Goal: Transaction & Acquisition: Purchase product/service

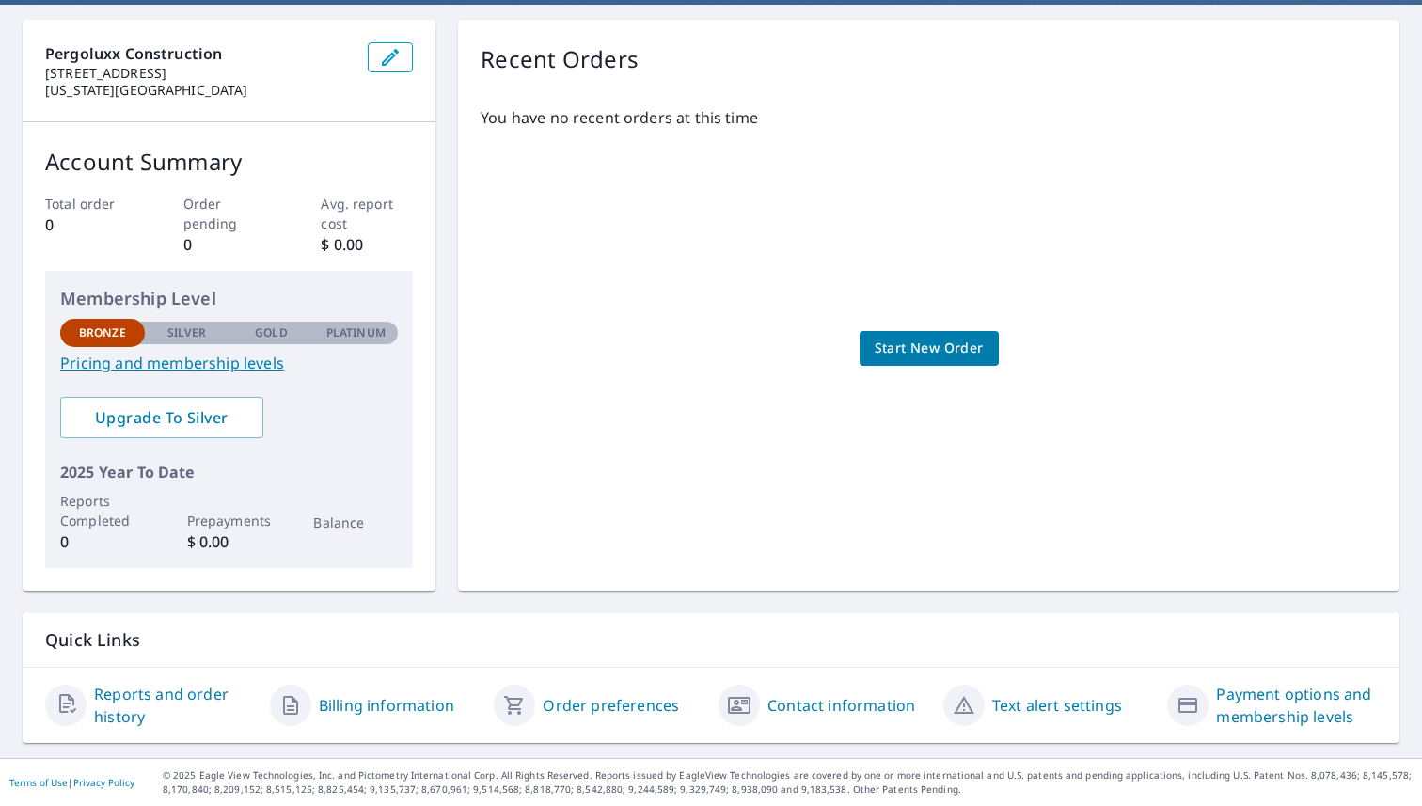
scroll to position [168, 0]
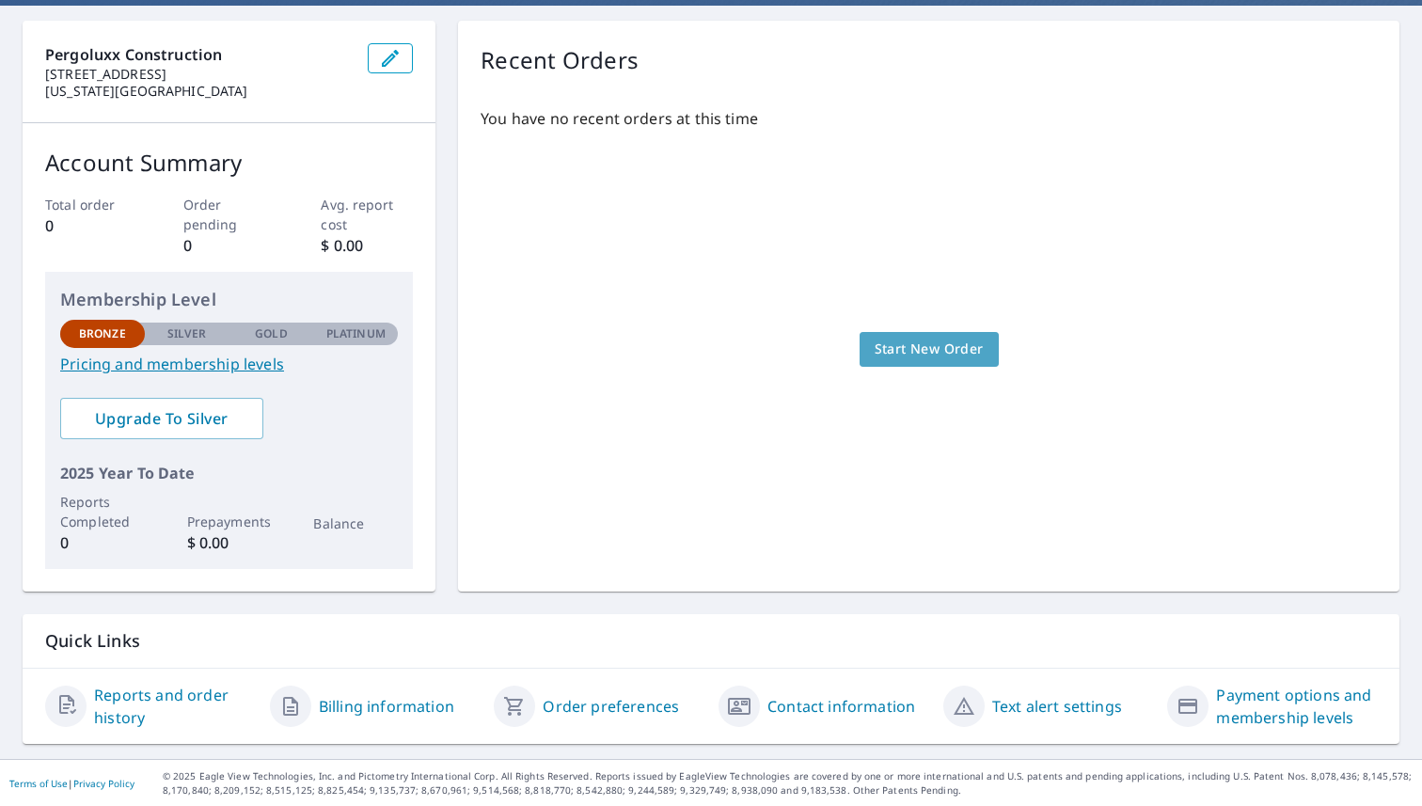
click at [936, 338] on span "Start New Order" at bounding box center [929, 350] width 109 height 24
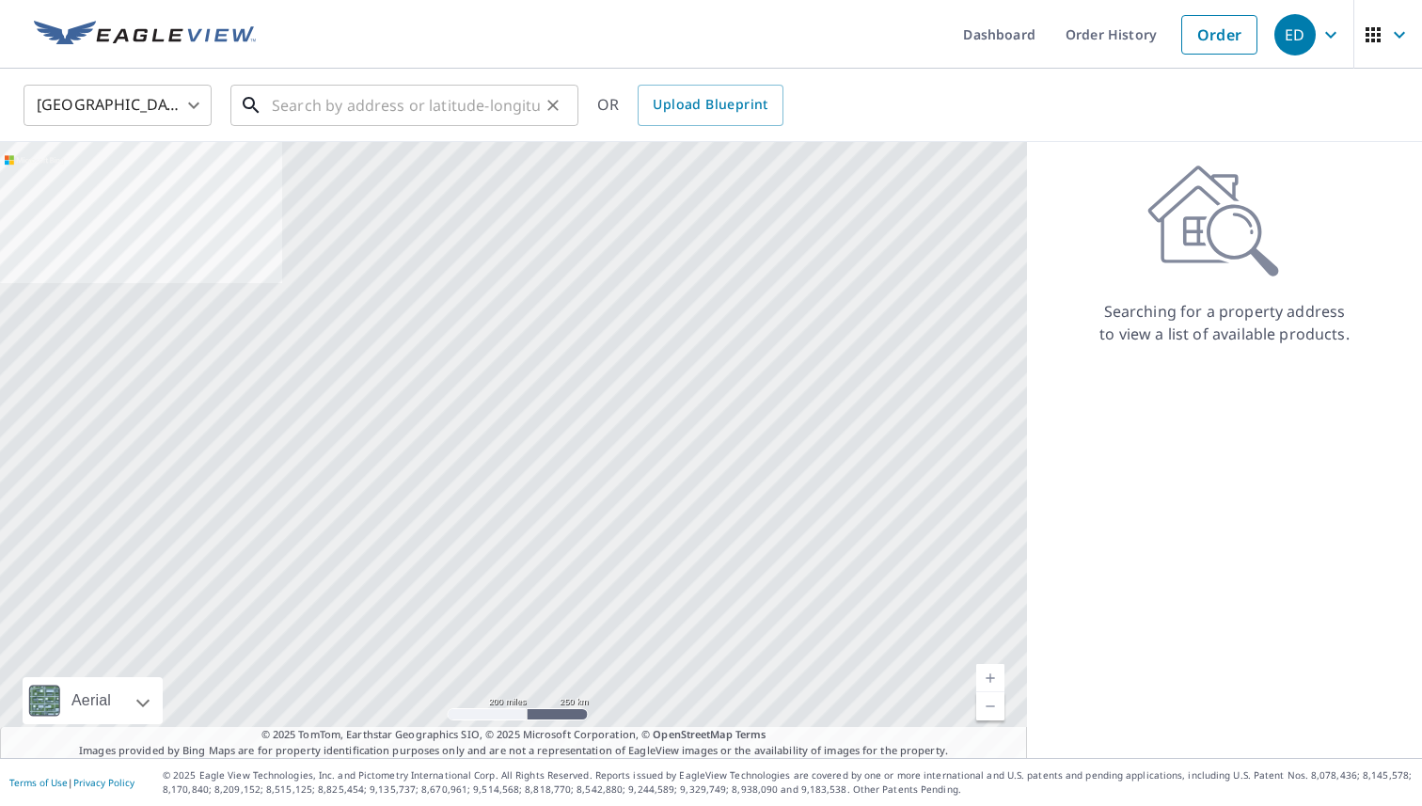
click at [317, 107] on input "text" at bounding box center [406, 105] width 268 height 53
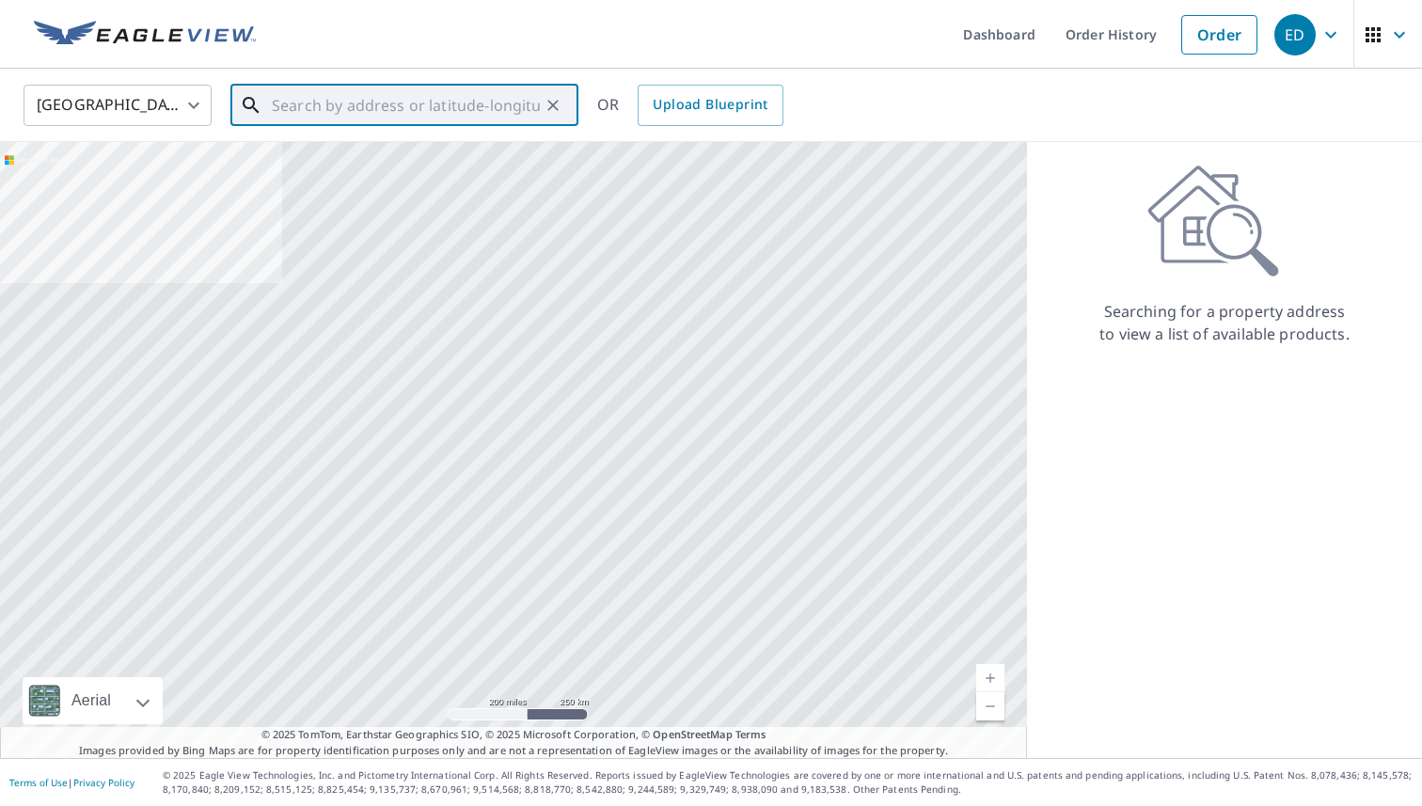
paste input "[STREET_ADDRESS]"
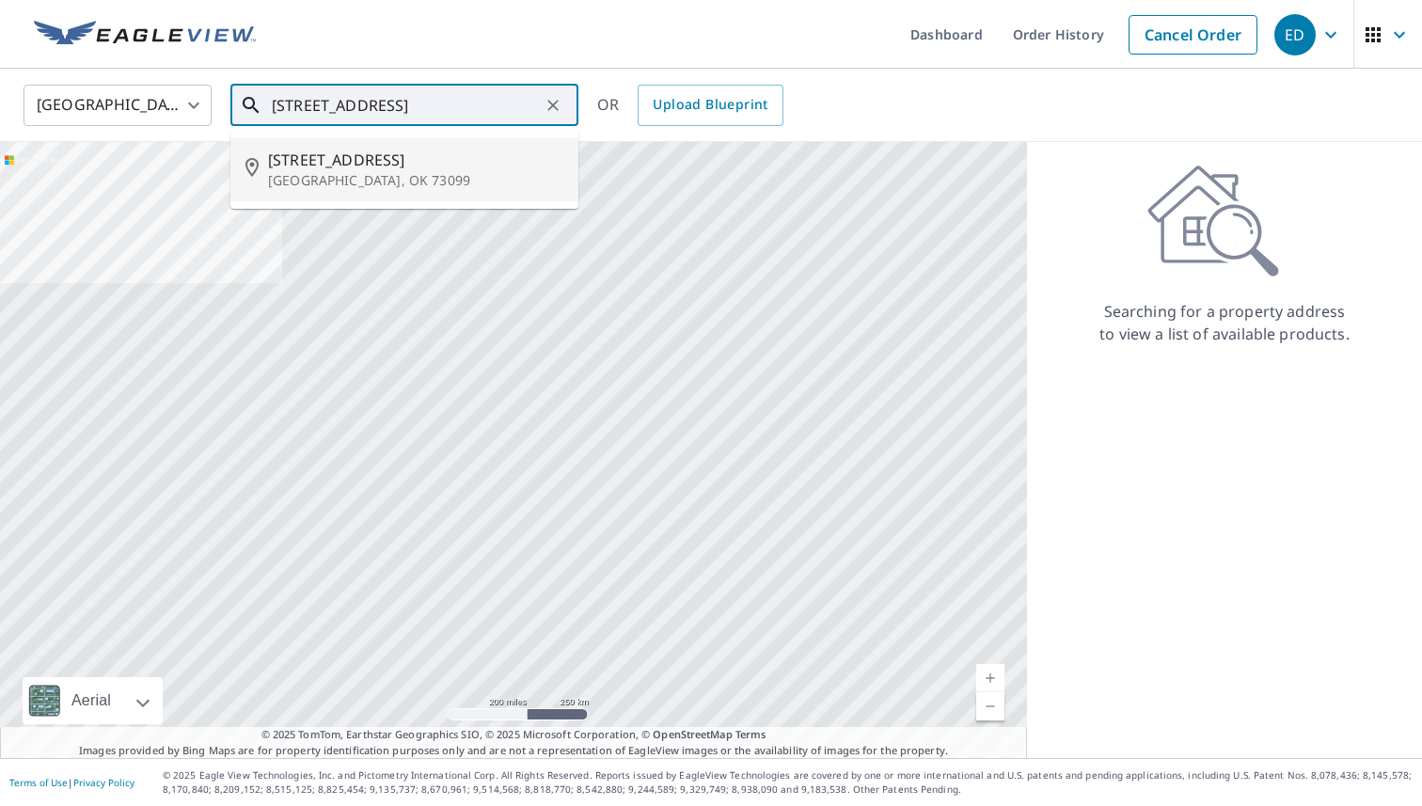
click at [376, 170] on span "[STREET_ADDRESS]" at bounding box center [415, 160] width 295 height 23
type input "[STREET_ADDRESS]"
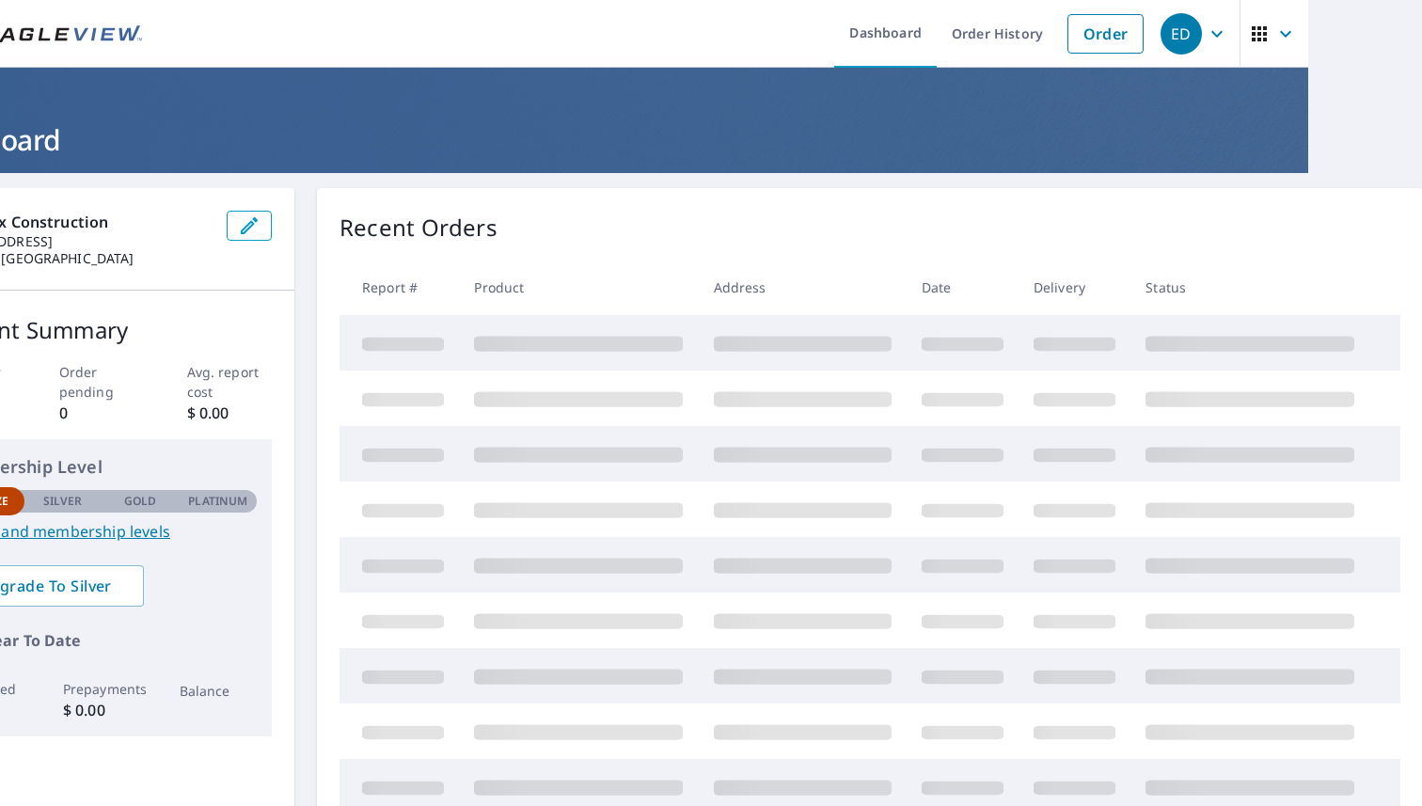
scroll to position [1, 0]
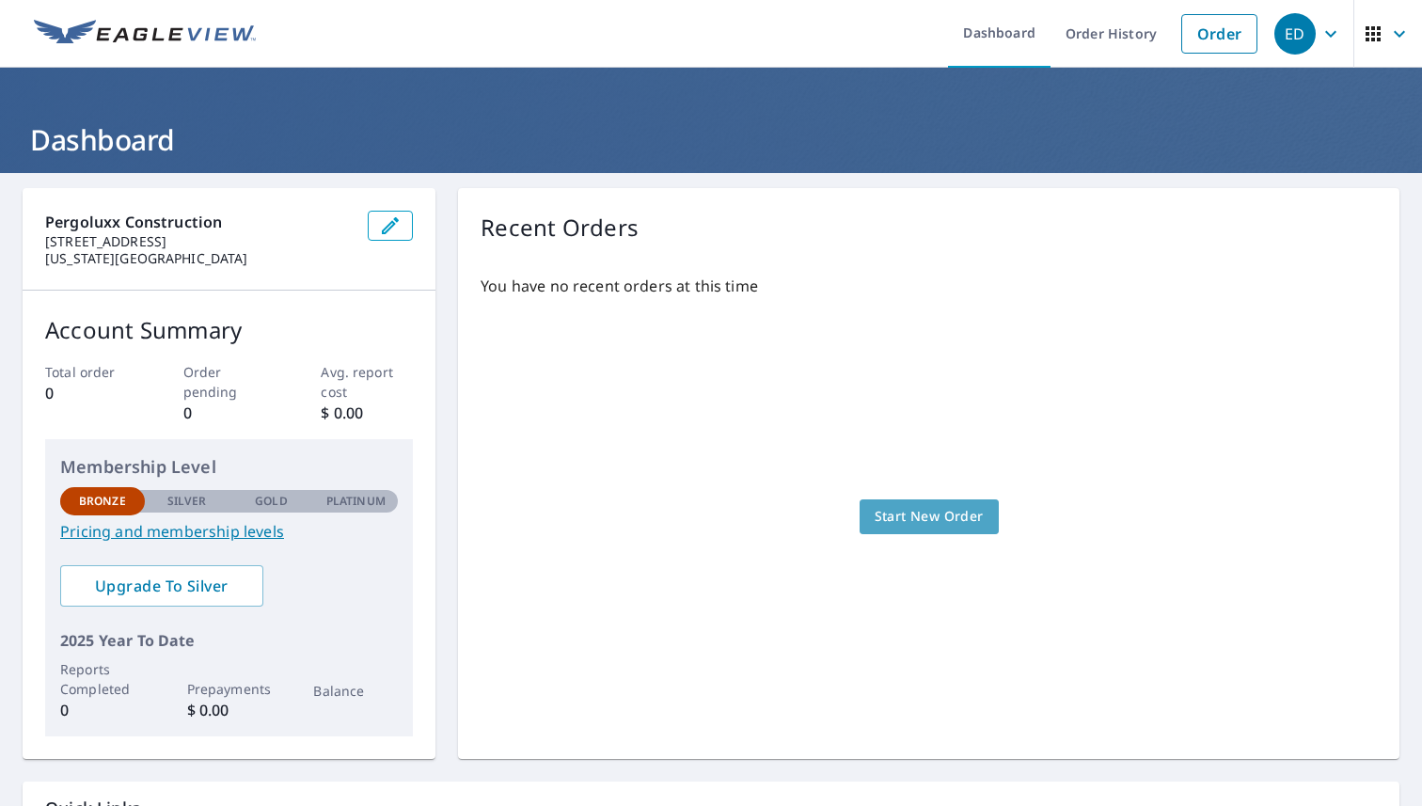
click at [893, 528] on link "Start New Order" at bounding box center [929, 516] width 139 height 35
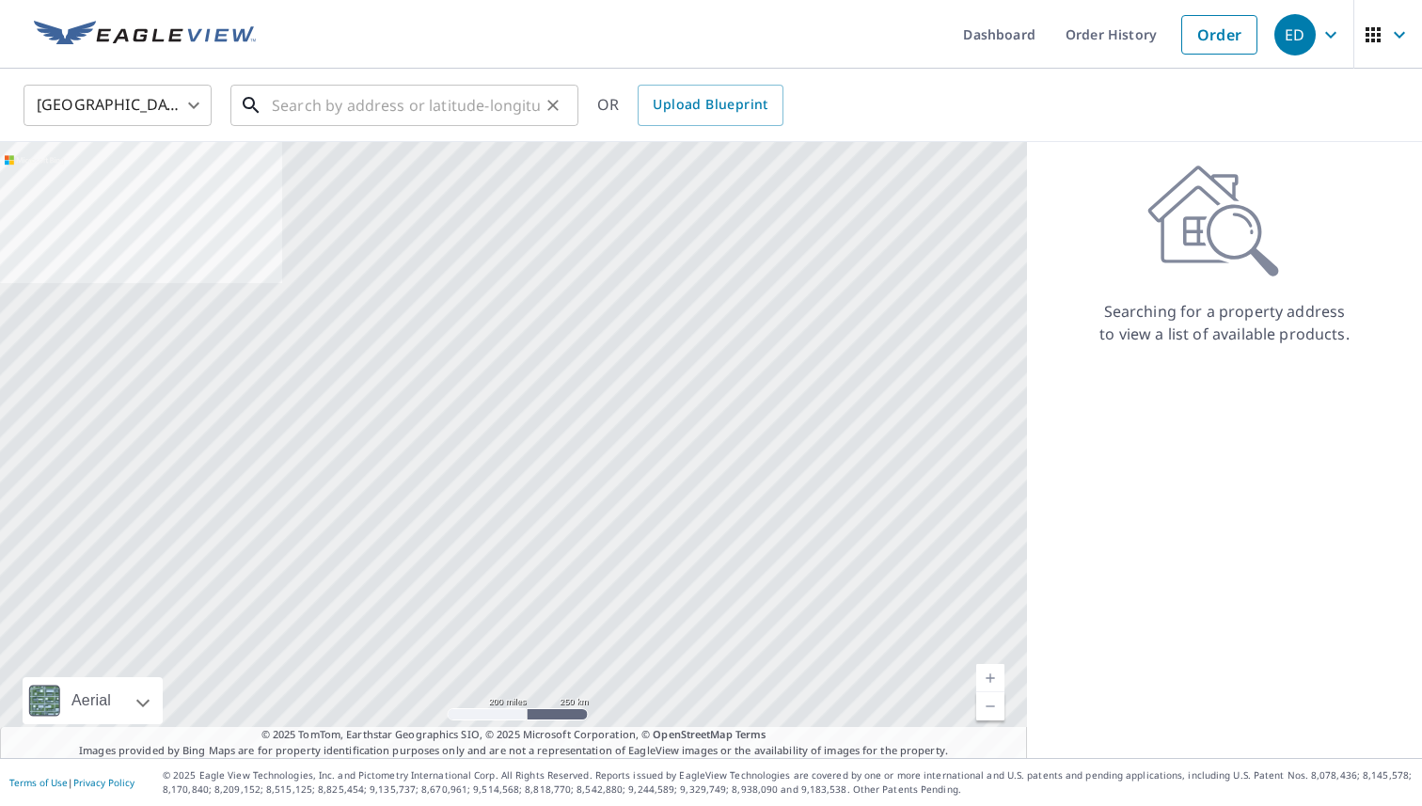
click at [355, 103] on input "text" at bounding box center [406, 105] width 268 height 53
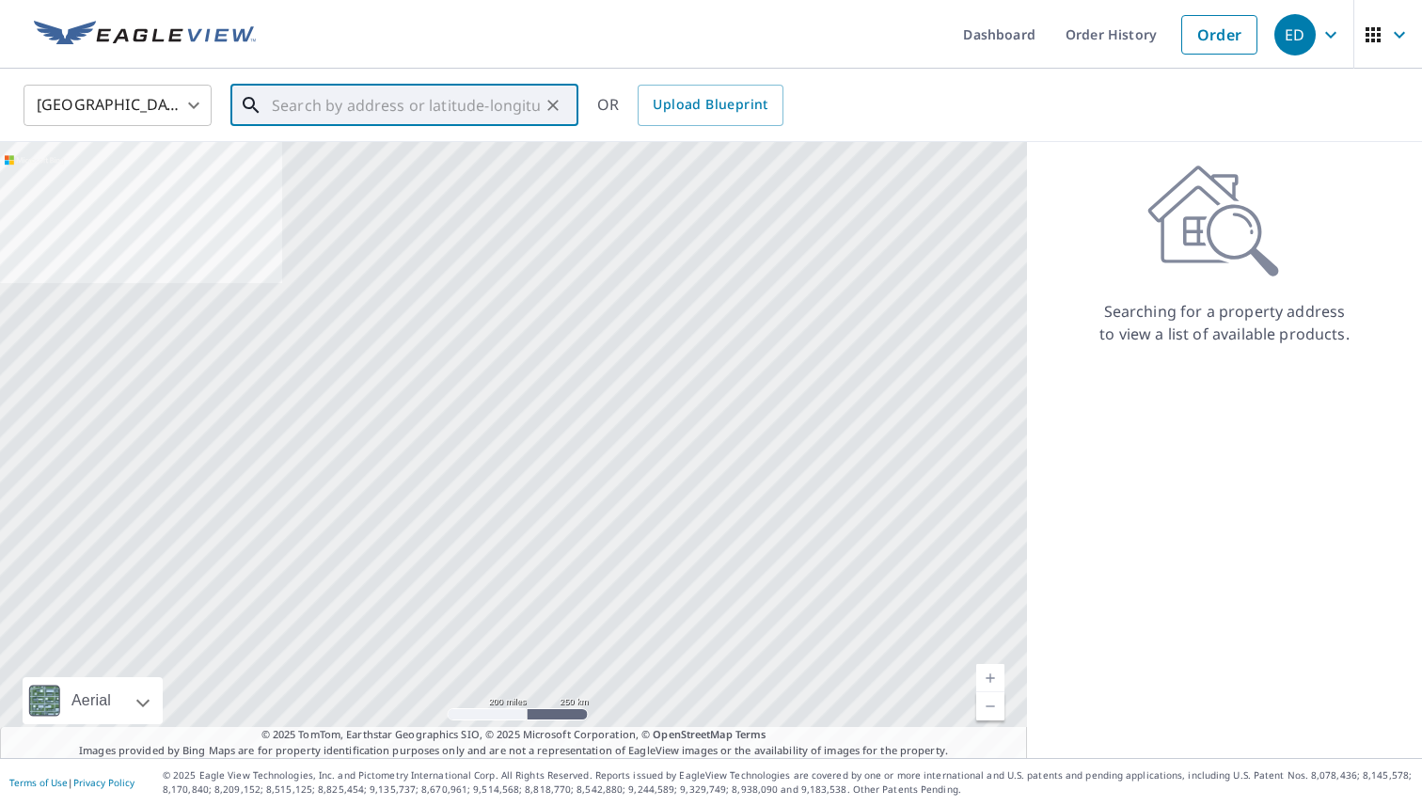
paste input "[STREET_ADDRESS]"
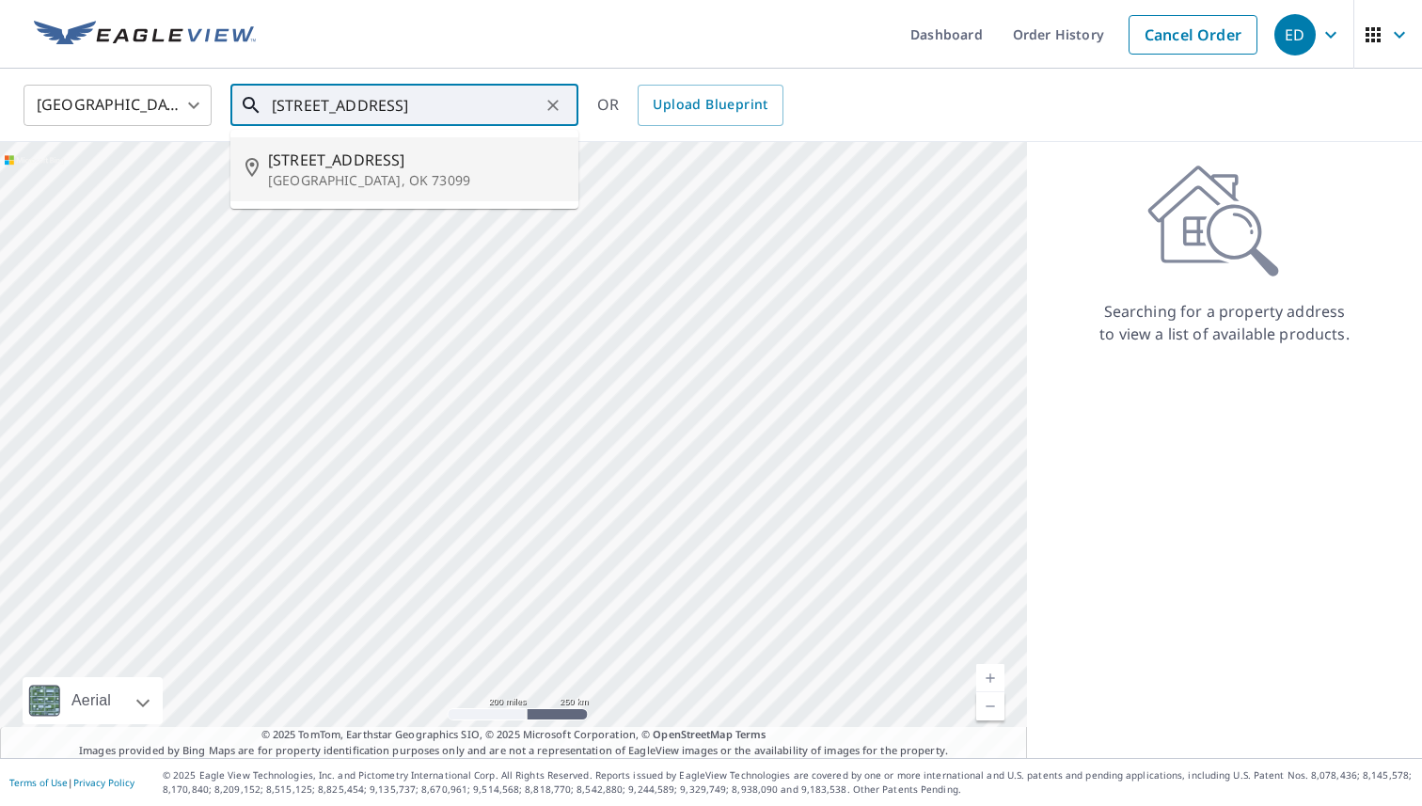
click at [393, 168] on span "[STREET_ADDRESS]" at bounding box center [415, 160] width 295 height 23
type input "[STREET_ADDRESS]"
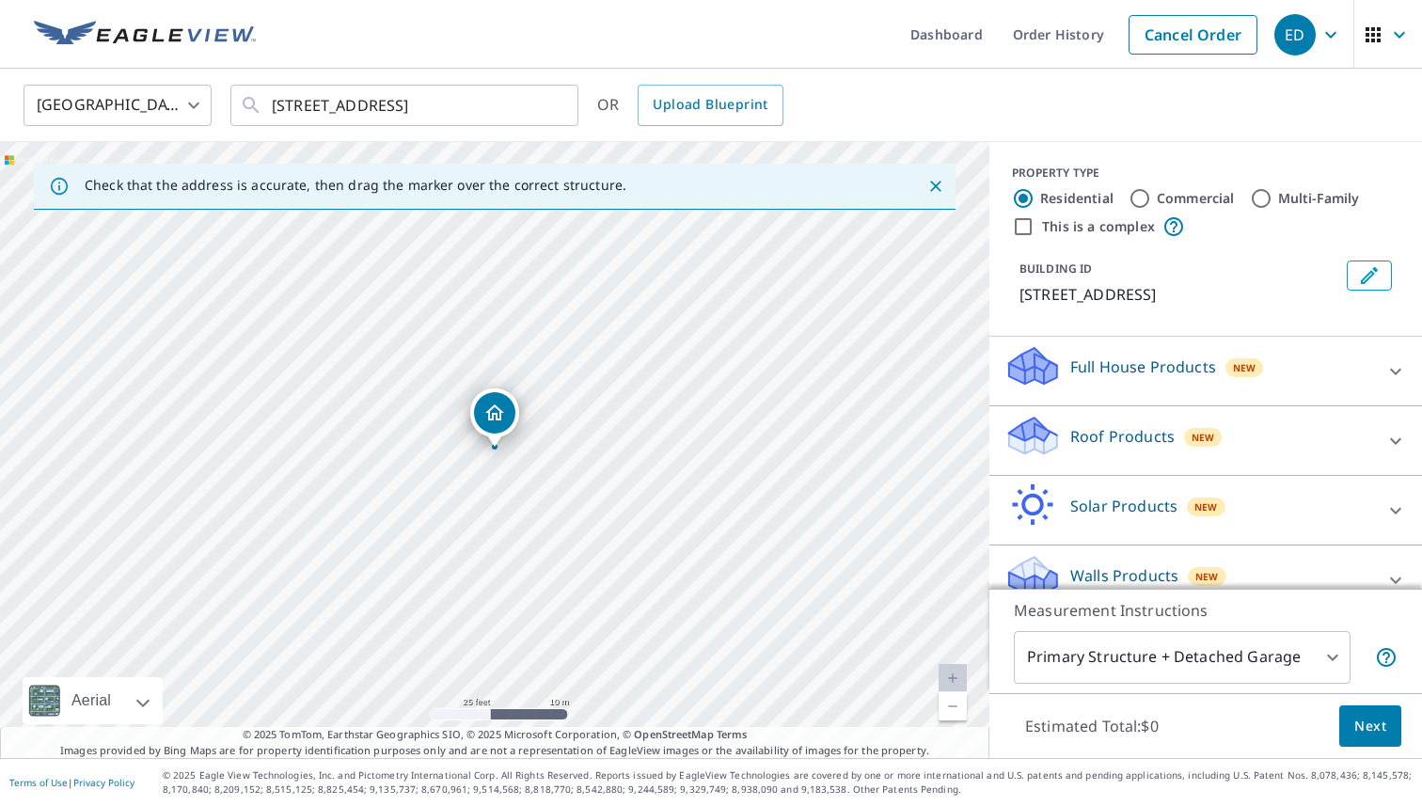
click at [492, 457] on div "[STREET_ADDRESS]" at bounding box center [494, 450] width 989 height 616
drag, startPoint x: 487, startPoint y: 416, endPoint x: 473, endPoint y: 391, distance: 28.2
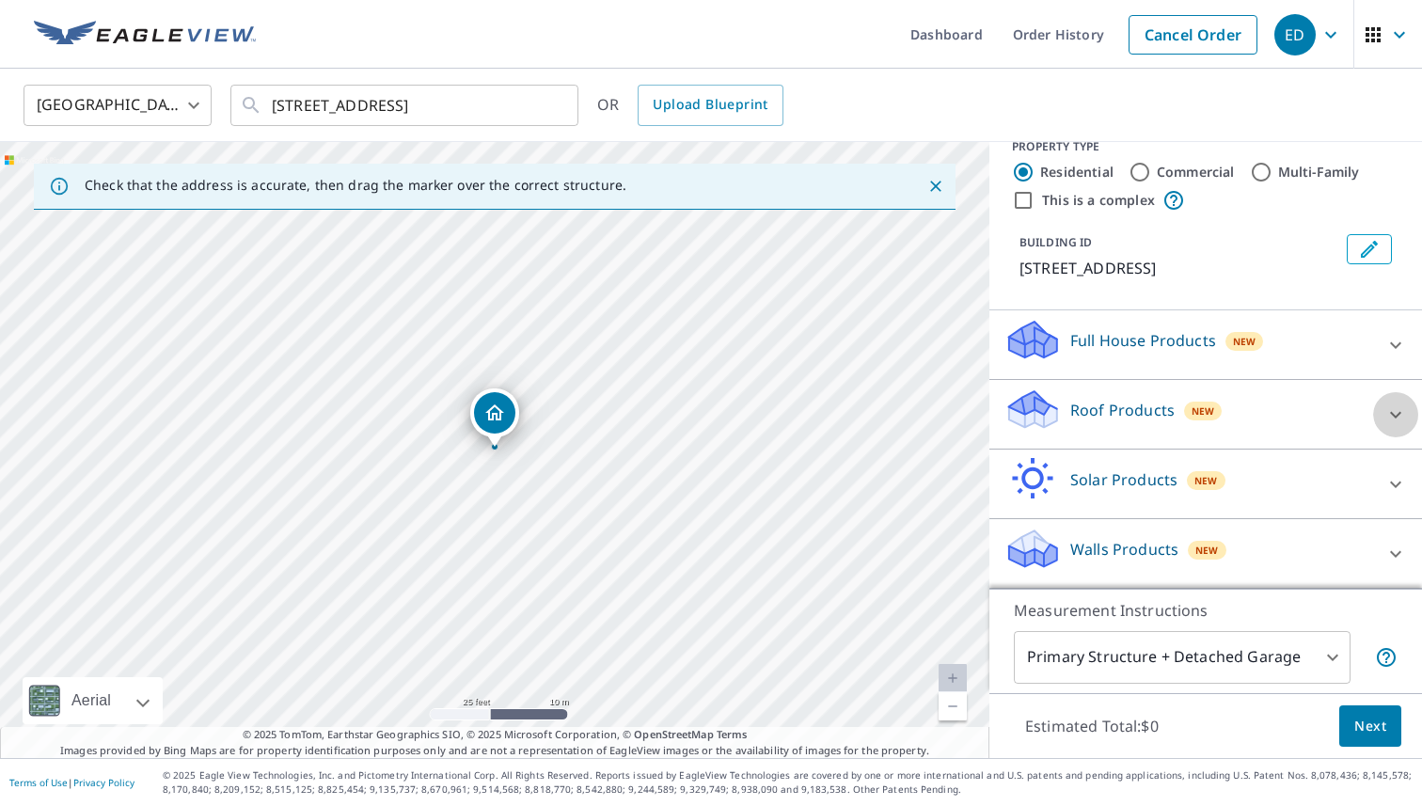
click at [1386, 412] on icon at bounding box center [1395, 414] width 23 height 23
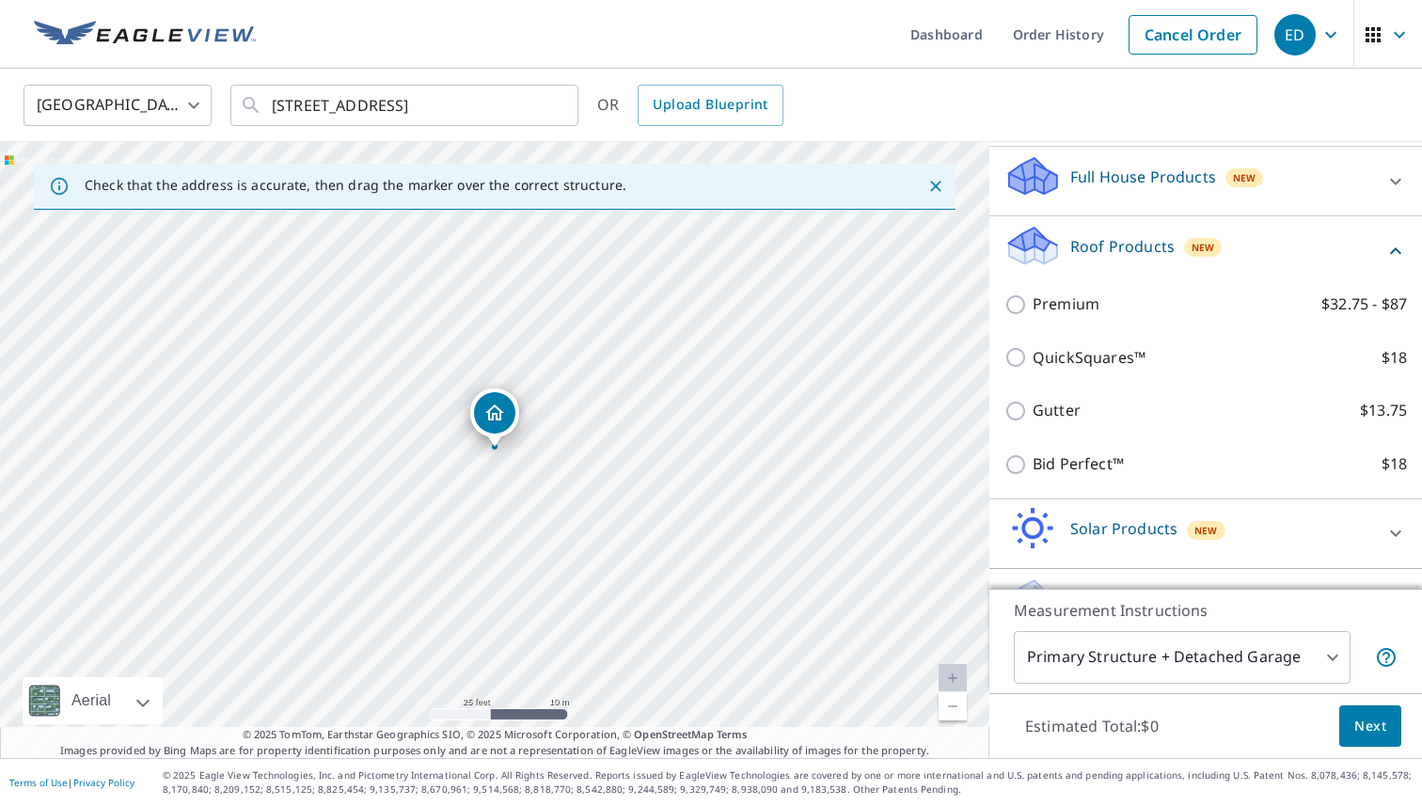
scroll to position [236, 0]
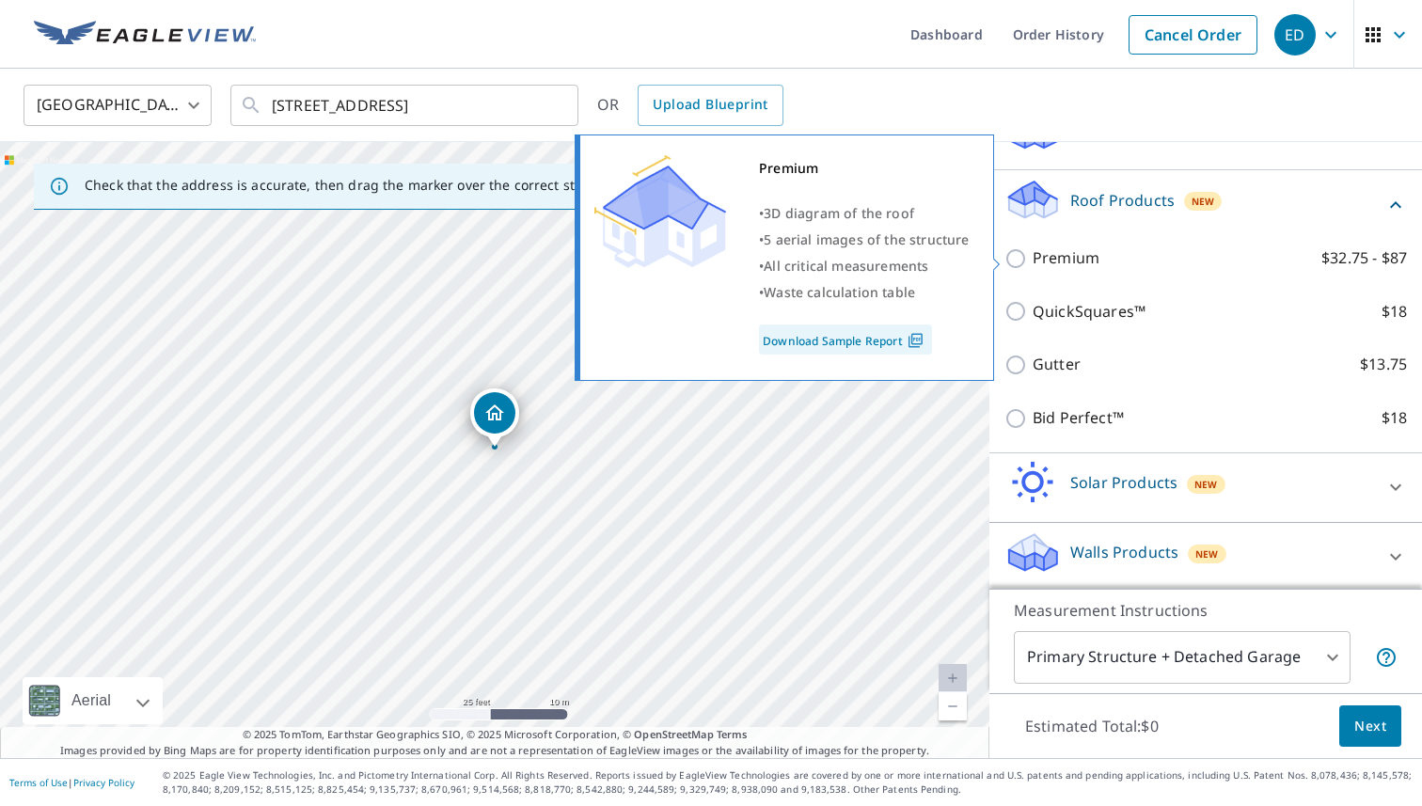
click at [1067, 253] on p "Premium" at bounding box center [1066, 258] width 67 height 24
click at [1033, 253] on input "Premium $32.75 - $87" at bounding box center [1018, 258] width 28 height 23
checkbox input "true"
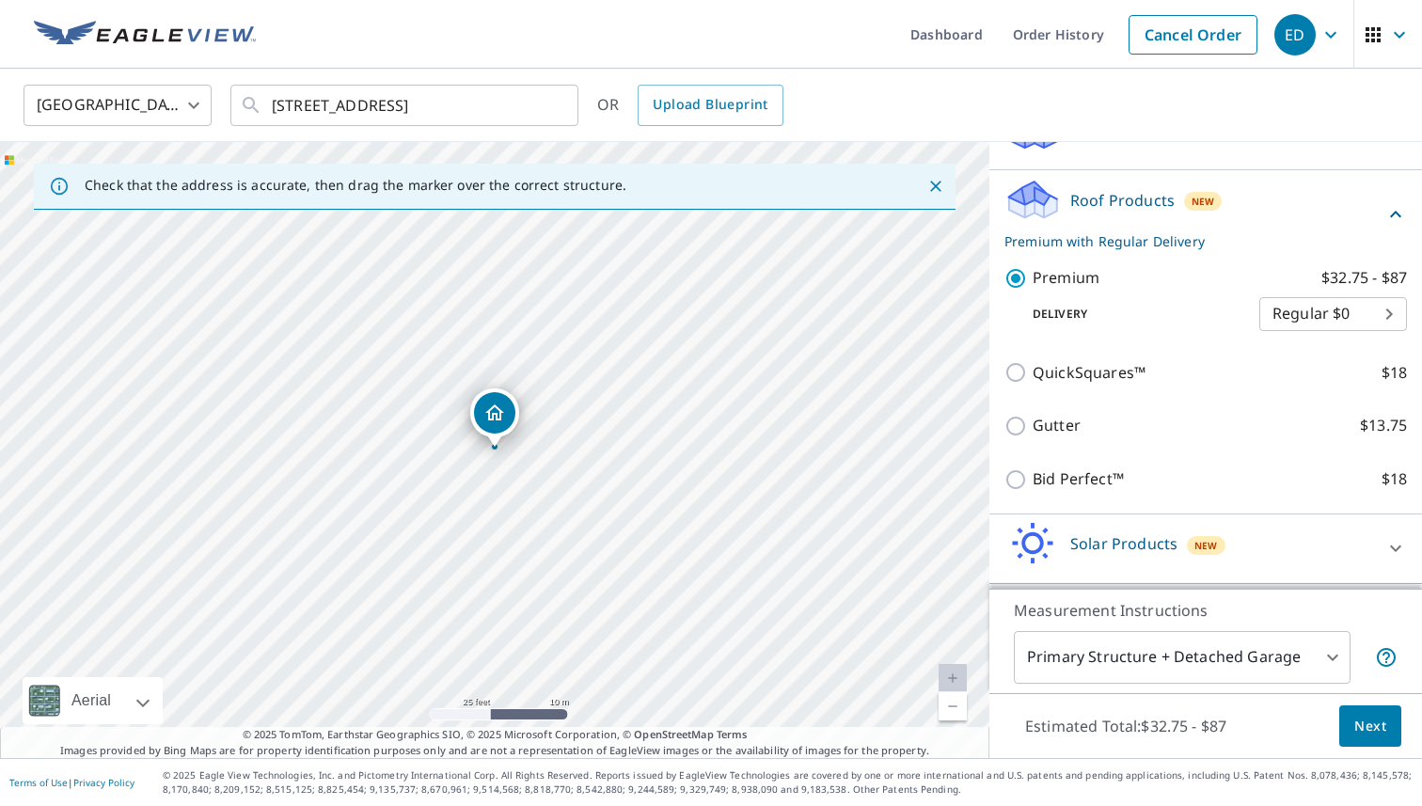
click at [1336, 308] on body "ED ED Dashboard Order History Cancel Order ED [GEOGRAPHIC_DATA] US ​ [STREET_AD…" at bounding box center [711, 403] width 1422 height 806
click at [1282, 354] on li "Express $31.75" at bounding box center [1333, 348] width 148 height 34
type input "4"
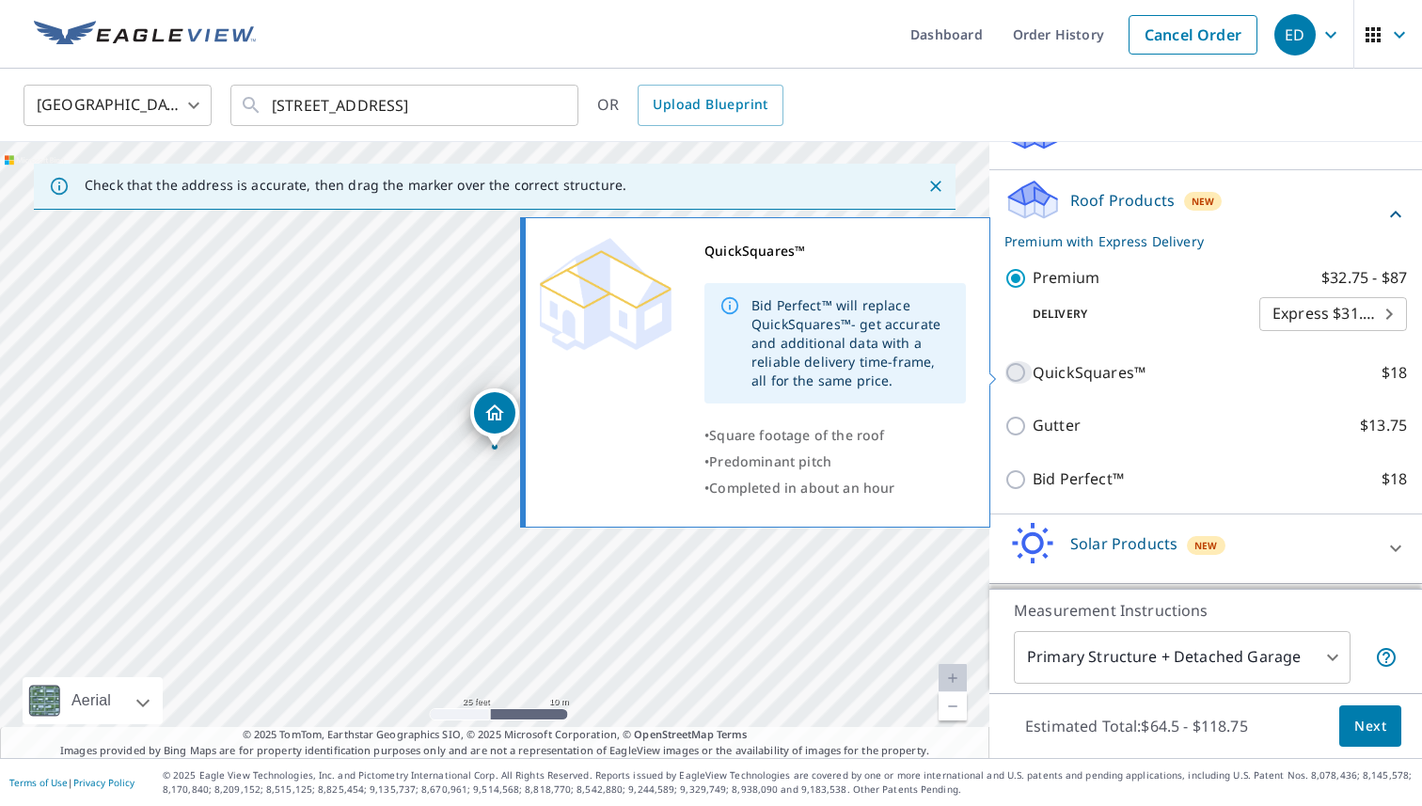
click at [1004, 382] on input "QuickSquares™ $18" at bounding box center [1018, 372] width 28 height 23
checkbox input "true"
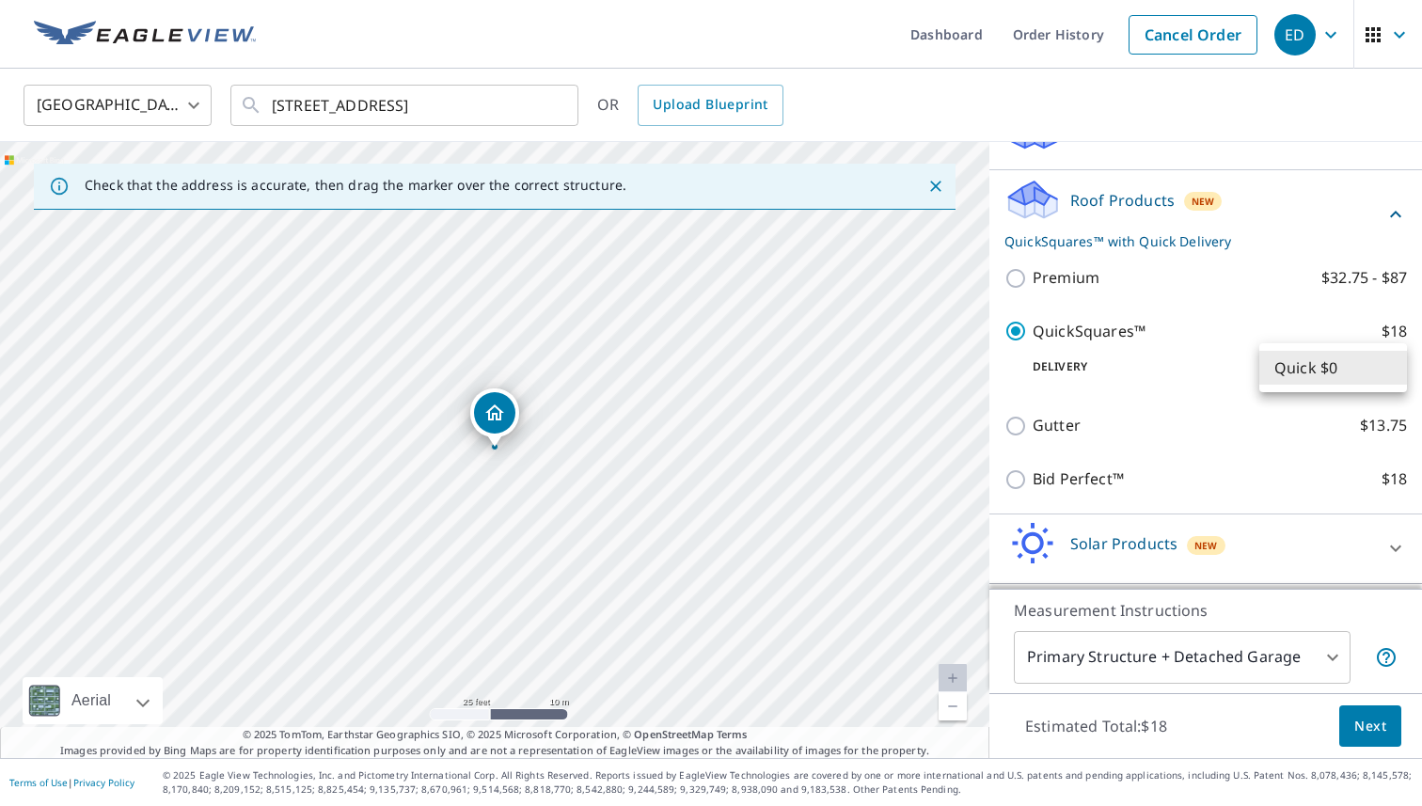
click at [1281, 355] on body "ED ED Dashboard Order History Cancel Order ED [GEOGRAPHIC_DATA] US ​ [STREET_AD…" at bounding box center [711, 403] width 1422 height 806
click at [1147, 359] on div at bounding box center [711, 403] width 1422 height 806
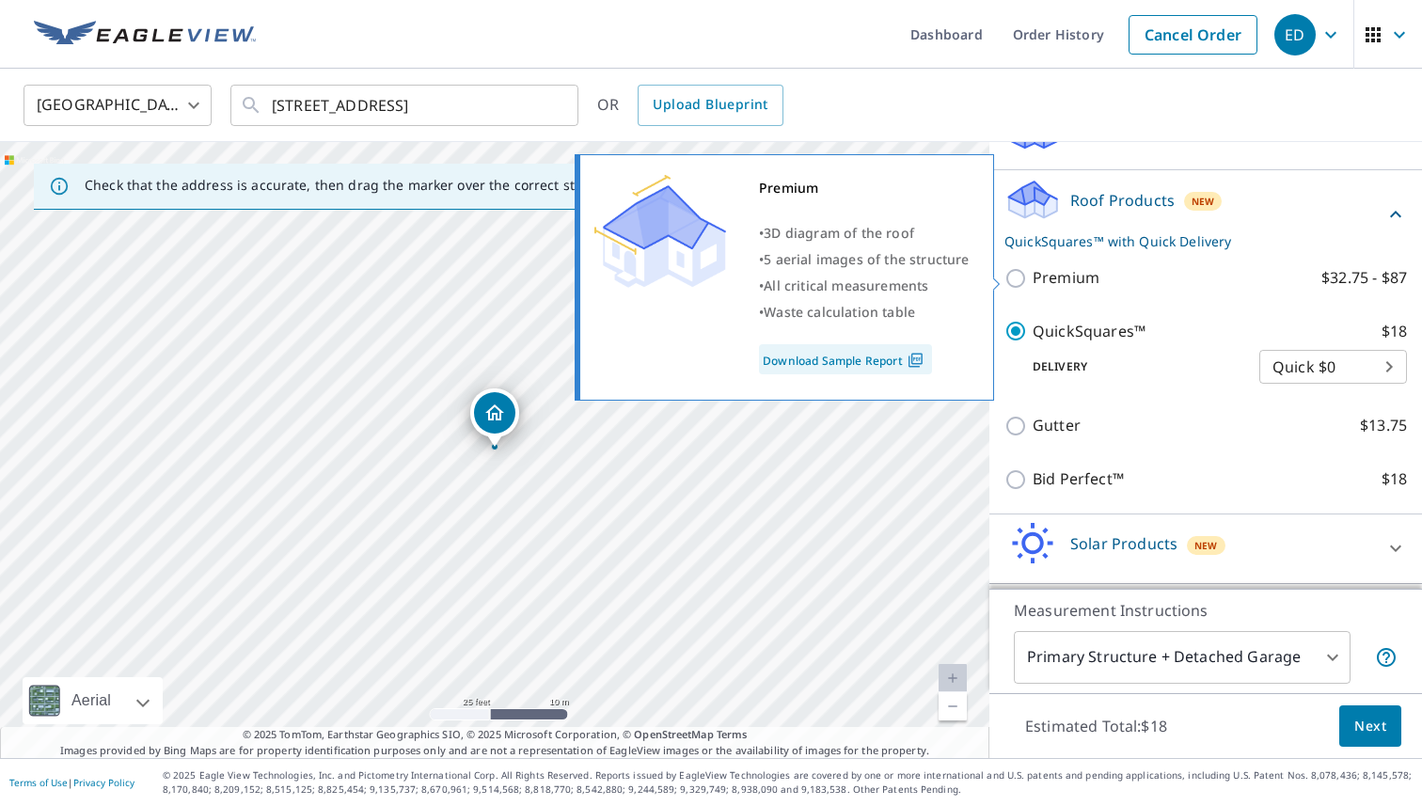
click at [1210, 277] on label "Premium $32.75 - $87" at bounding box center [1220, 278] width 374 height 24
click at [1033, 277] on input "Premium $32.75 - $87" at bounding box center [1018, 278] width 28 height 23
checkbox input "true"
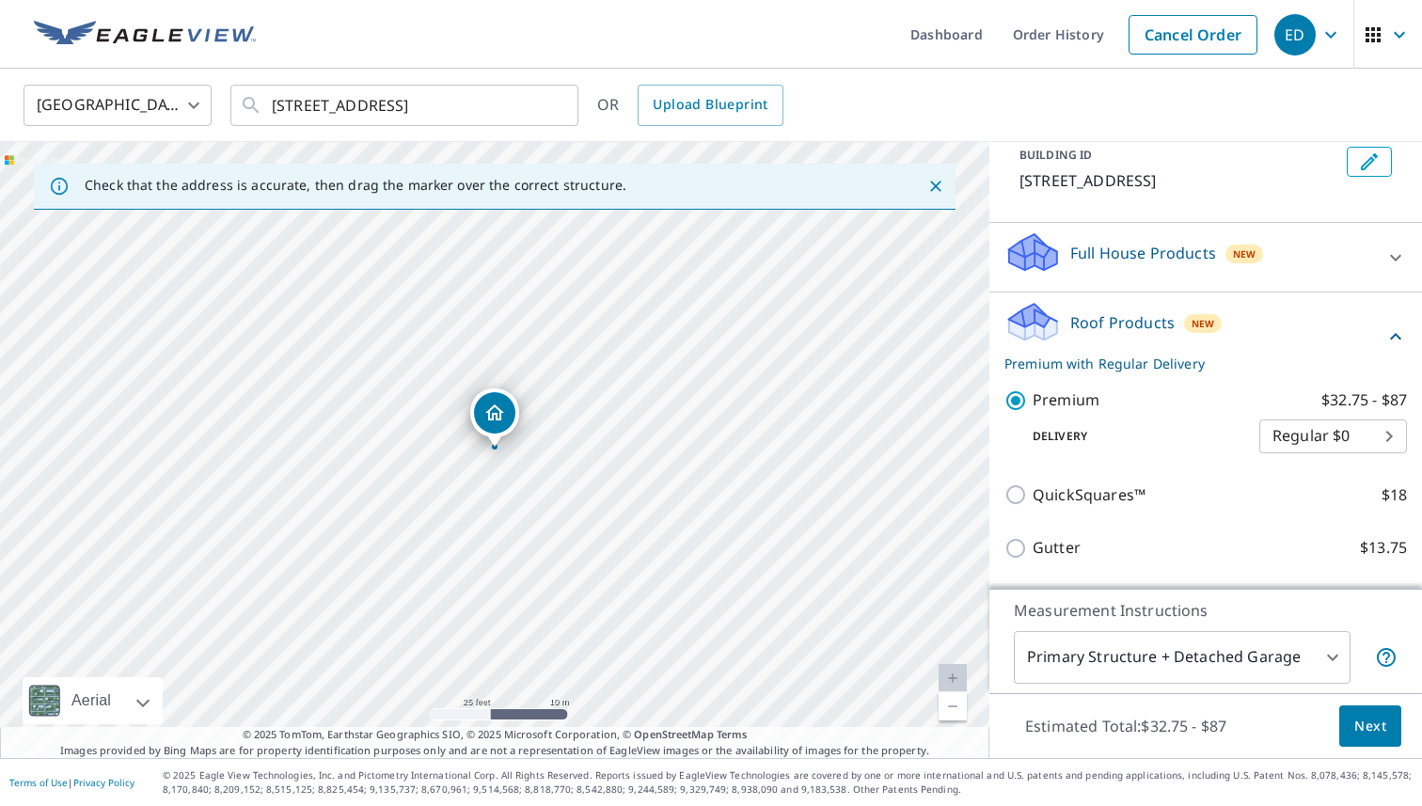
scroll to position [112, 0]
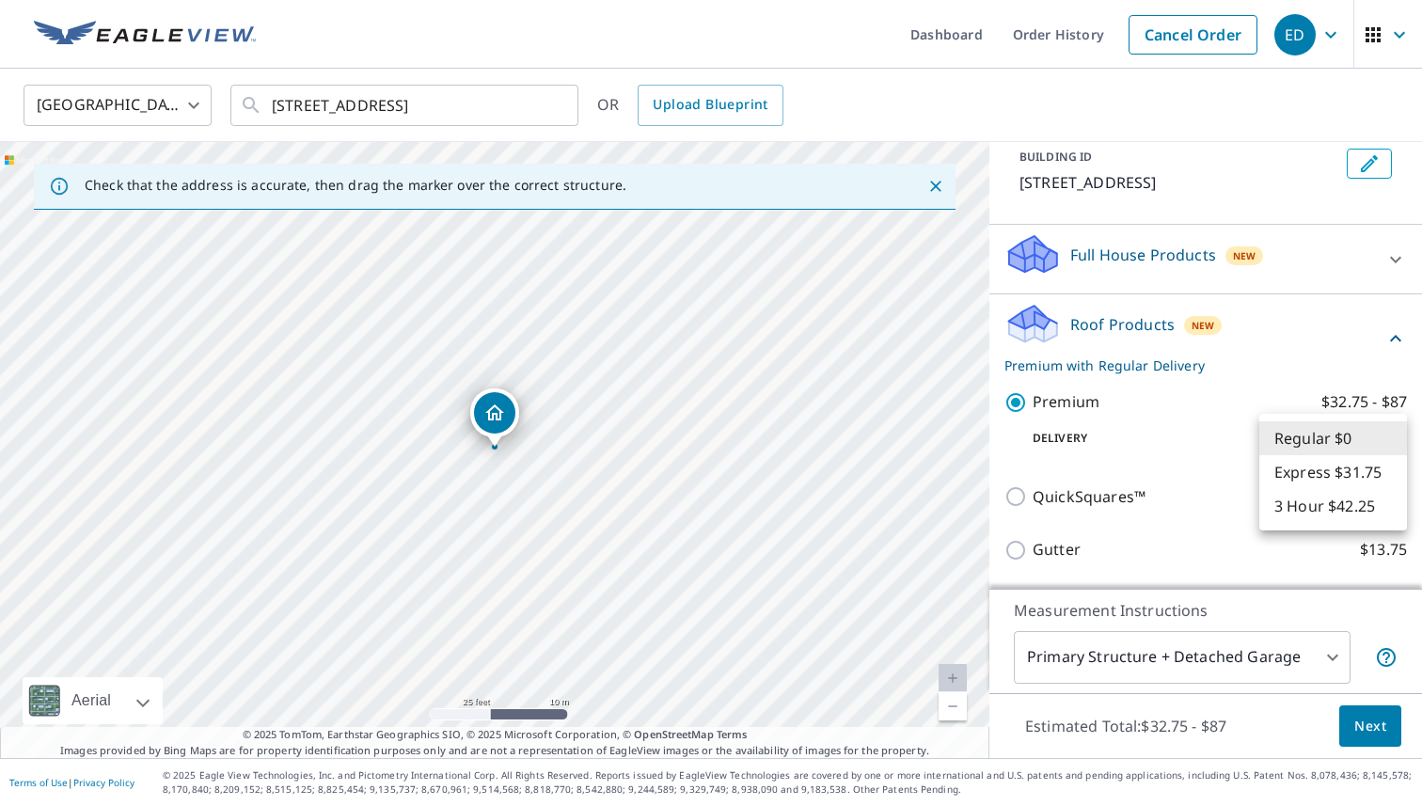
click at [1354, 435] on body "ED ED Dashboard Order History Cancel Order ED [GEOGRAPHIC_DATA] US ​ [STREET_AD…" at bounding box center [711, 403] width 1422 height 806
click at [1064, 479] on div at bounding box center [711, 403] width 1422 height 806
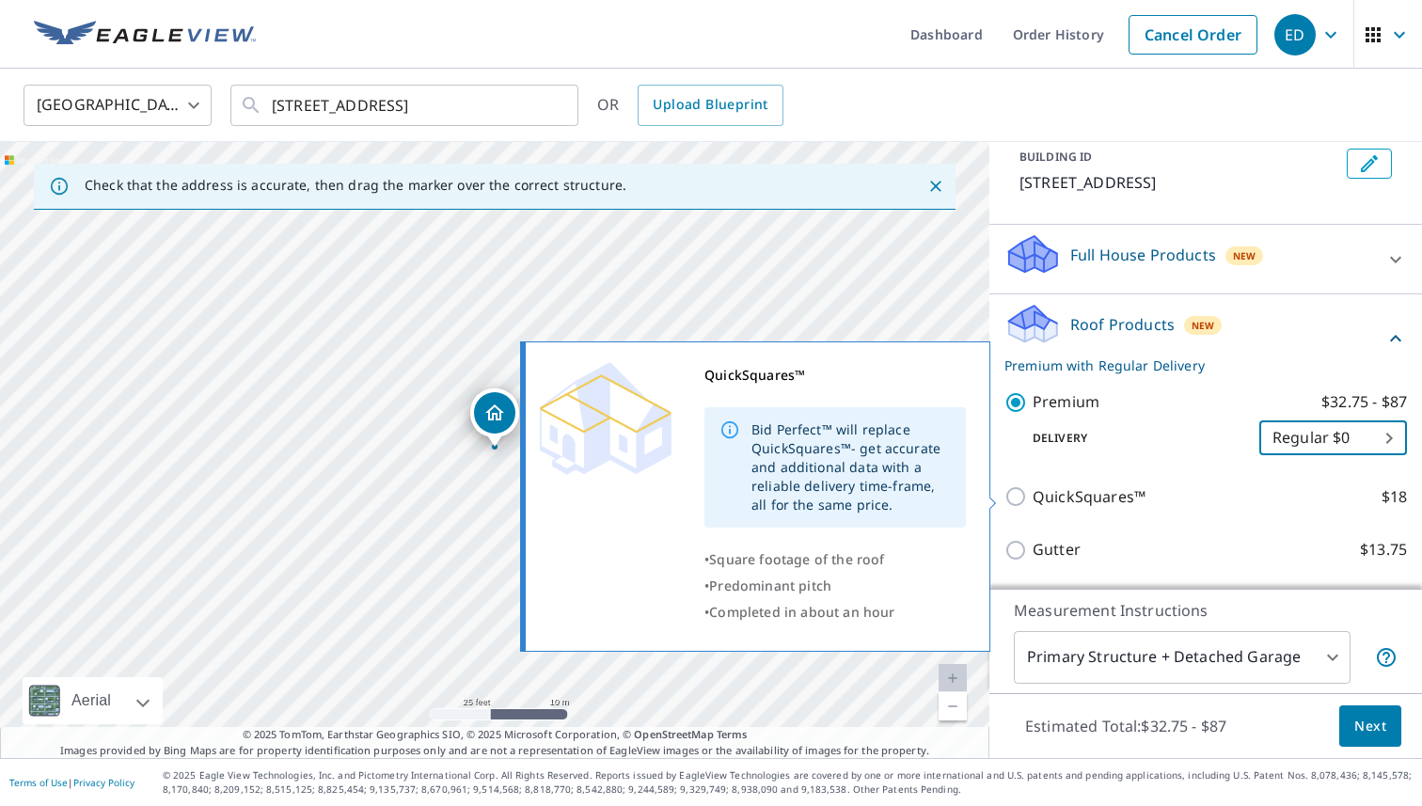
click at [1013, 494] on input "QuickSquares™ $18" at bounding box center [1018, 496] width 28 height 23
checkbox input "true"
checkbox input "false"
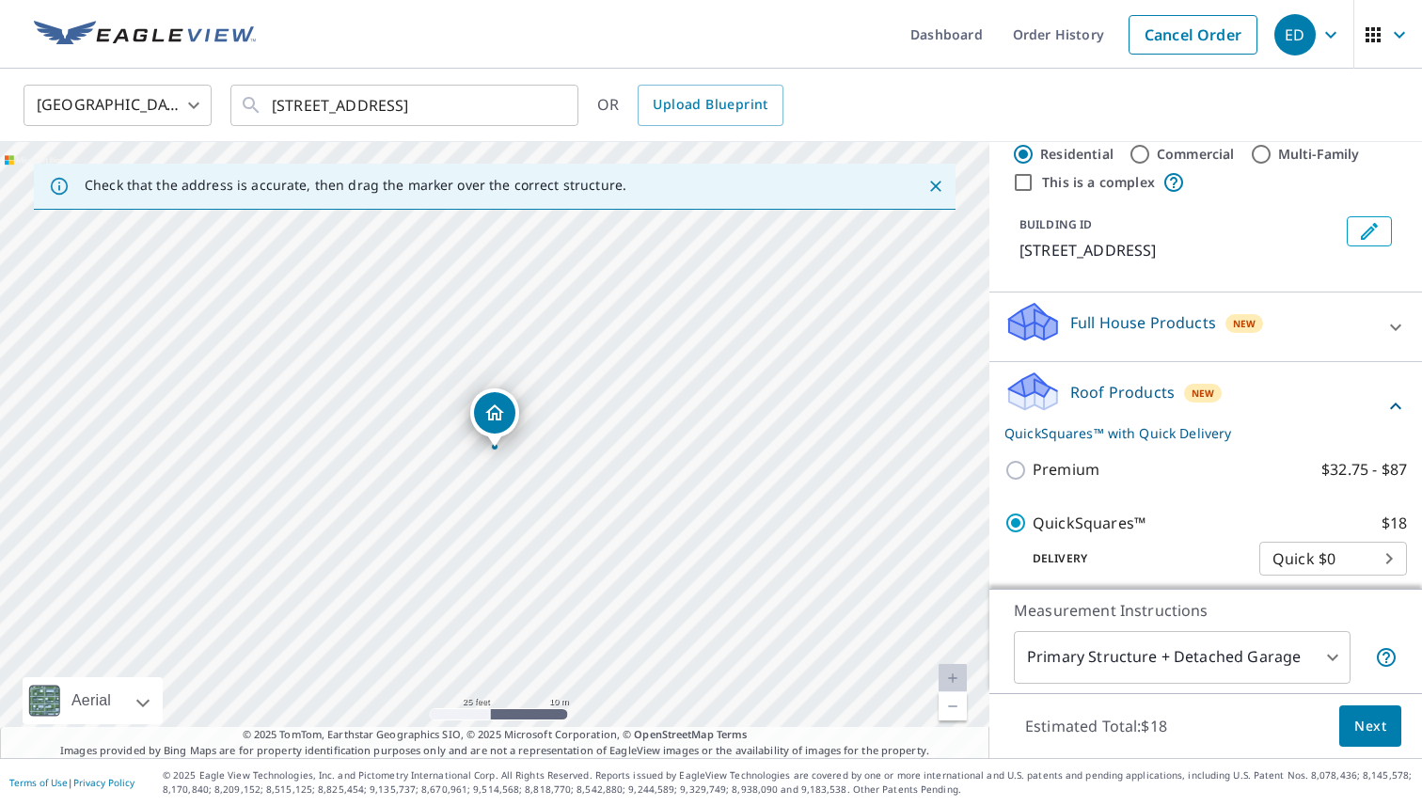
scroll to position [46, 0]
click at [1403, 326] on icon at bounding box center [1395, 325] width 23 height 23
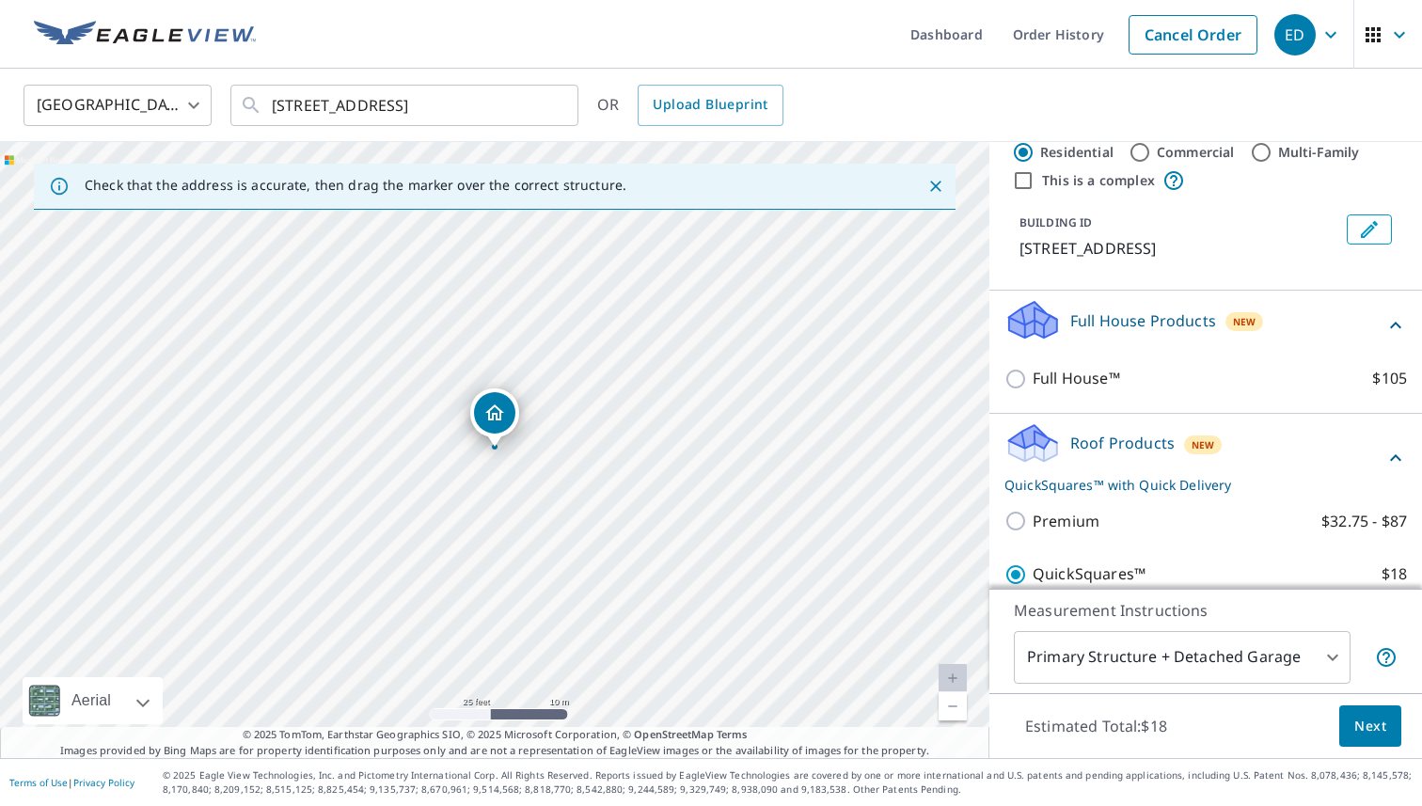
click at [1029, 326] on icon at bounding box center [1029, 329] width 9 height 17
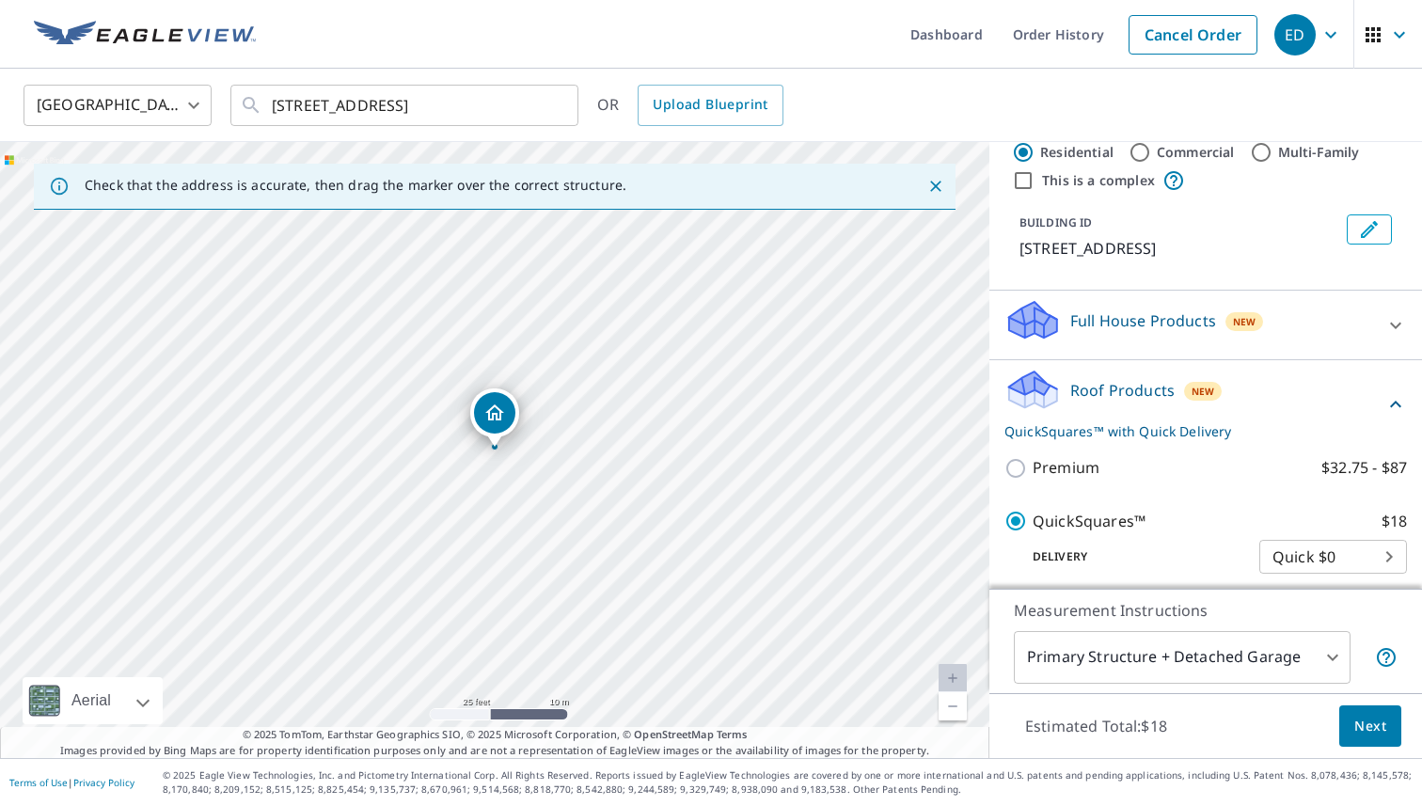
click at [1031, 333] on icon at bounding box center [1029, 329] width 9 height 17
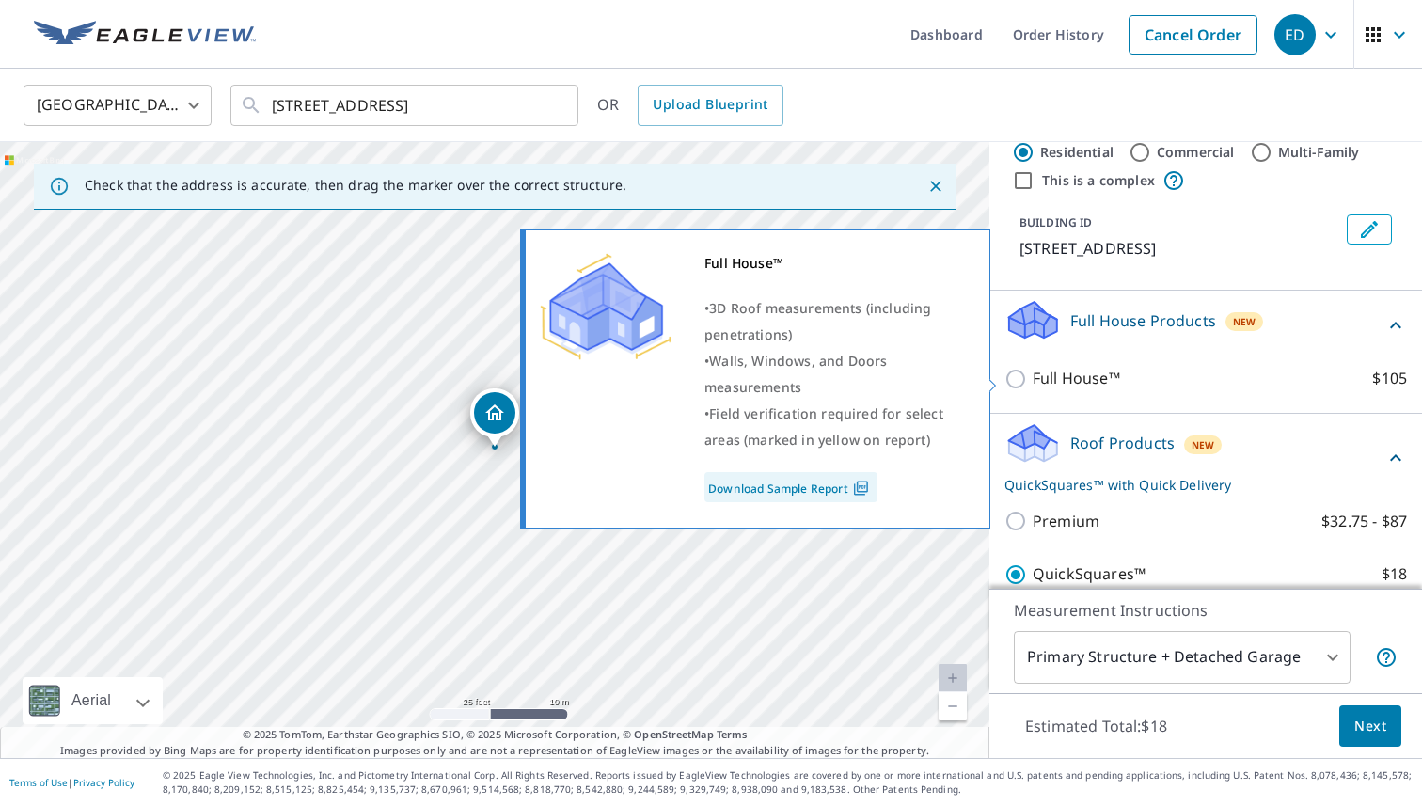
click at [1019, 367] on div at bounding box center [1018, 379] width 28 height 24
click at [856, 488] on img at bounding box center [860, 488] width 25 height 17
click at [1012, 381] on input "Full House™ $105" at bounding box center [1018, 379] width 28 height 23
checkbox input "true"
checkbox input "false"
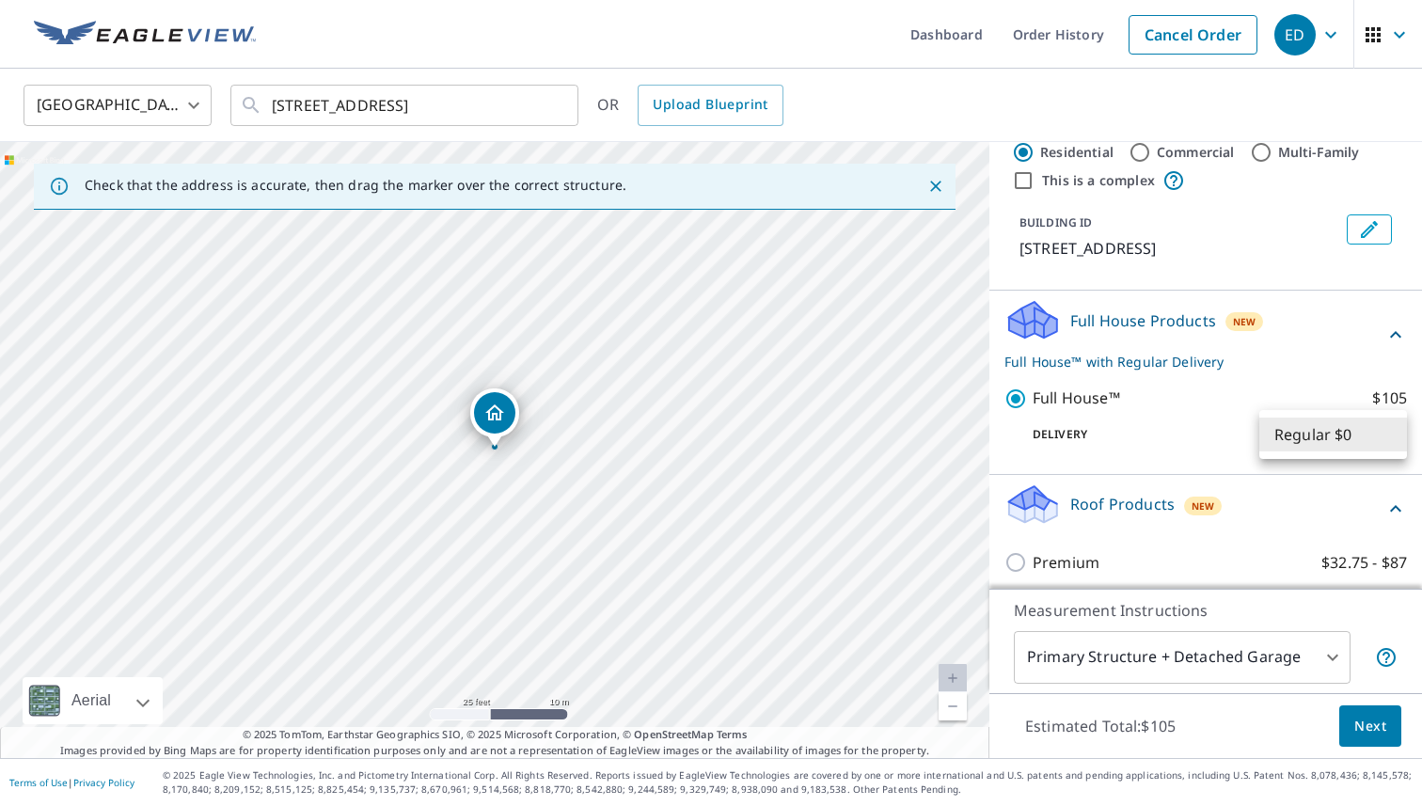
click at [1292, 412] on body "ED ED Dashboard Order History Cancel Order ED [GEOGRAPHIC_DATA] US ​ [STREET_AD…" at bounding box center [711, 403] width 1422 height 806
click at [1061, 432] on div at bounding box center [711, 403] width 1422 height 806
click at [1374, 708] on button "Next" at bounding box center [1370, 726] width 62 height 42
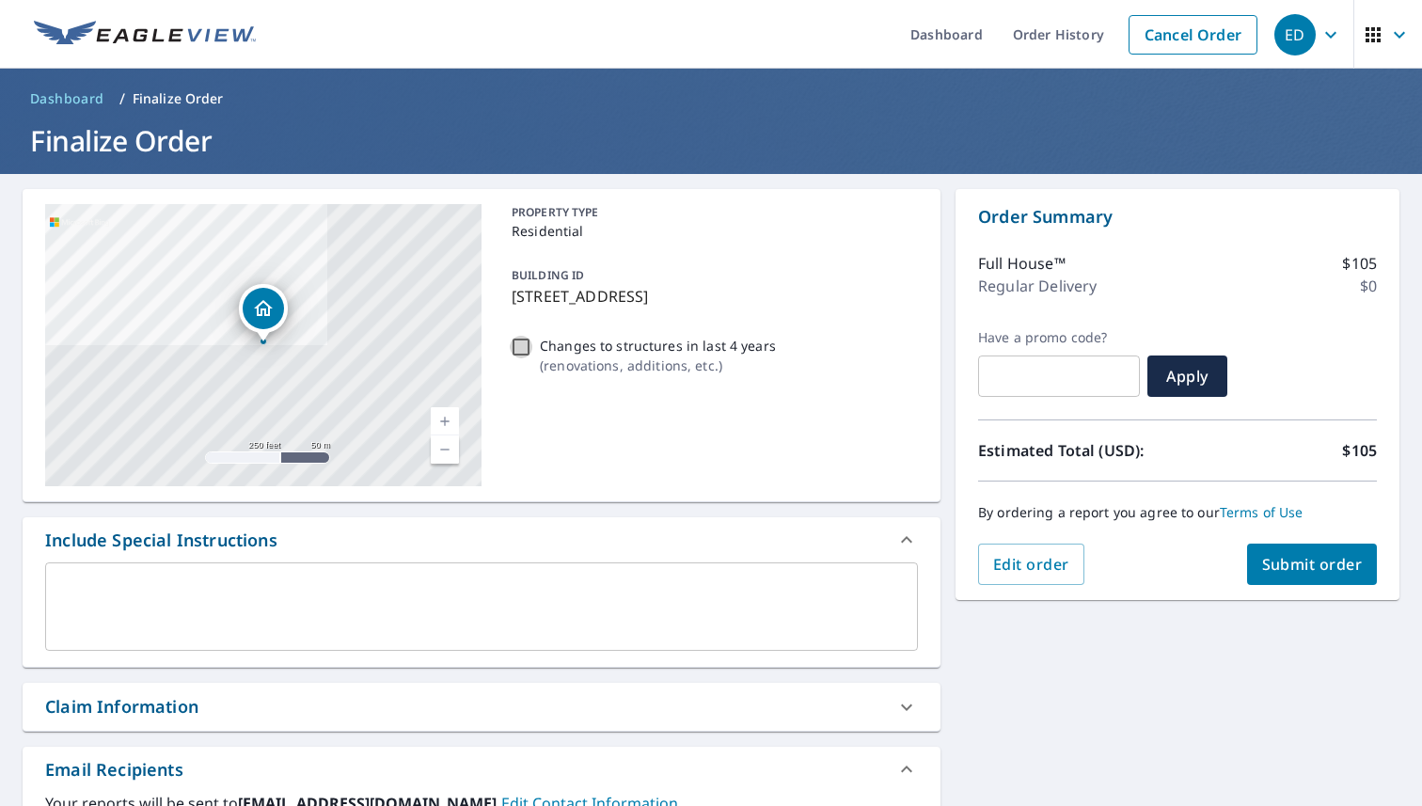
click at [515, 356] on input "Changes to structures in last 4 years ( renovations, additions, etc. )" at bounding box center [521, 347] width 23 height 23
click at [514, 341] on input "Changes to structures in last 4 years ( renovations, additions, etc. )" at bounding box center [521, 347] width 23 height 23
checkbox input "false"
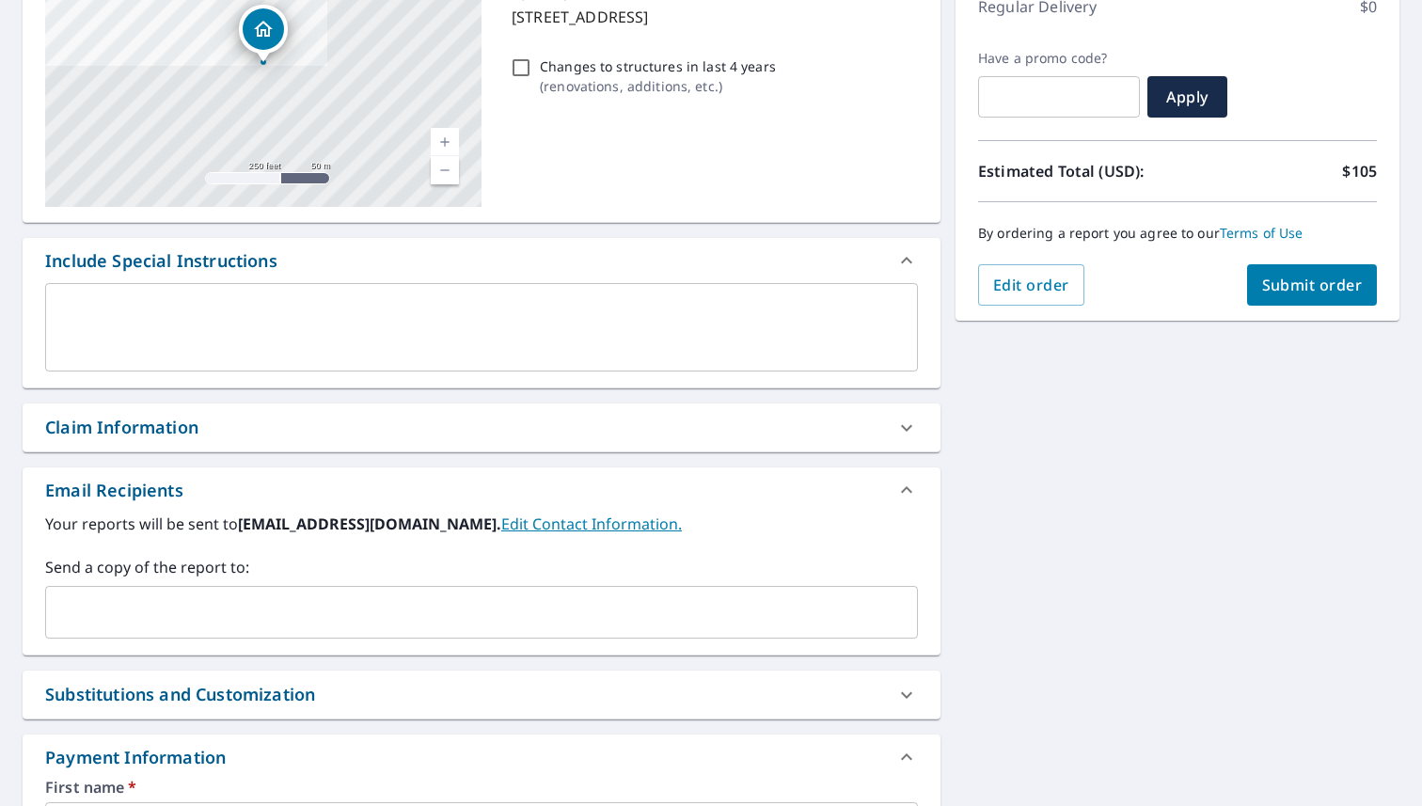
scroll to position [280, 0]
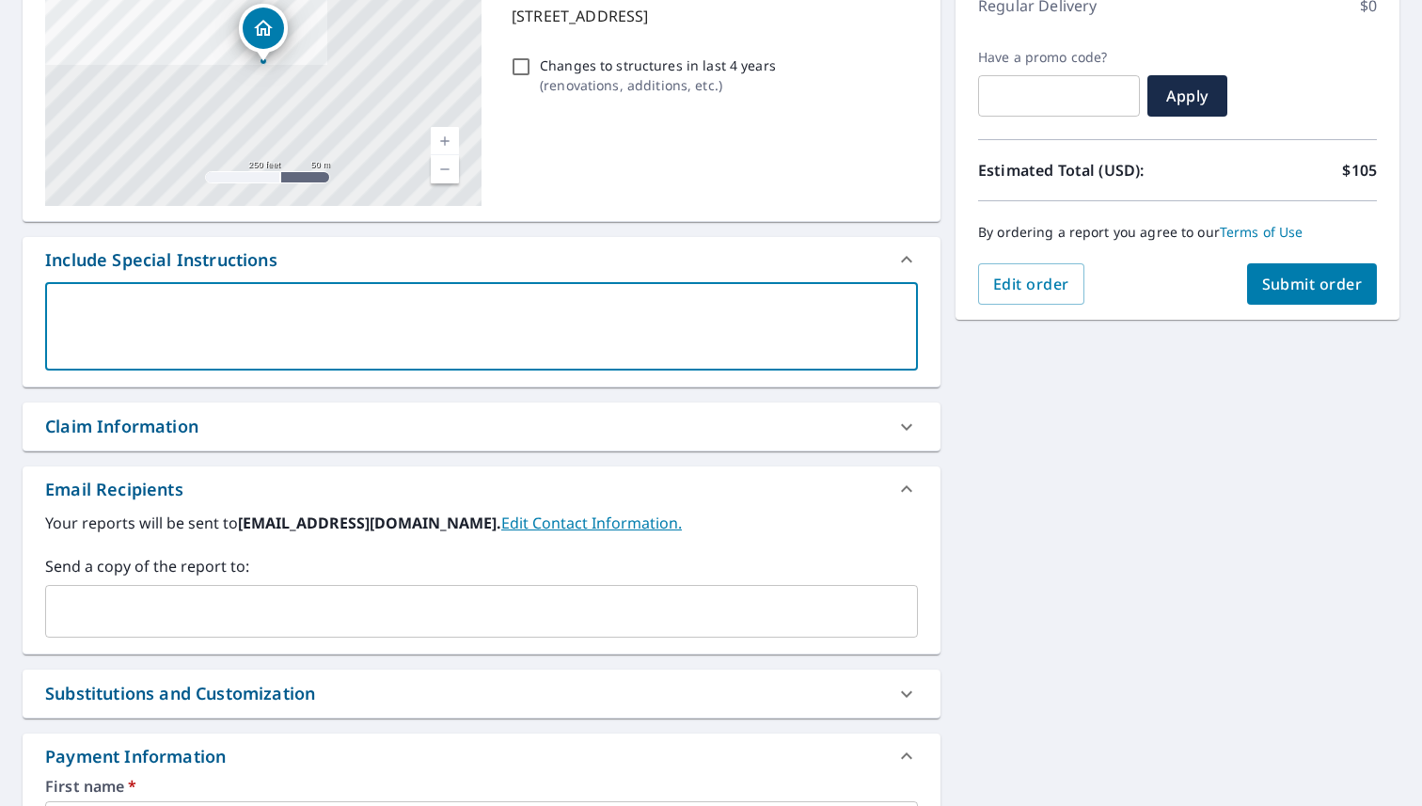
click at [466, 306] on textarea at bounding box center [481, 327] width 846 height 54
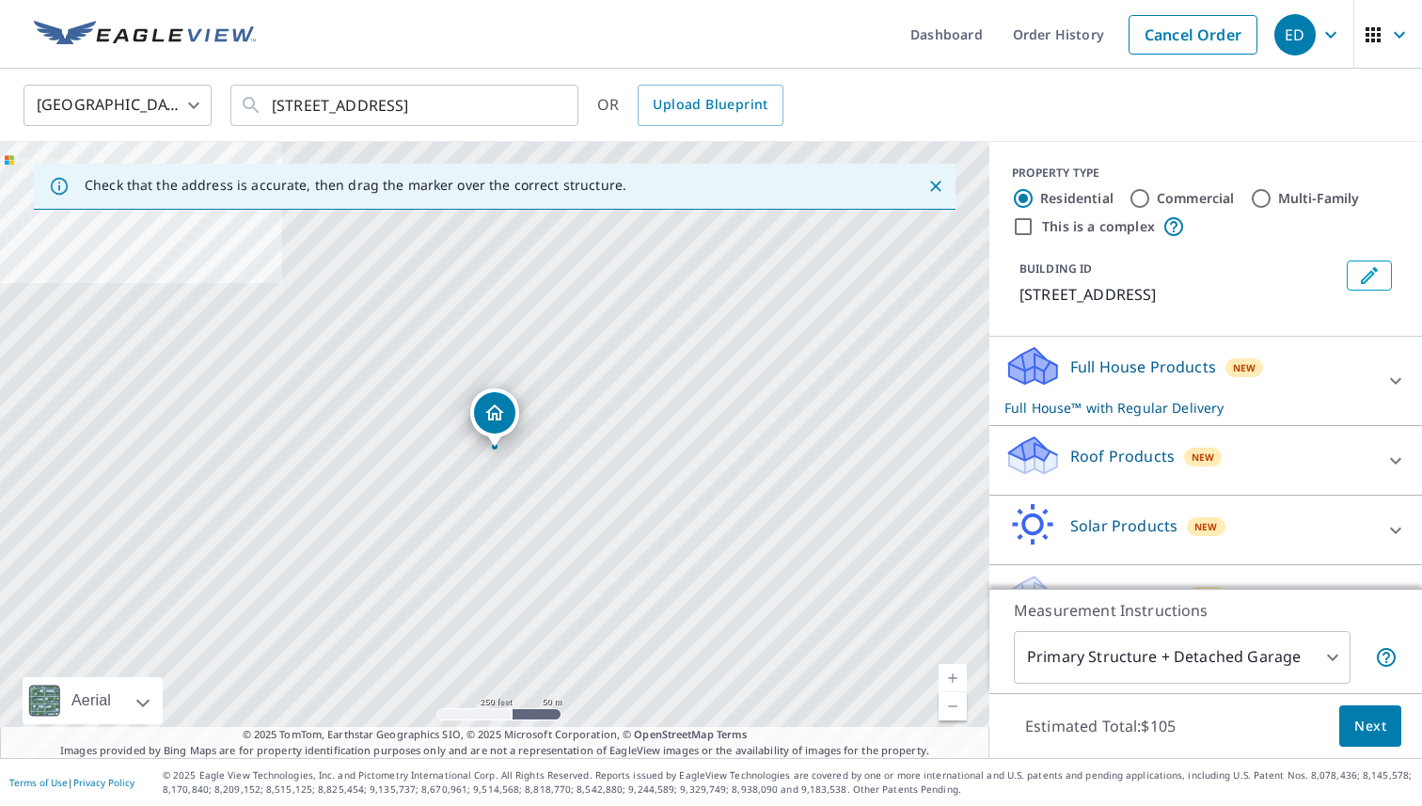
scroll to position [46, 0]
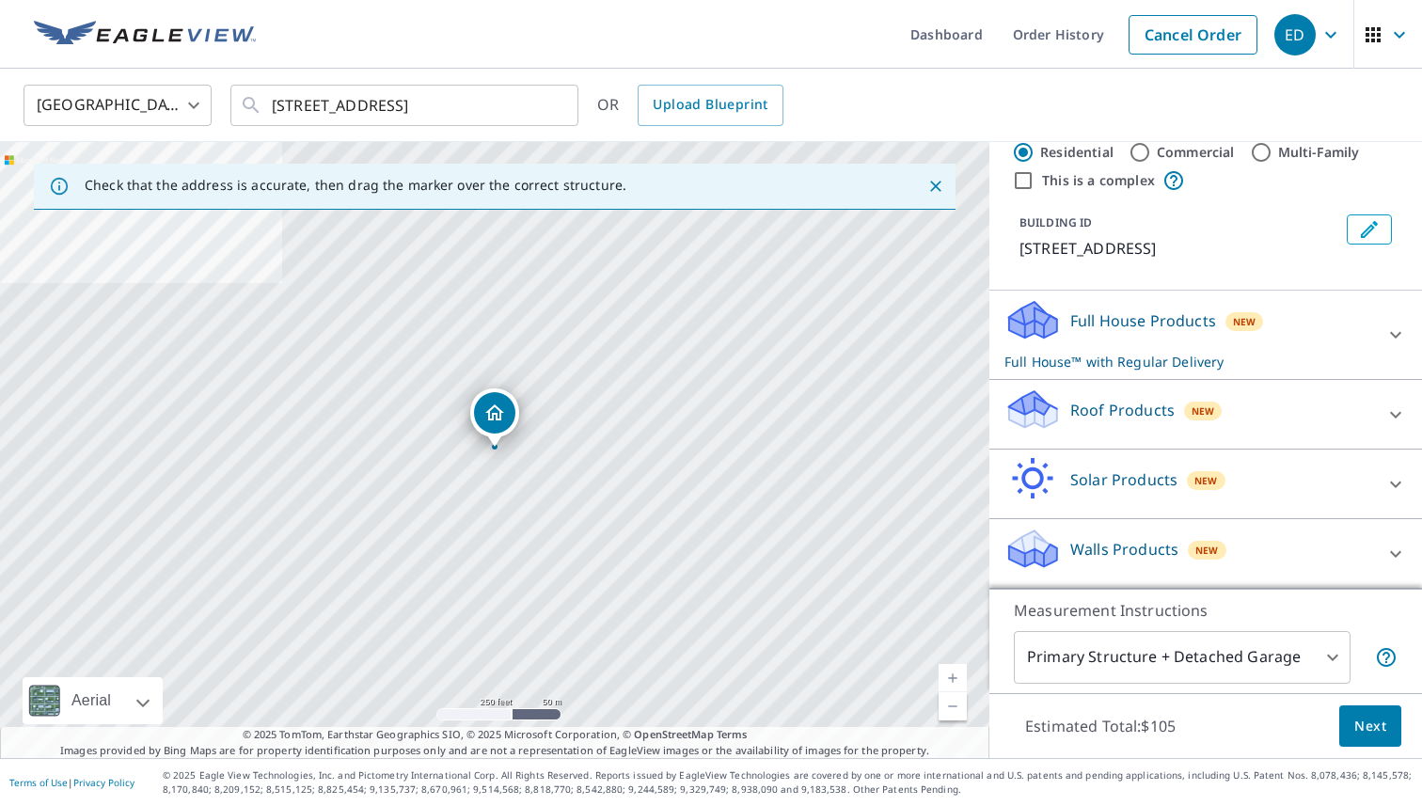
click at [1075, 312] on p "Full House Products" at bounding box center [1143, 320] width 146 height 23
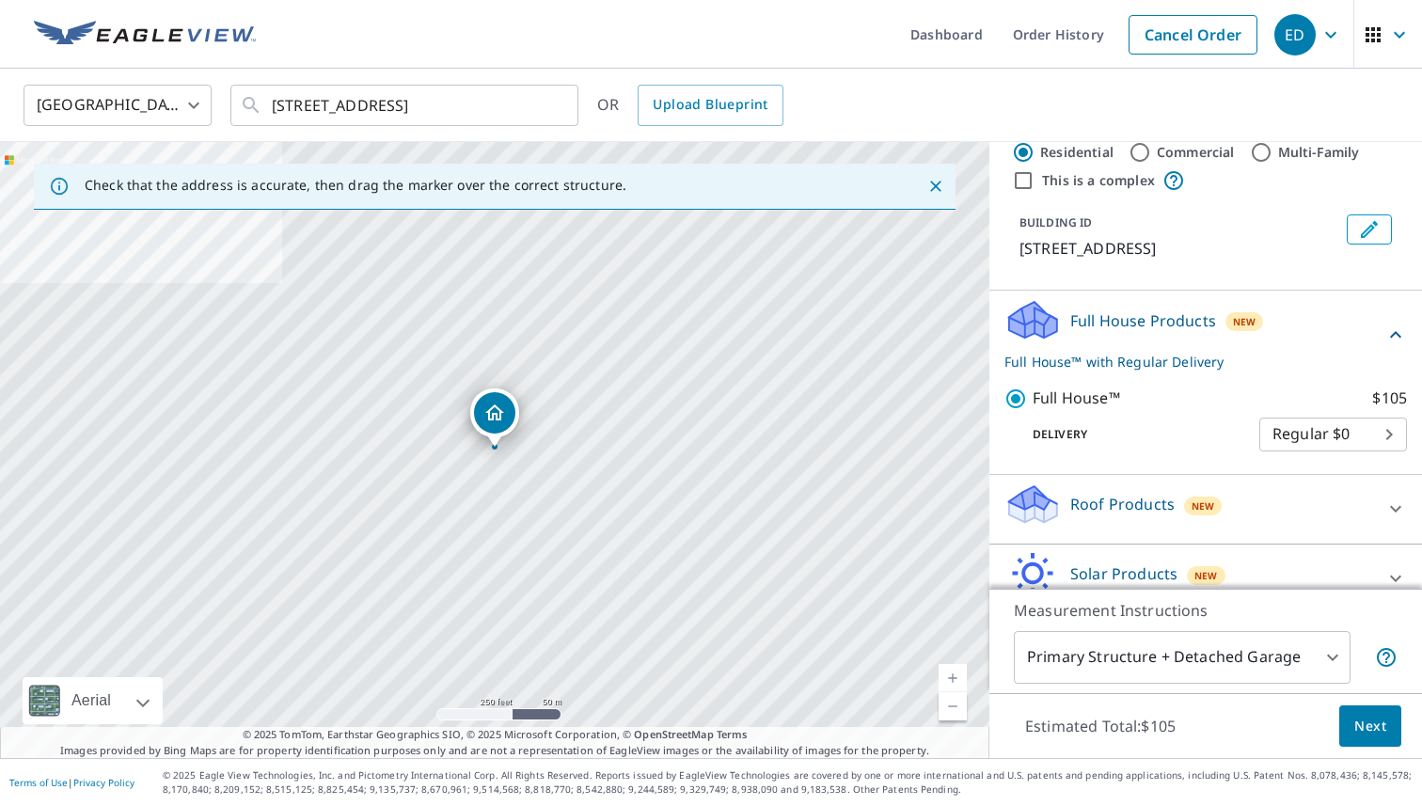
click at [1079, 496] on p "Roof Products" at bounding box center [1122, 504] width 104 height 23
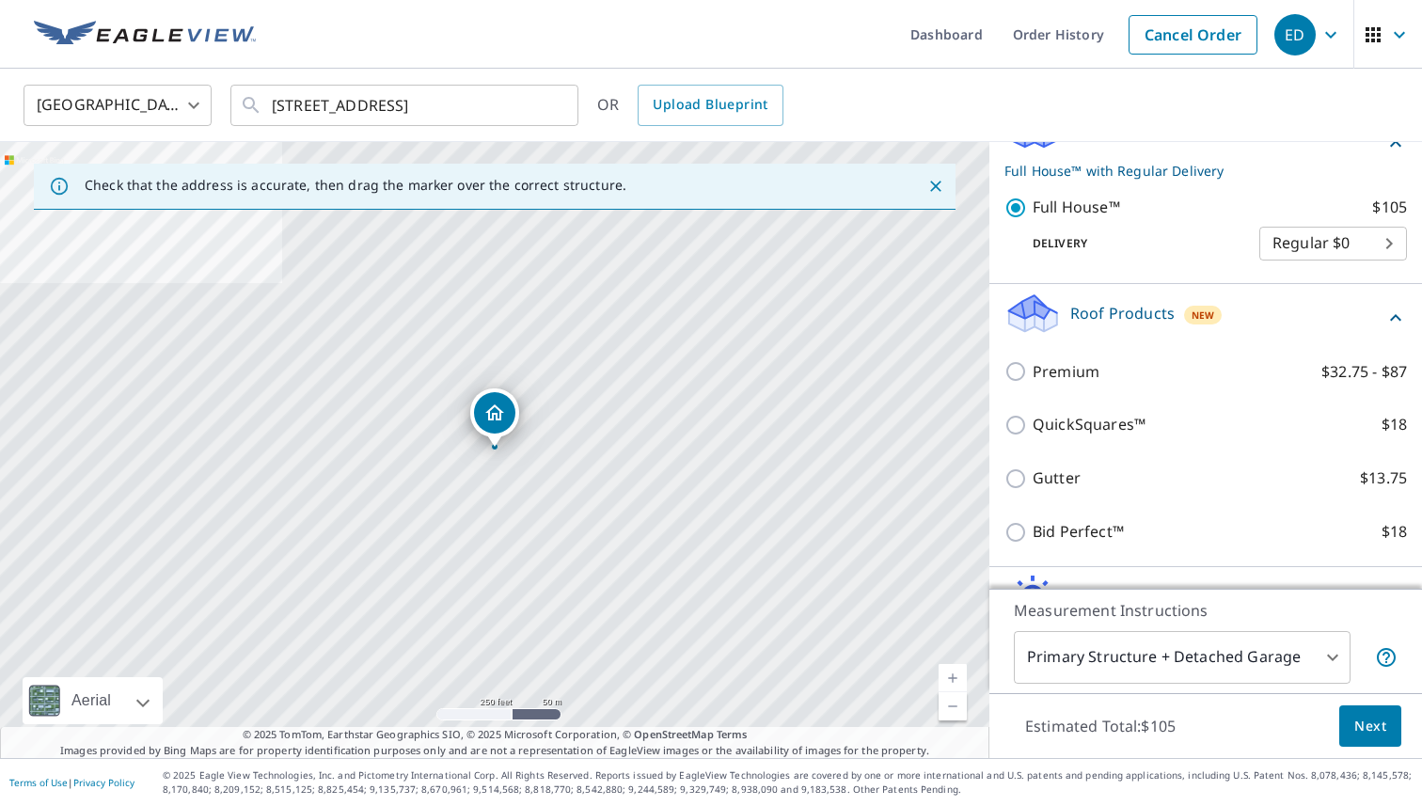
scroll to position [268, 0]
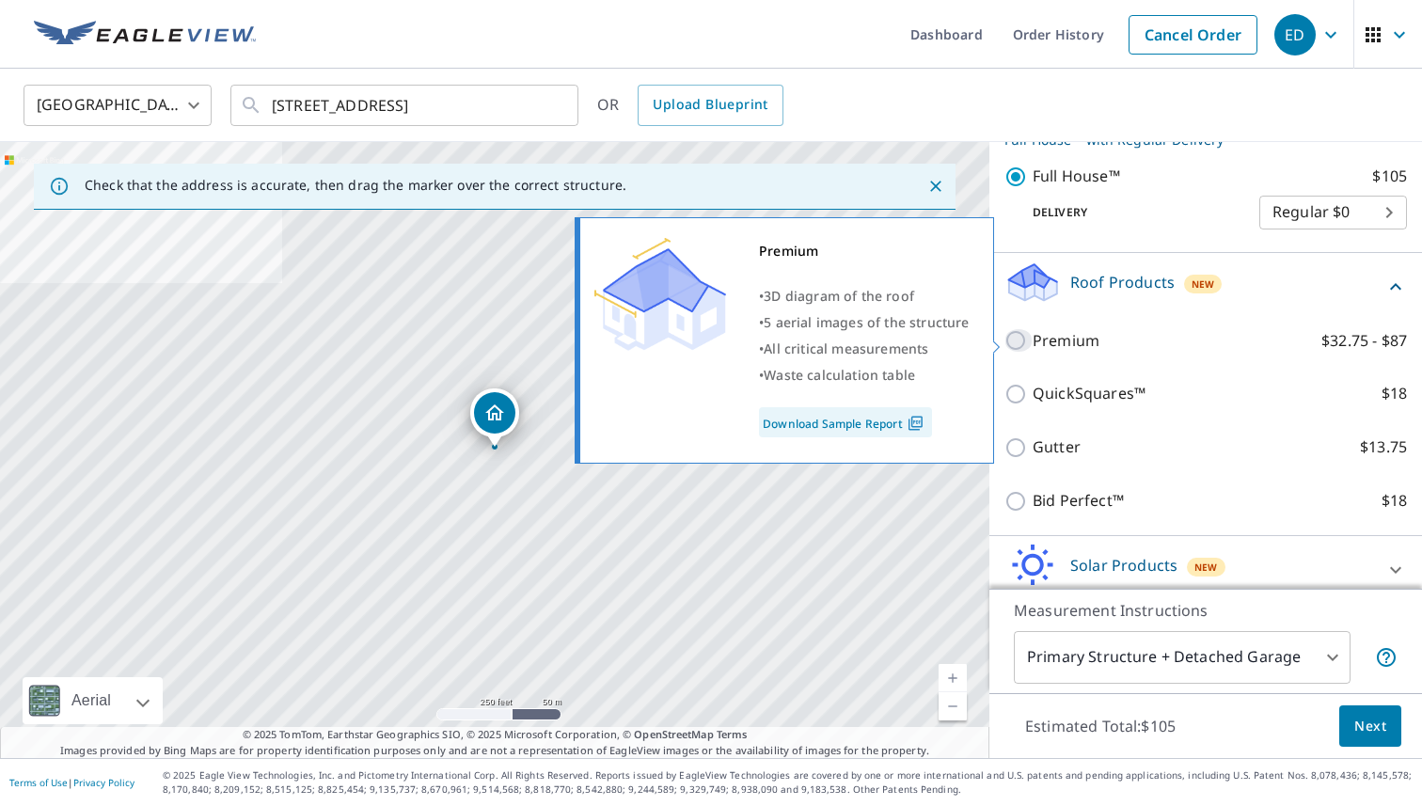
click at [1024, 344] on input "Premium $32.75 - $87" at bounding box center [1018, 340] width 28 height 23
checkbox input "true"
checkbox input "false"
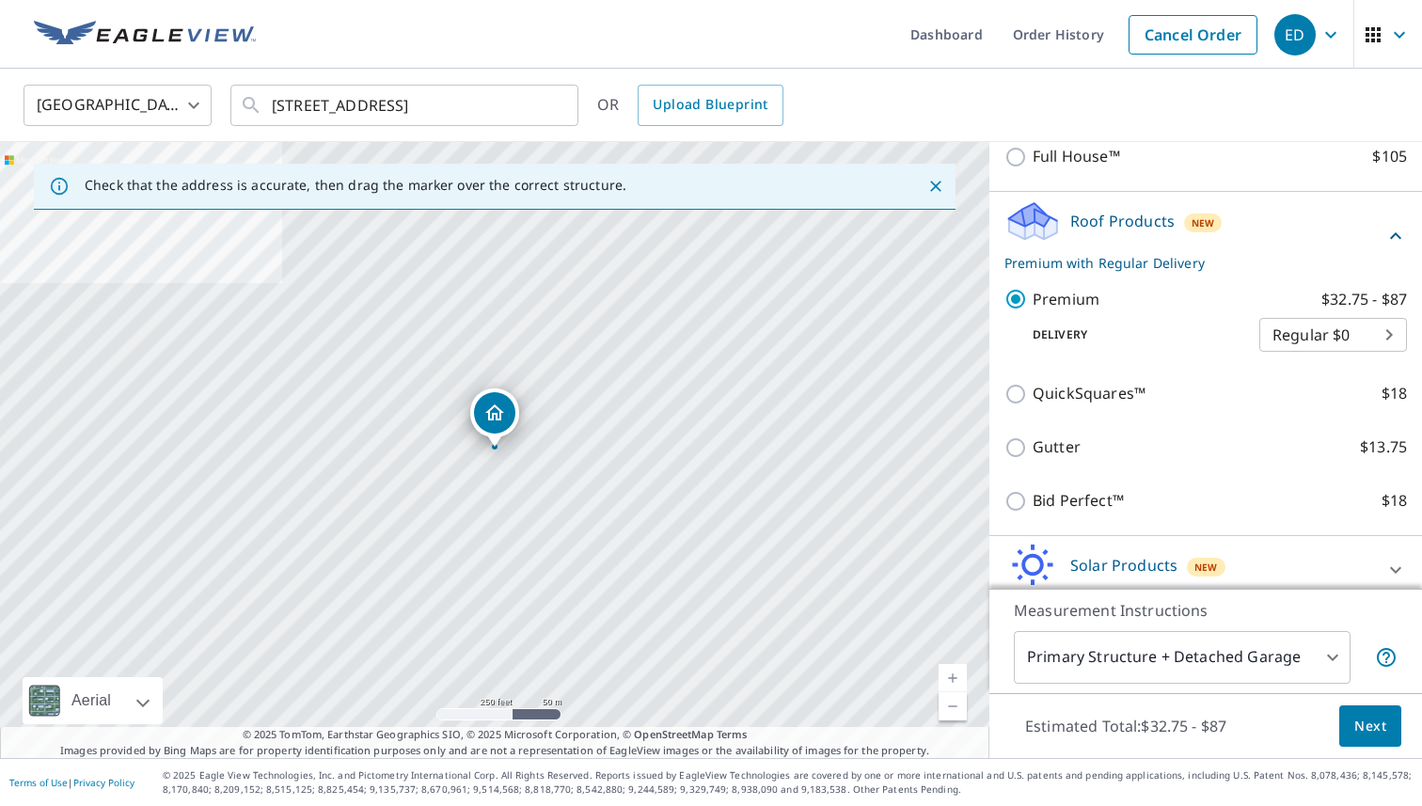
click at [1047, 222] on icon at bounding box center [1050, 228] width 13 height 22
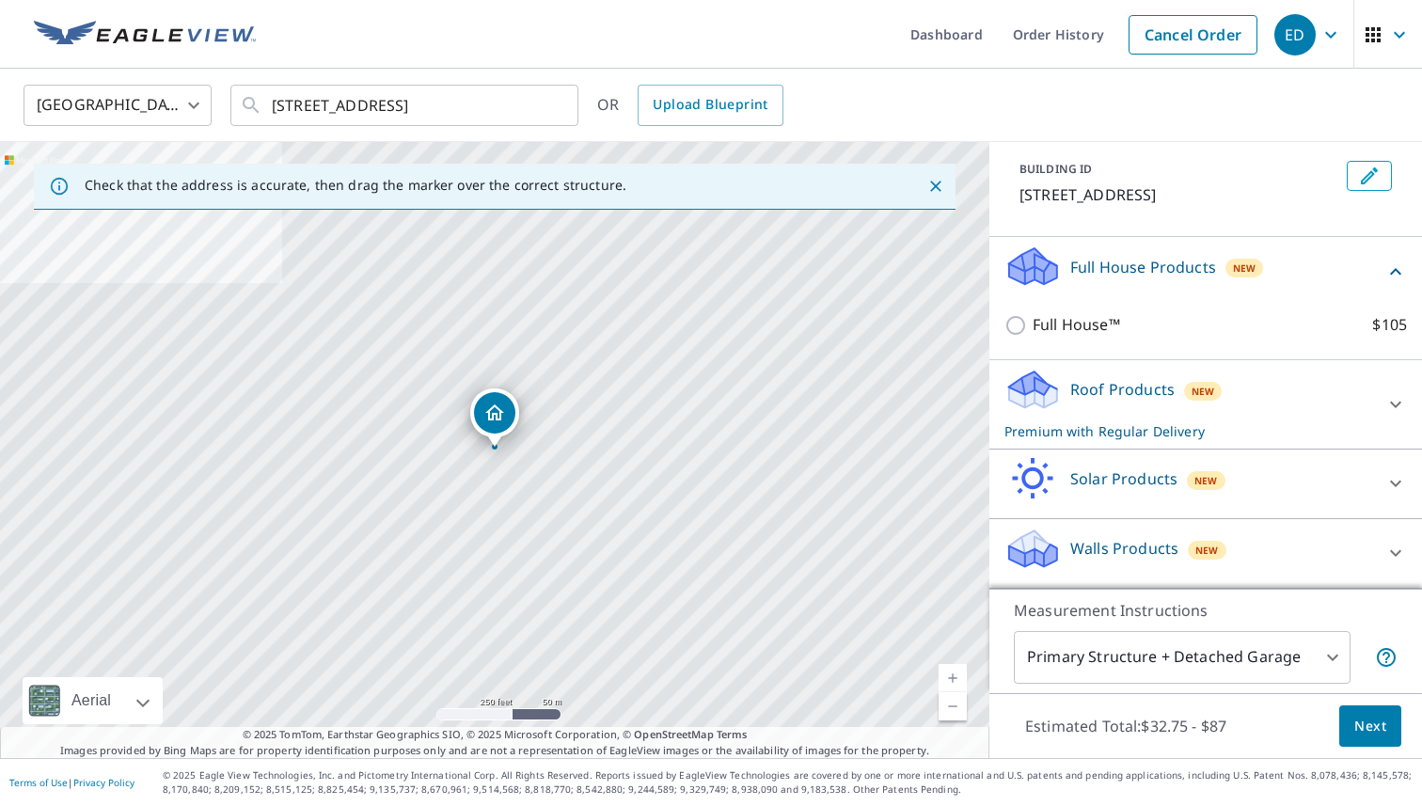
click at [1011, 404] on icon at bounding box center [1032, 390] width 56 height 44
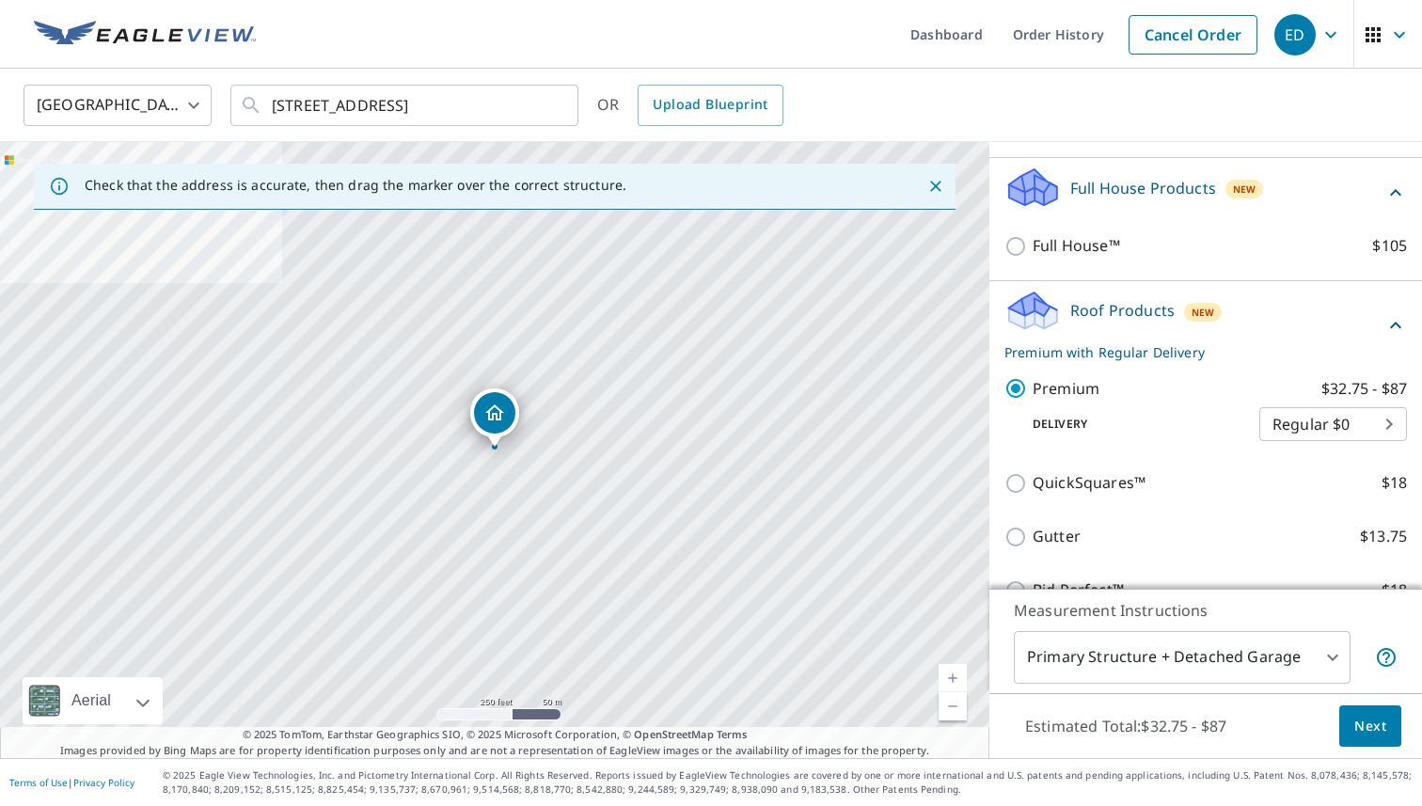
scroll to position [177, 0]
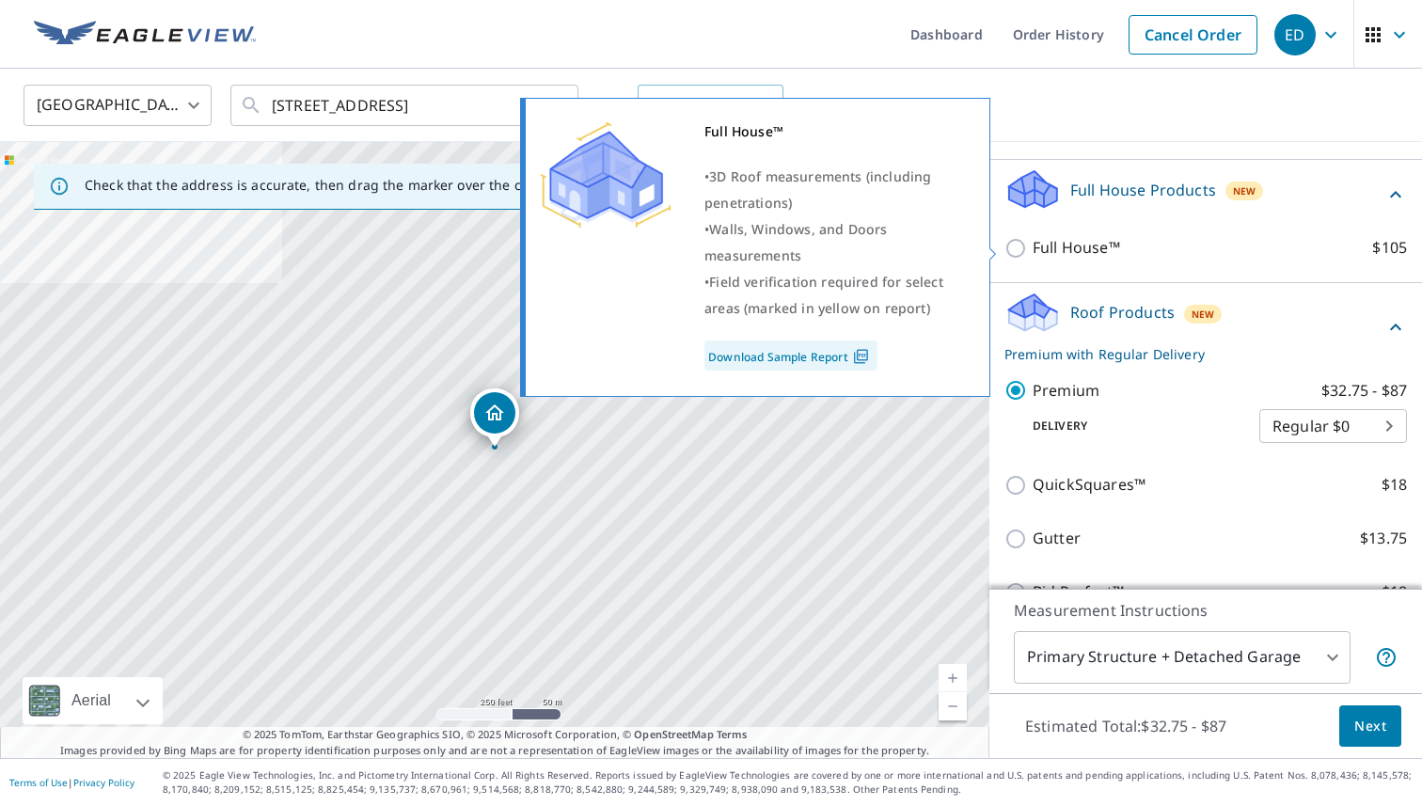
click at [836, 348] on link "Download Sample Report" at bounding box center [790, 355] width 173 height 30
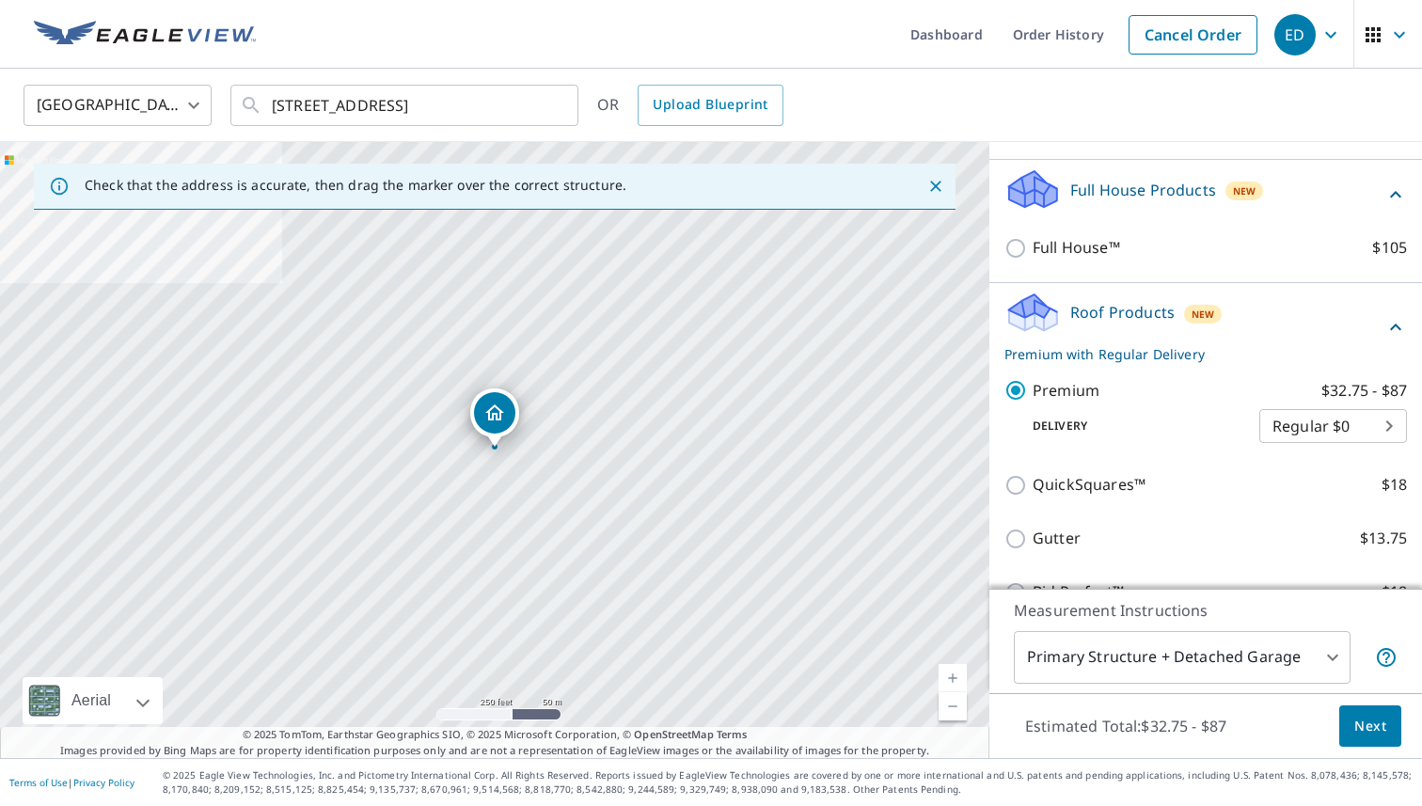
click at [1323, 425] on body "ED ED Dashboard Order History Cancel Order ED [GEOGRAPHIC_DATA] US ​ [STREET_AD…" at bounding box center [711, 403] width 1422 height 806
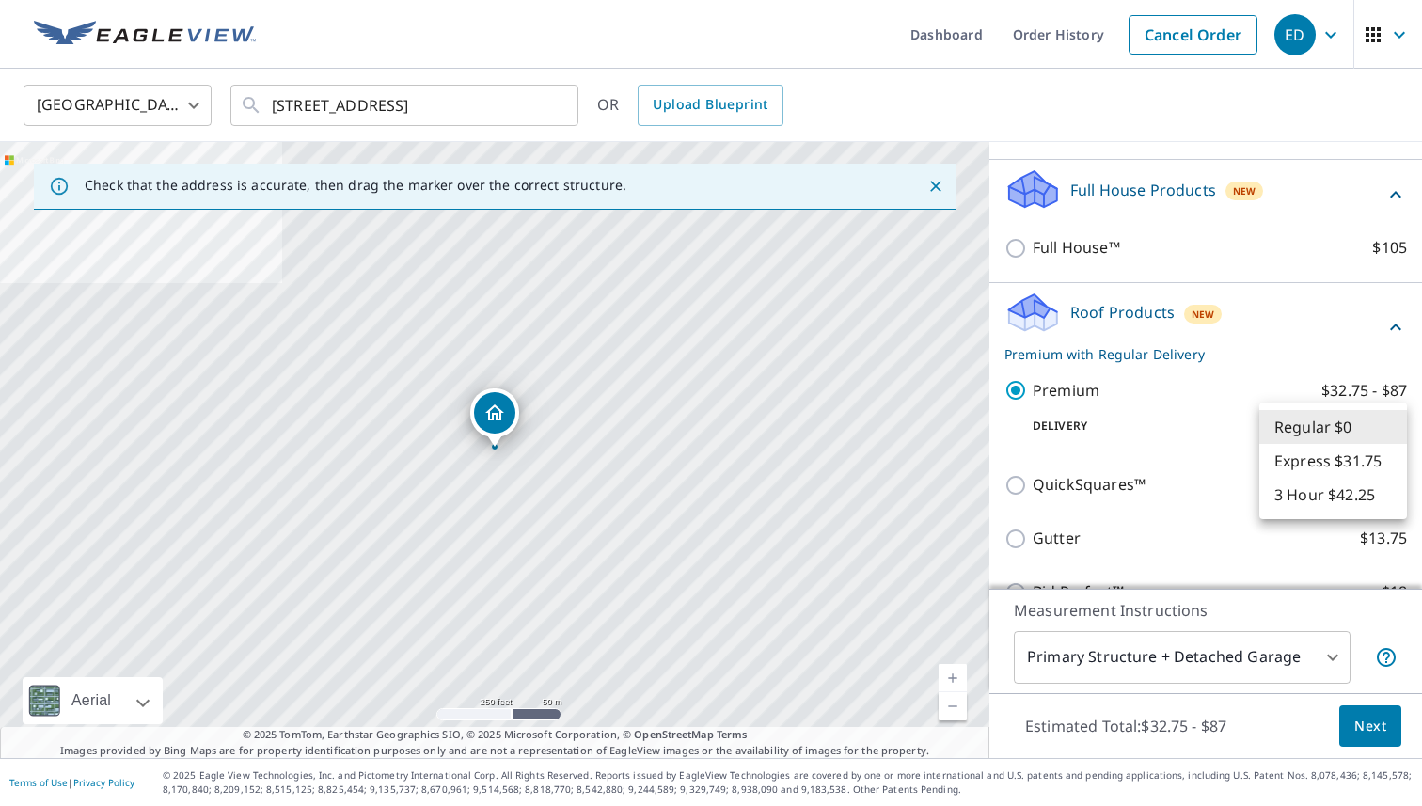
click at [1328, 464] on li "Express $31.75" at bounding box center [1333, 461] width 148 height 34
type input "4"
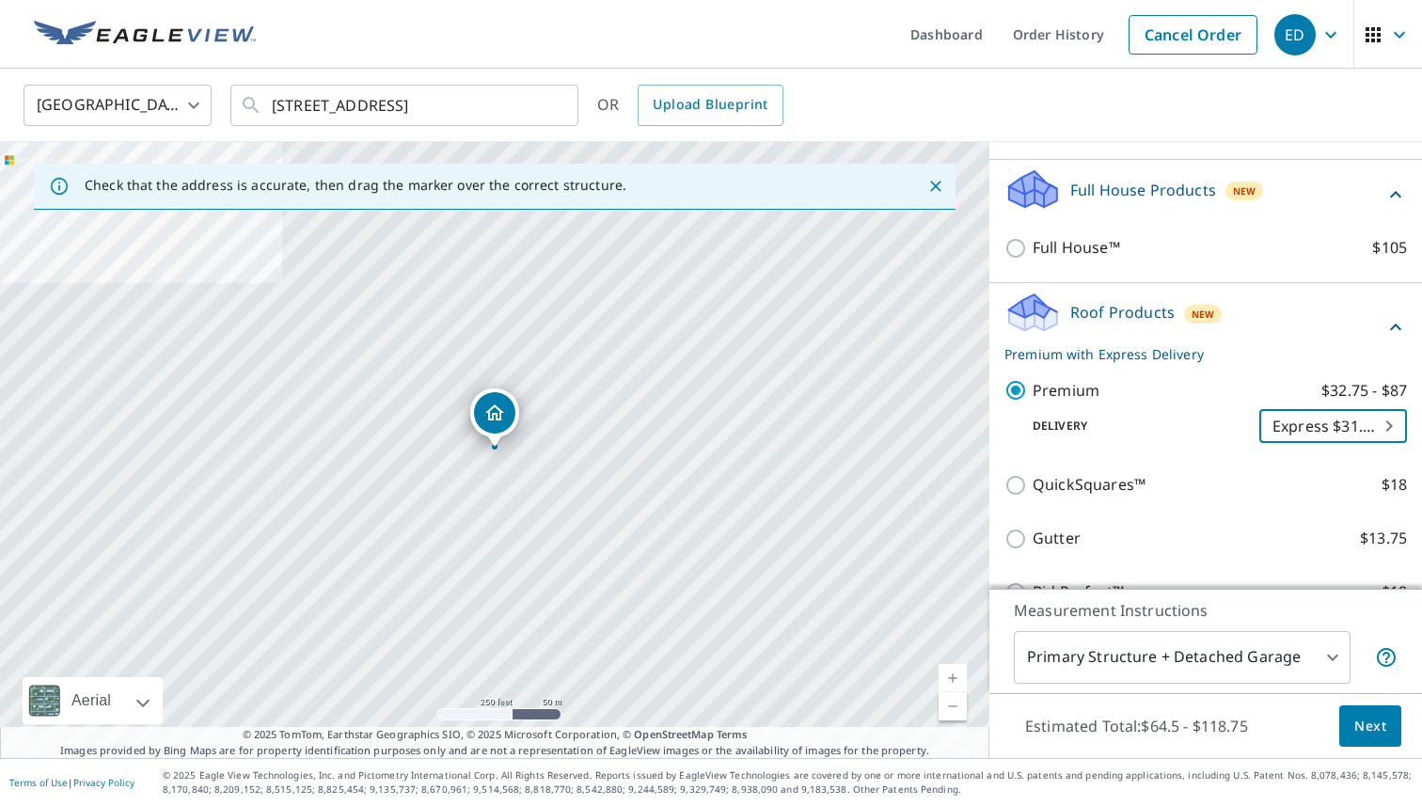
click at [1341, 426] on body "ED ED Dashboard Order History Cancel Order ED [GEOGRAPHIC_DATA] US ​ [STREET_AD…" at bounding box center [711, 403] width 1422 height 806
click at [1341, 426] on li "Express $31.75" at bounding box center [1333, 427] width 148 height 34
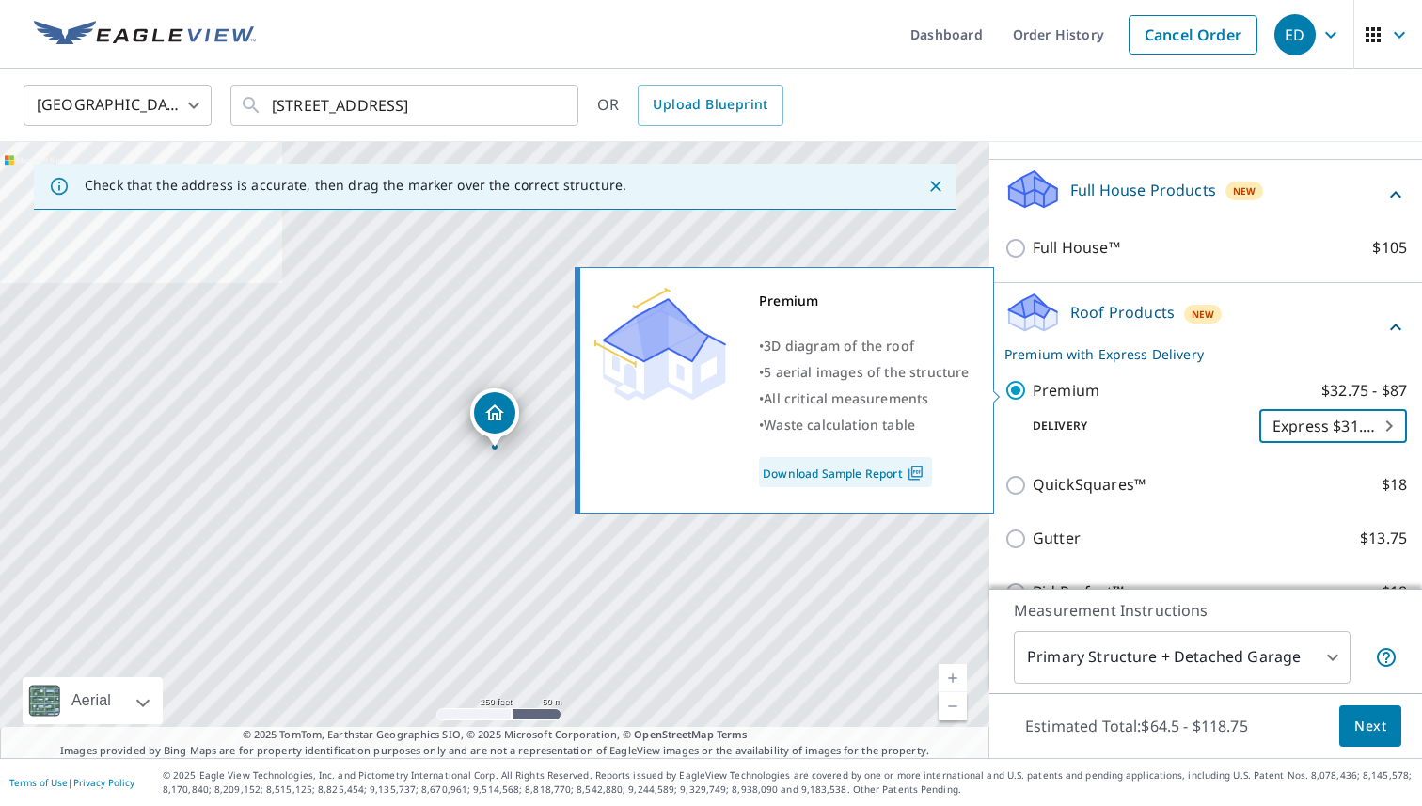
click at [895, 459] on link "Download Sample Report" at bounding box center [845, 472] width 173 height 30
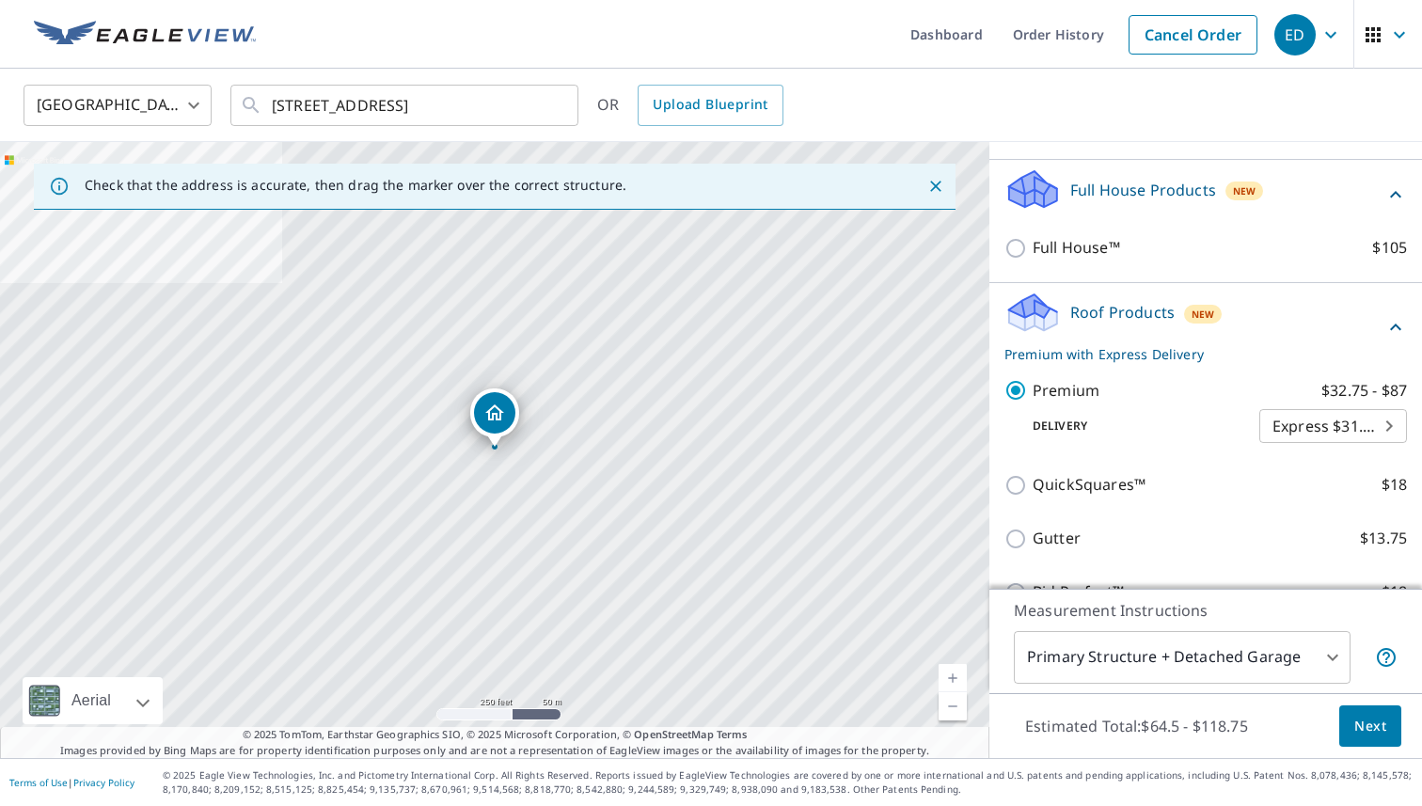
click at [1328, 658] on body "ED ED Dashboard Order History Cancel Order ED [GEOGRAPHIC_DATA] US ​ [STREET_AD…" at bounding box center [711, 403] width 1422 height 806
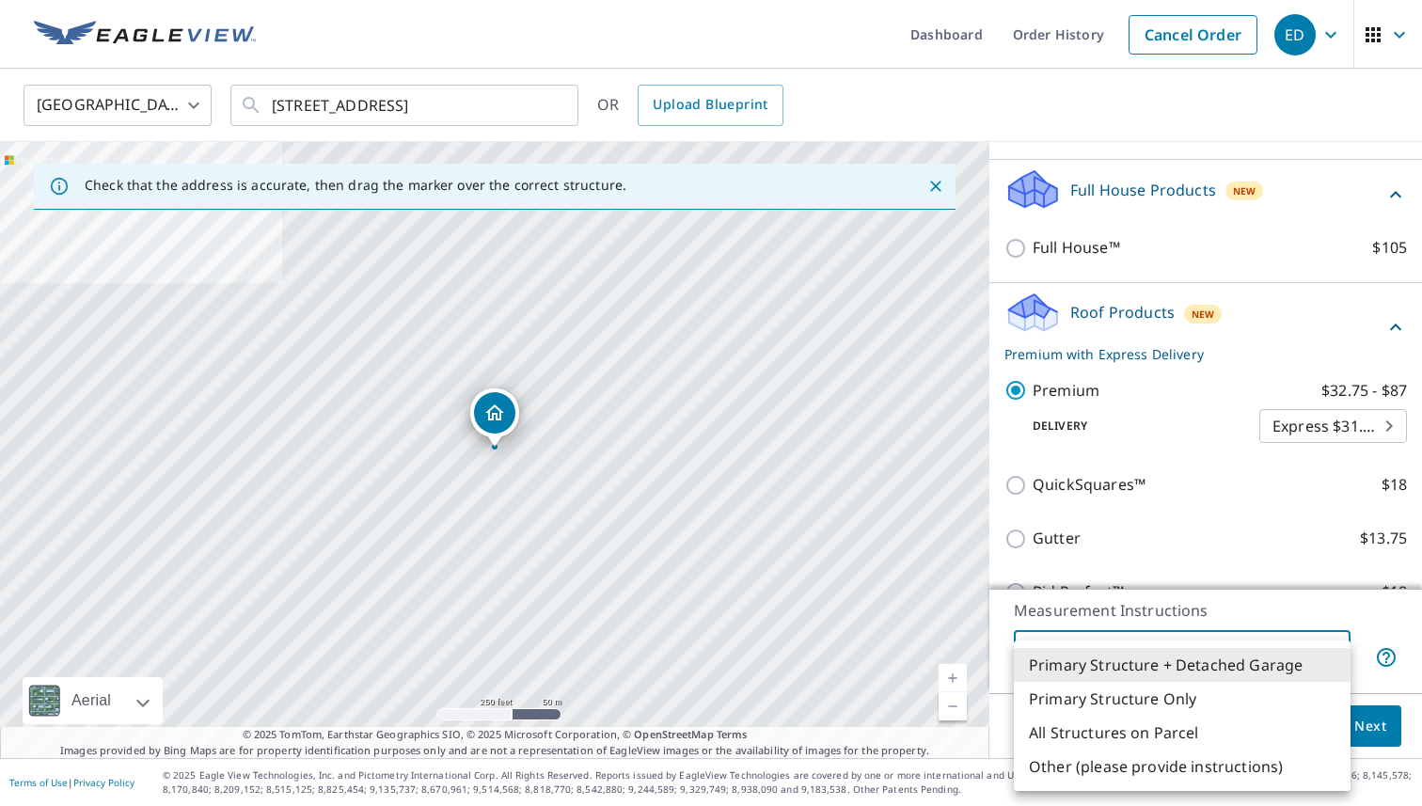
click at [1204, 515] on div at bounding box center [711, 403] width 1422 height 806
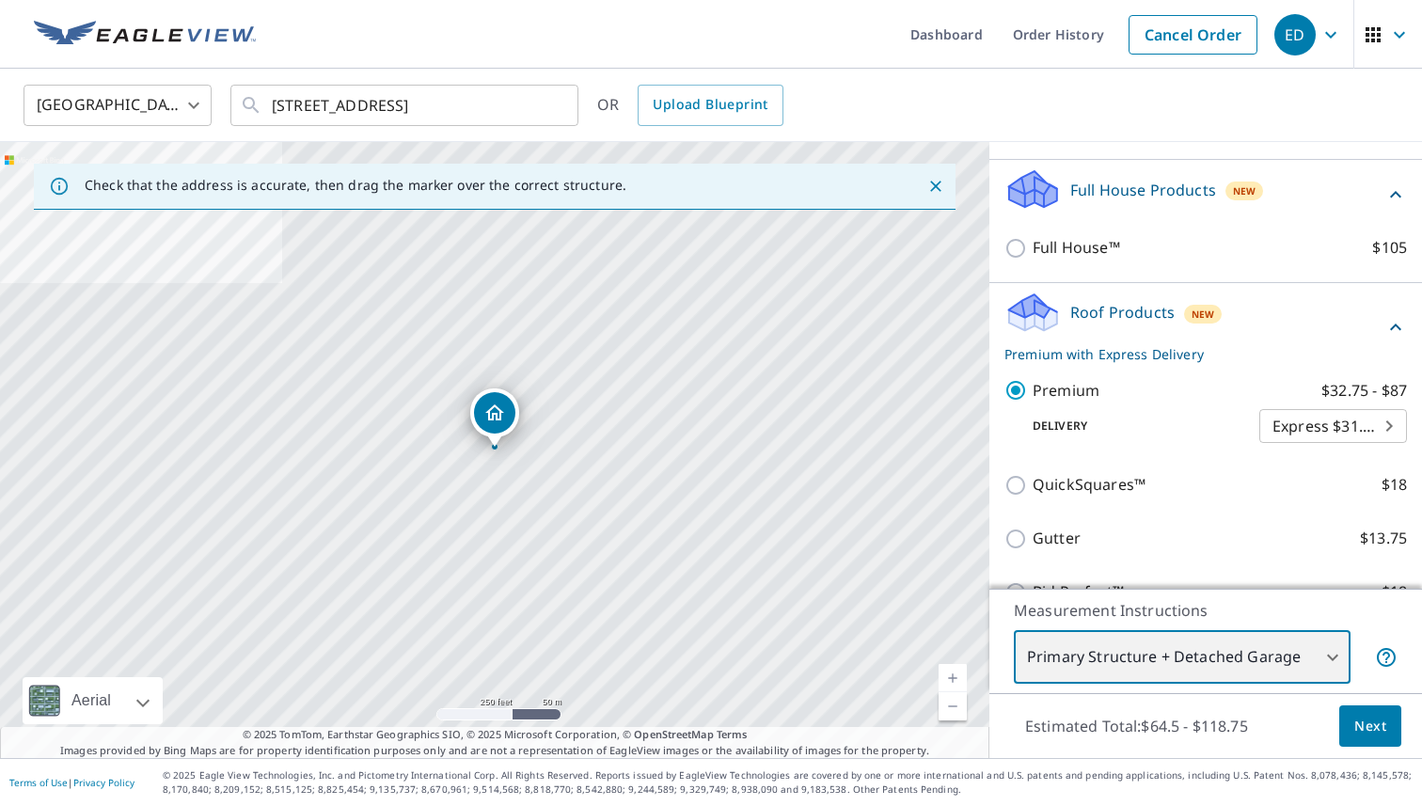
scroll to position [356, 0]
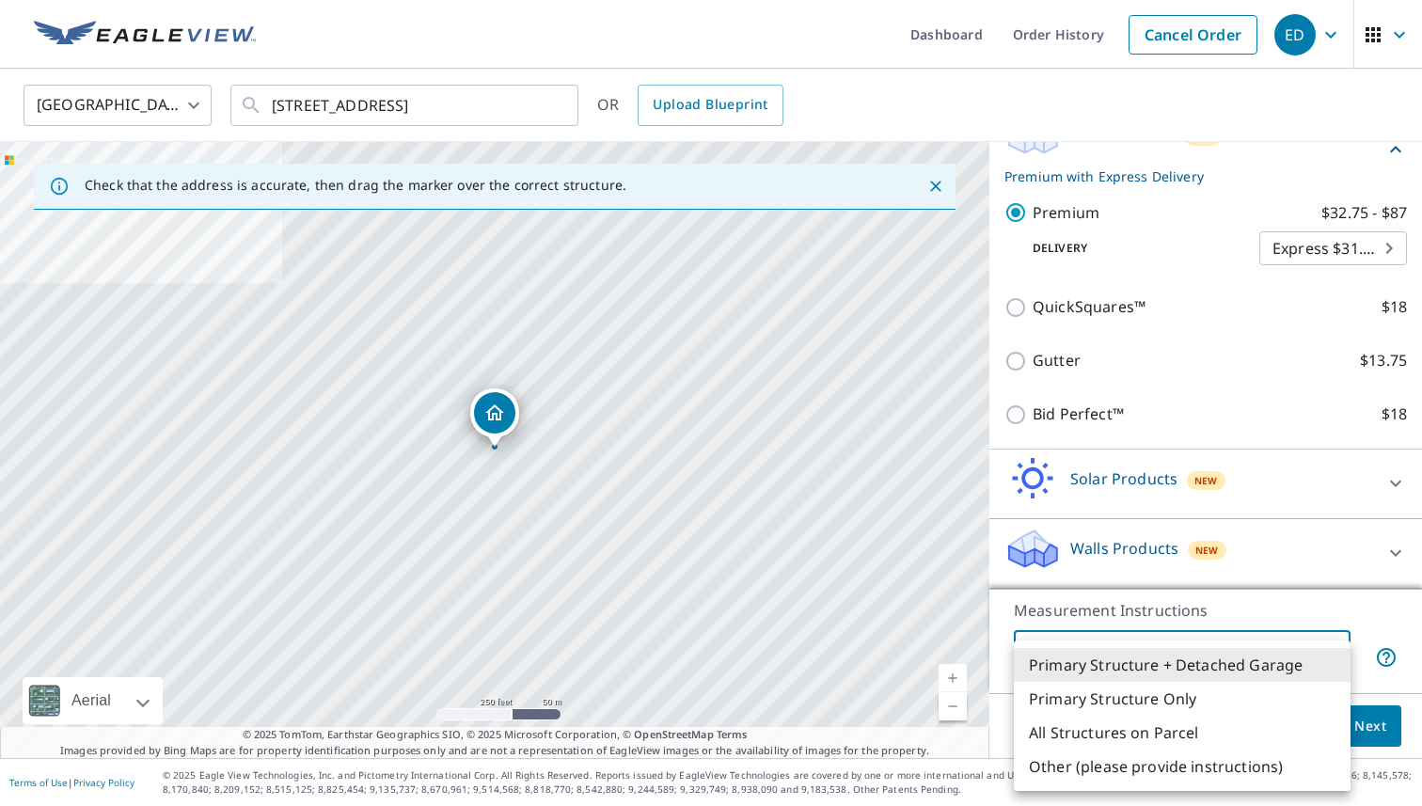
click at [1213, 646] on body "ED ED Dashboard Order History Cancel Order ED [GEOGRAPHIC_DATA] US ​ [STREET_AD…" at bounding box center [711, 403] width 1422 height 806
click at [1199, 735] on li "All Structures on Parcel" at bounding box center [1182, 733] width 337 height 34
type input "3"
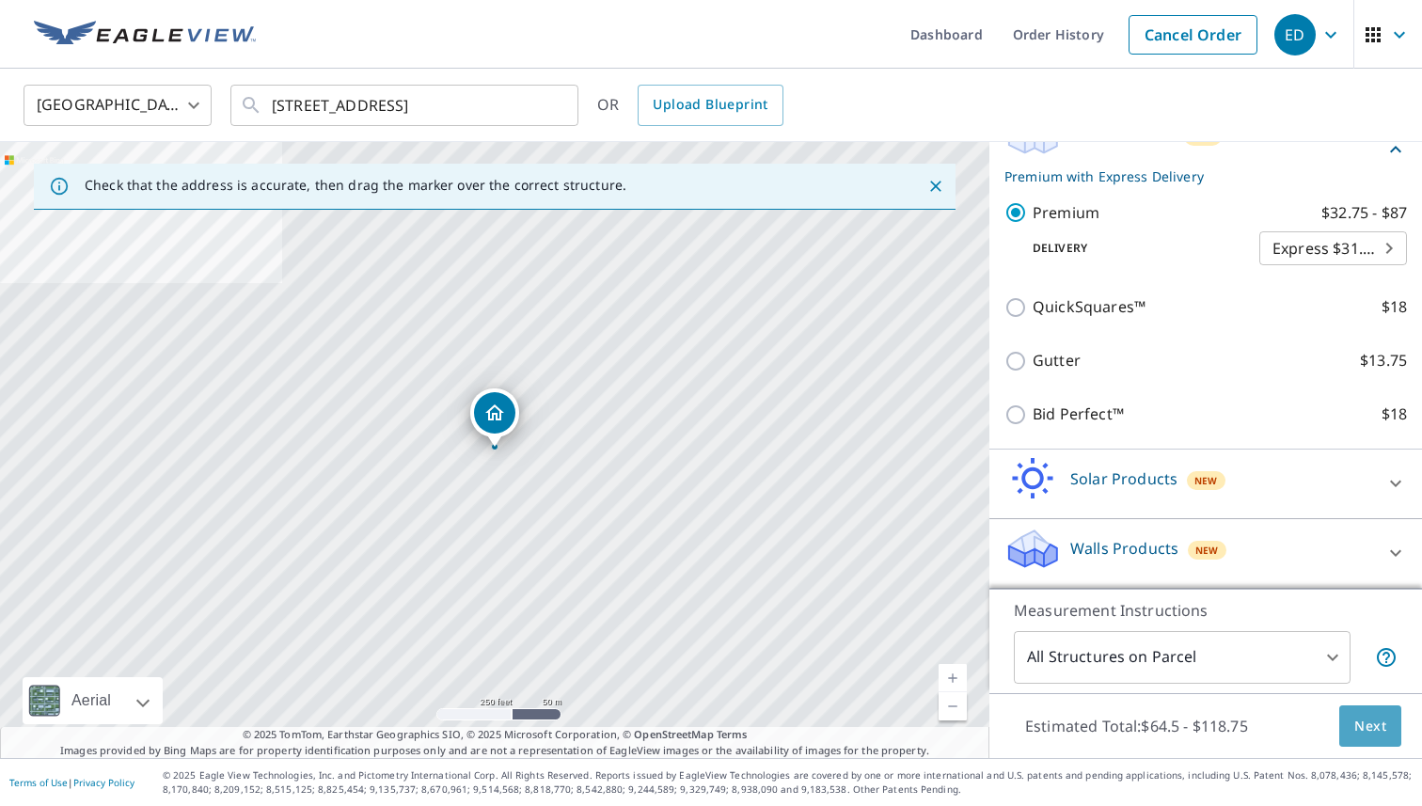
click at [1341, 723] on button "Next" at bounding box center [1370, 726] width 62 height 42
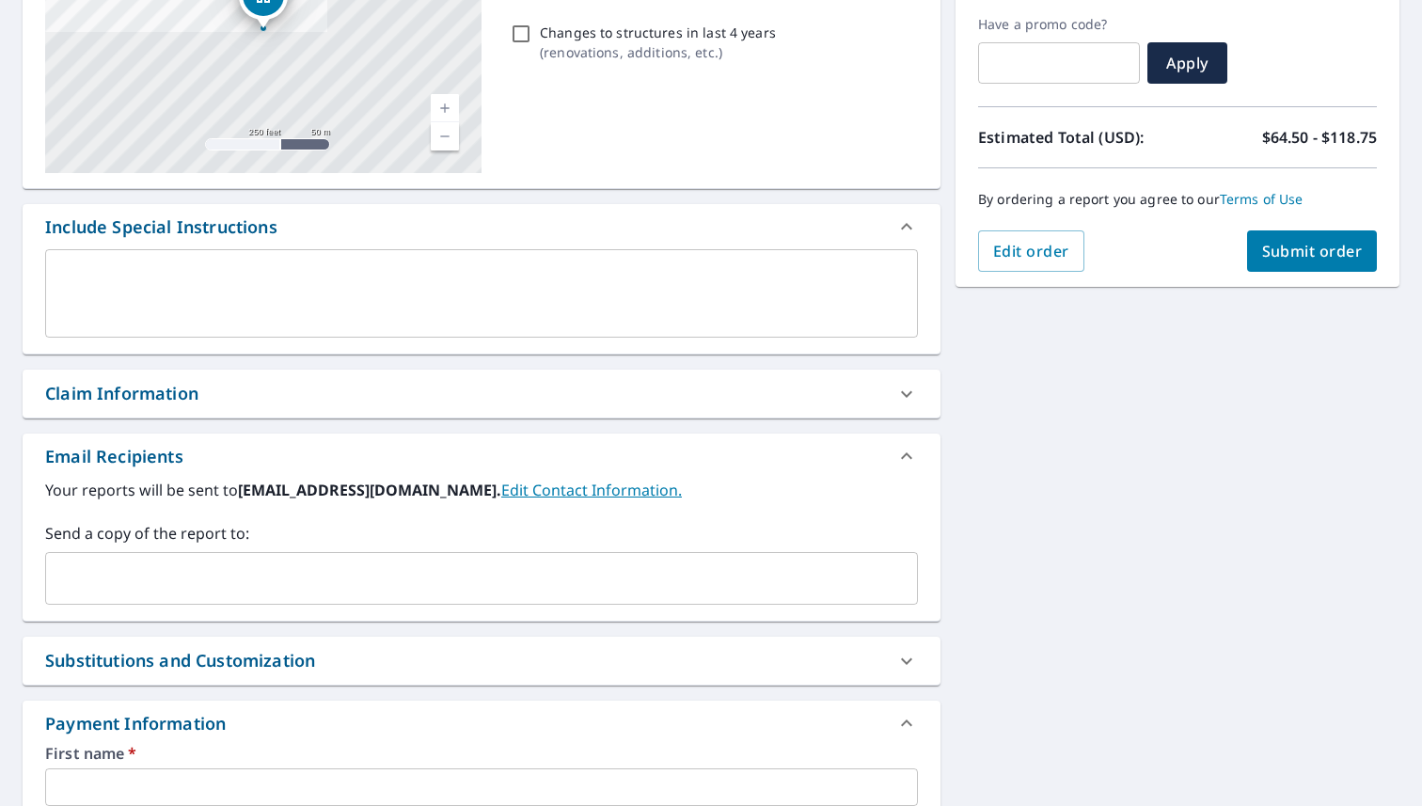
scroll to position [314, 0]
click at [324, 393] on div "Claim Information" at bounding box center [464, 392] width 839 height 25
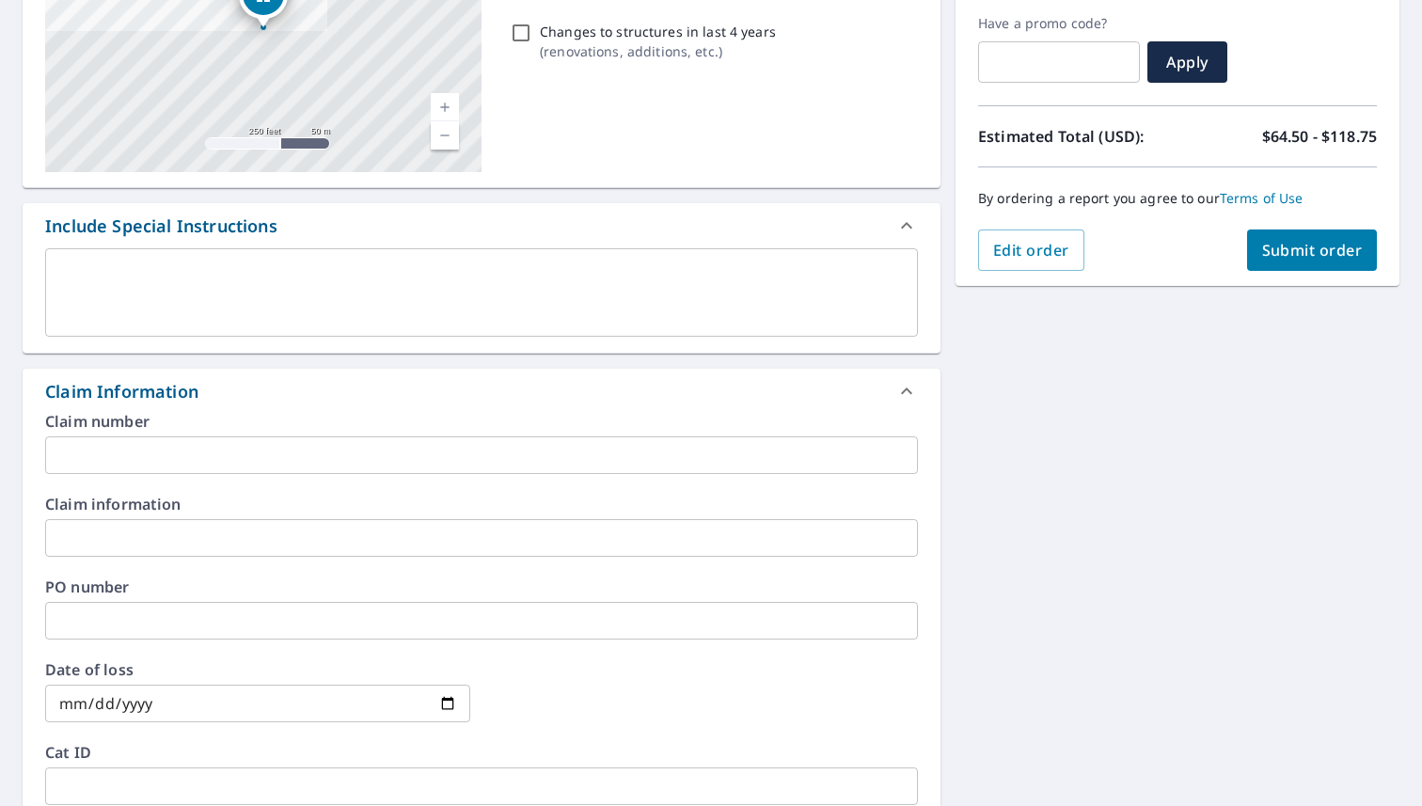
click at [296, 458] on input "text" at bounding box center [481, 455] width 873 height 38
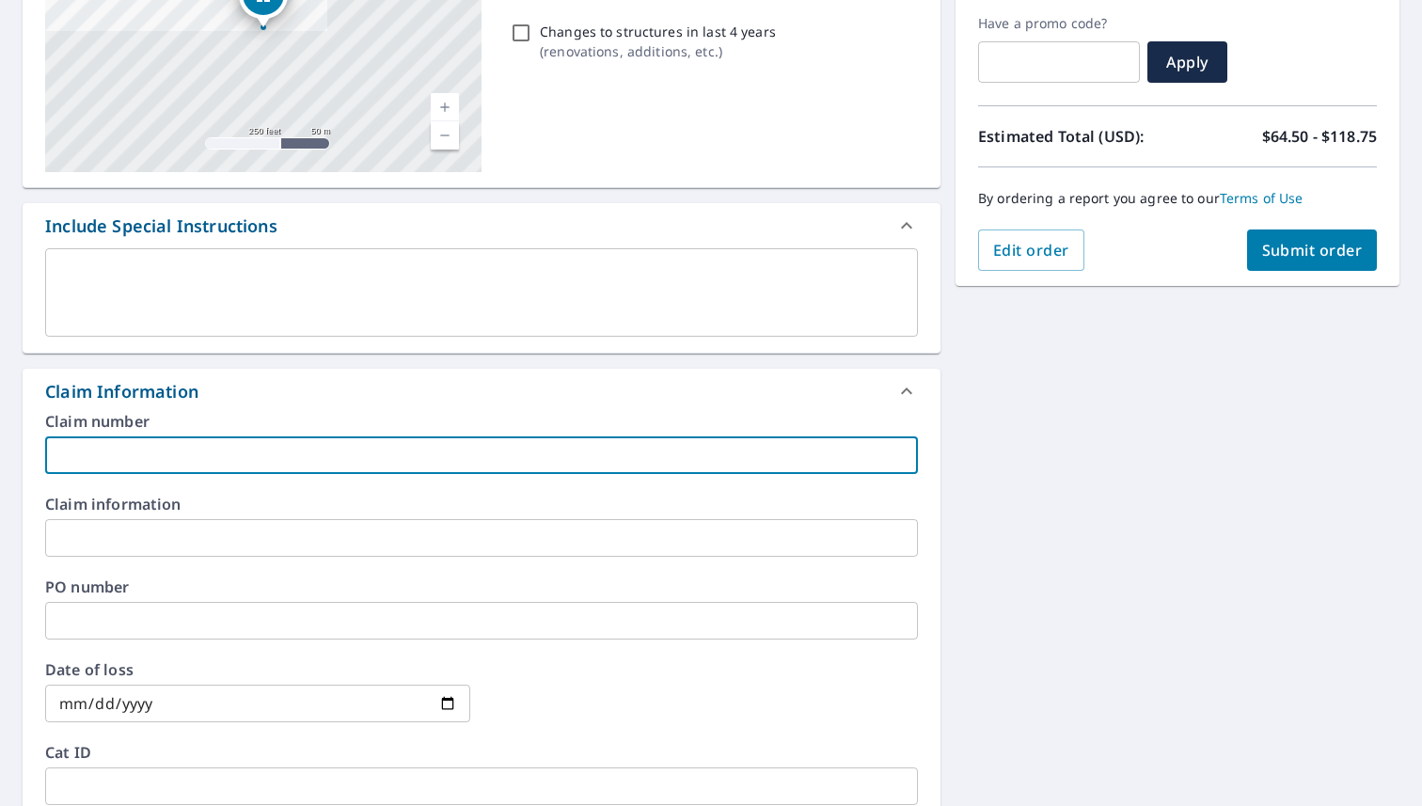
click at [110, 449] on input "text" at bounding box center [481, 455] width 873 height 38
paste input "OKHO-00010951"
type input "OKHO-00010951"
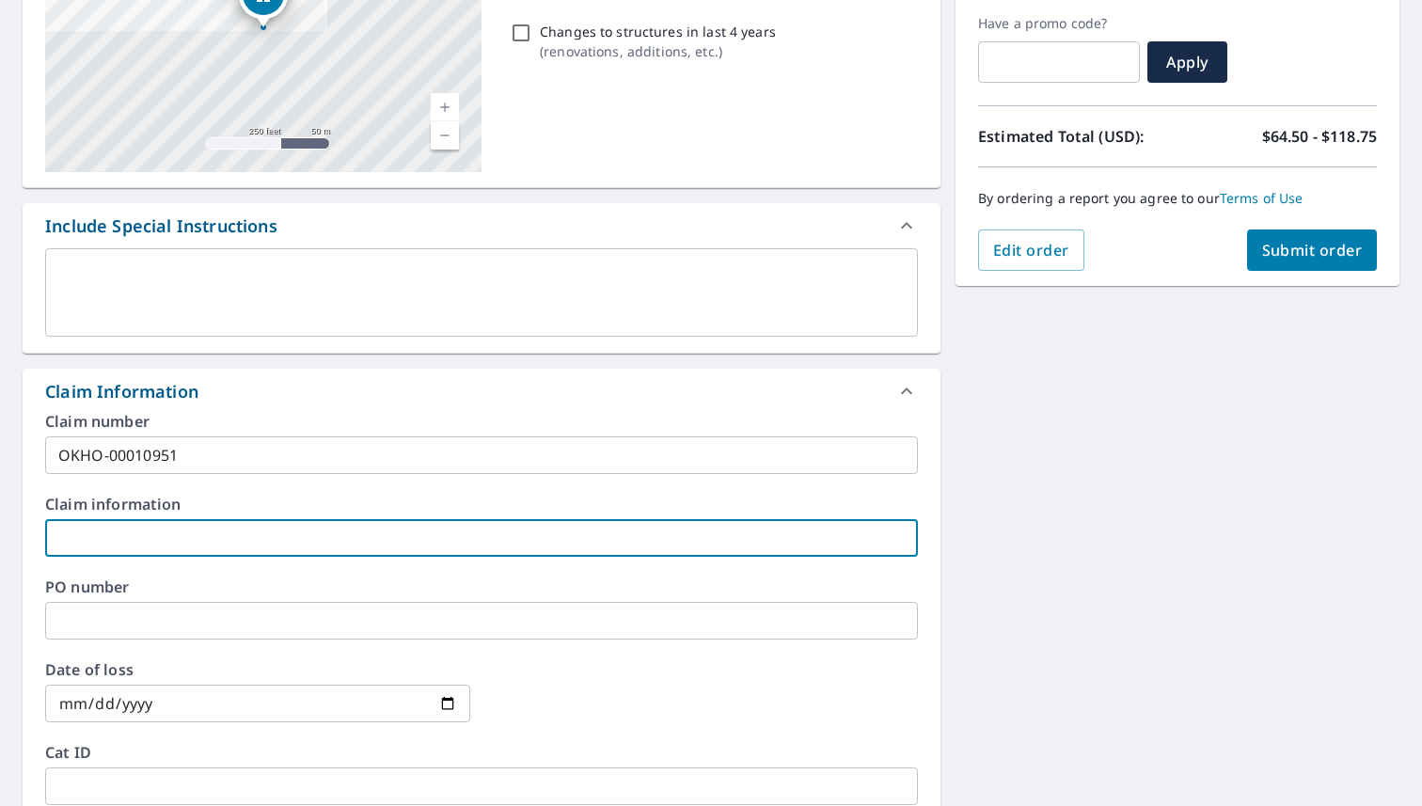
click at [150, 545] on input "text" at bounding box center [481, 538] width 873 height 38
drag, startPoint x: 166, startPoint y: 624, endPoint x: 81, endPoint y: 535, distance: 122.4
click at [81, 535] on input "text" at bounding box center [481, 538] width 873 height 38
paste input "[PERSON_NAME], [PERSON_NAME]"
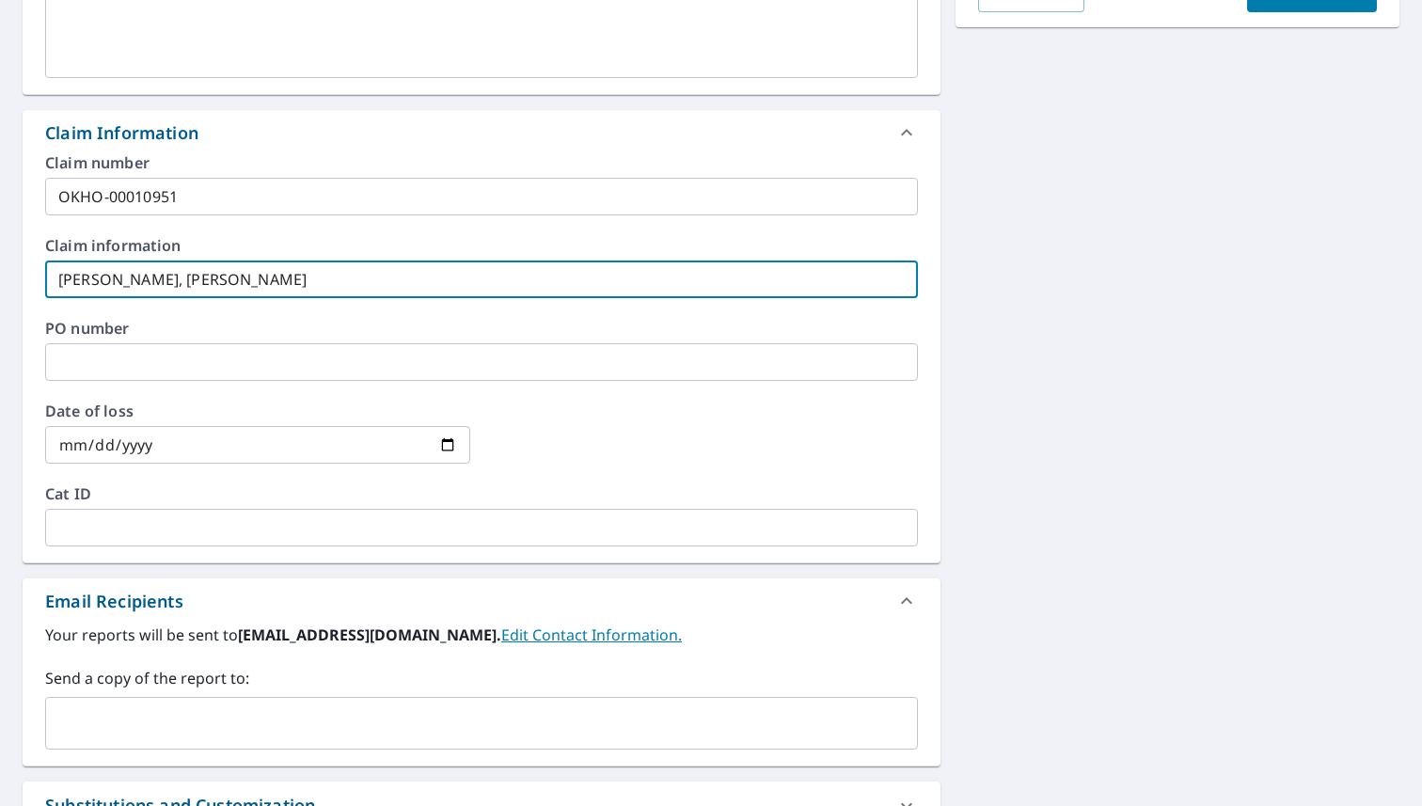
scroll to position [575, 0]
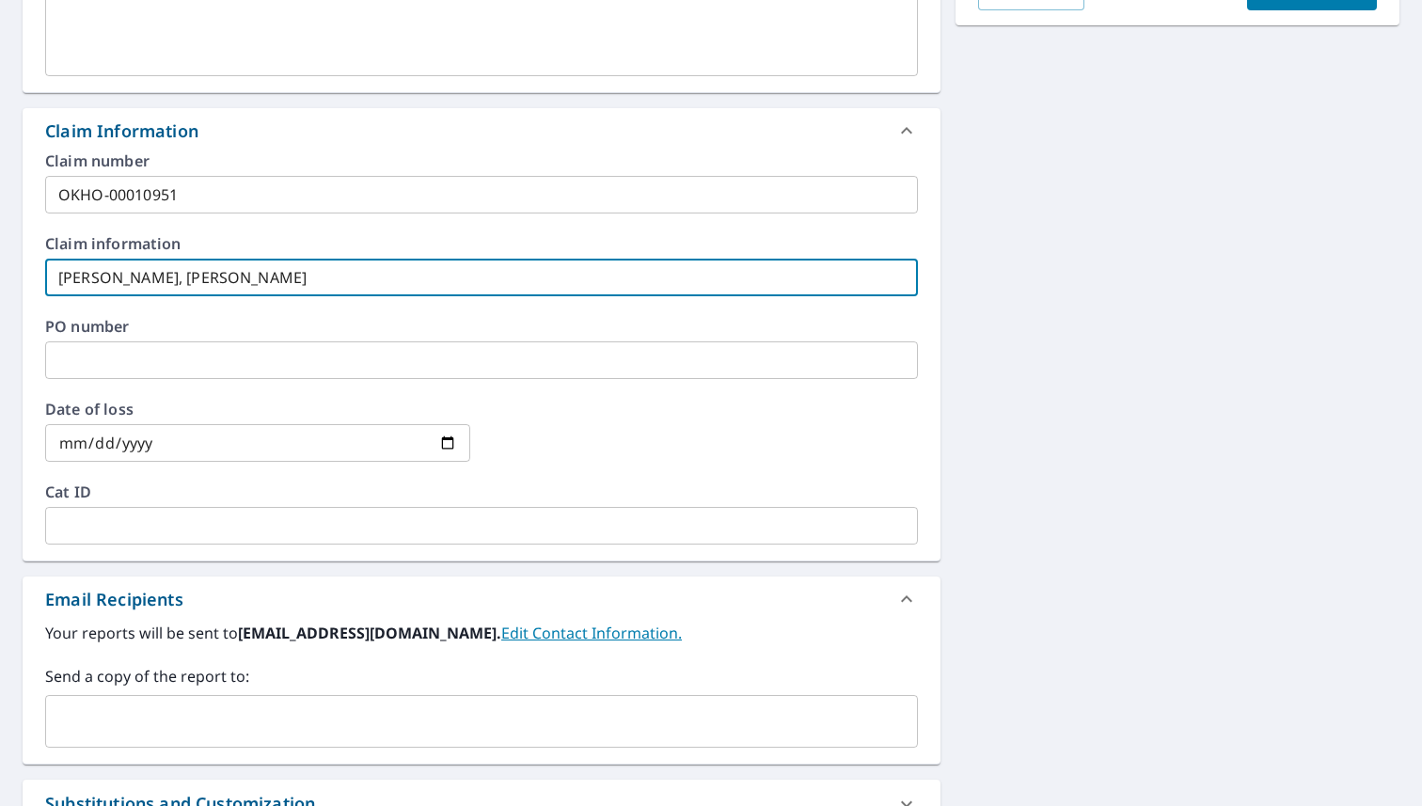
type input "[PERSON_NAME], [PERSON_NAME]"
click at [169, 444] on input "date" at bounding box center [257, 443] width 425 height 38
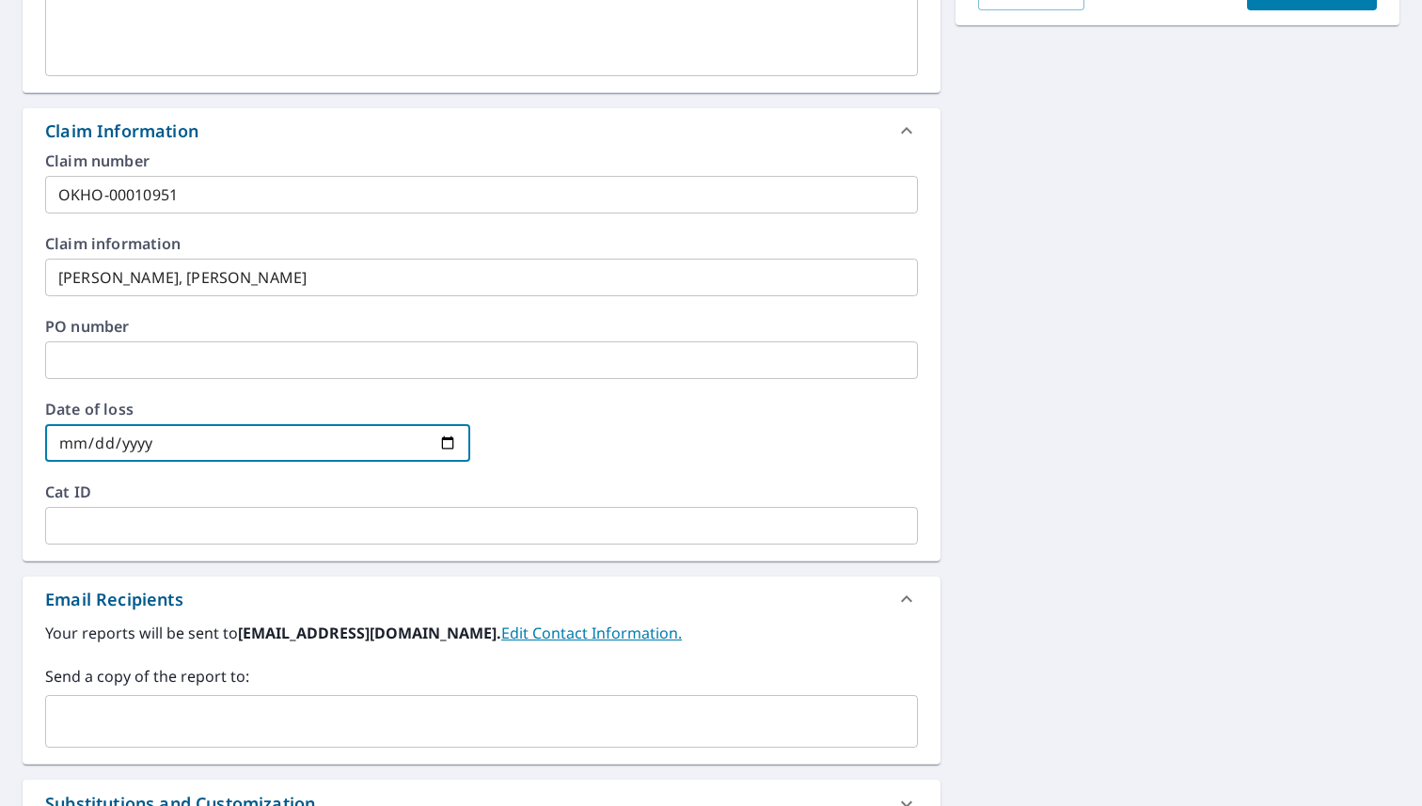
click at [250, 451] on input "date" at bounding box center [257, 443] width 425 height 38
click at [457, 436] on input "date" at bounding box center [257, 443] width 425 height 38
click at [451, 436] on input "date" at bounding box center [257, 443] width 425 height 38
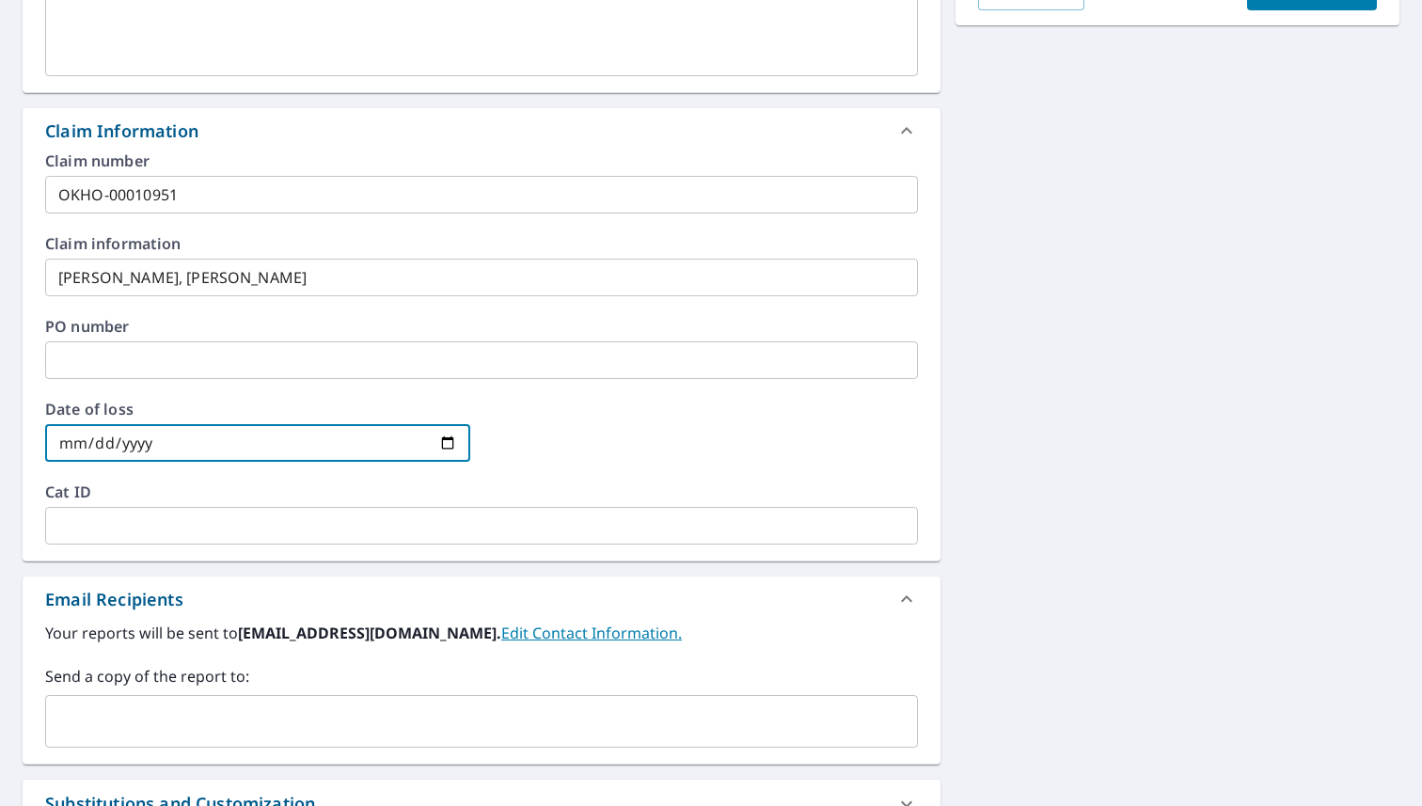
type input "[DATE]"
click at [229, 593] on div "Email Recipients" at bounding box center [464, 599] width 839 height 25
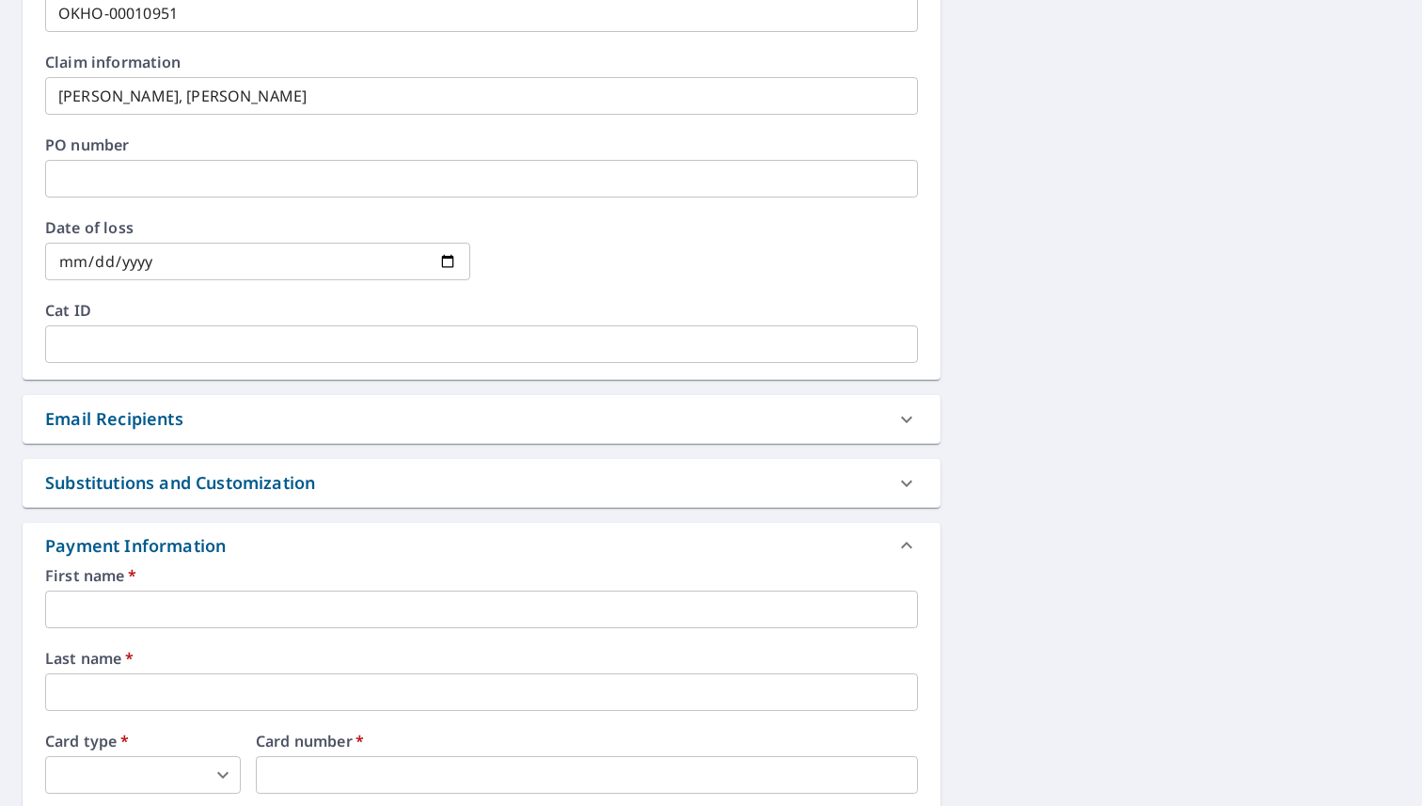
scroll to position [806, 0]
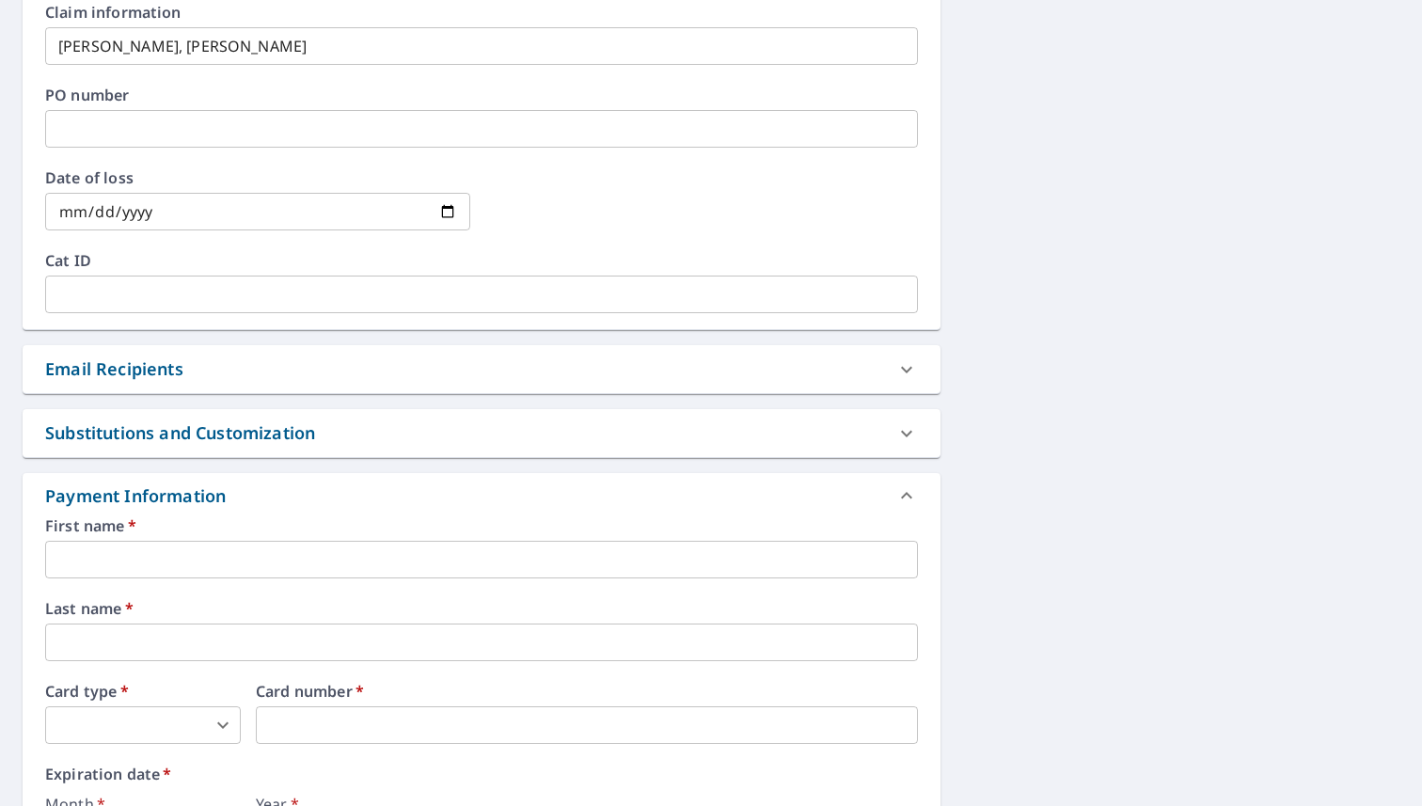
click at [374, 371] on div "Email Recipients" at bounding box center [464, 368] width 839 height 25
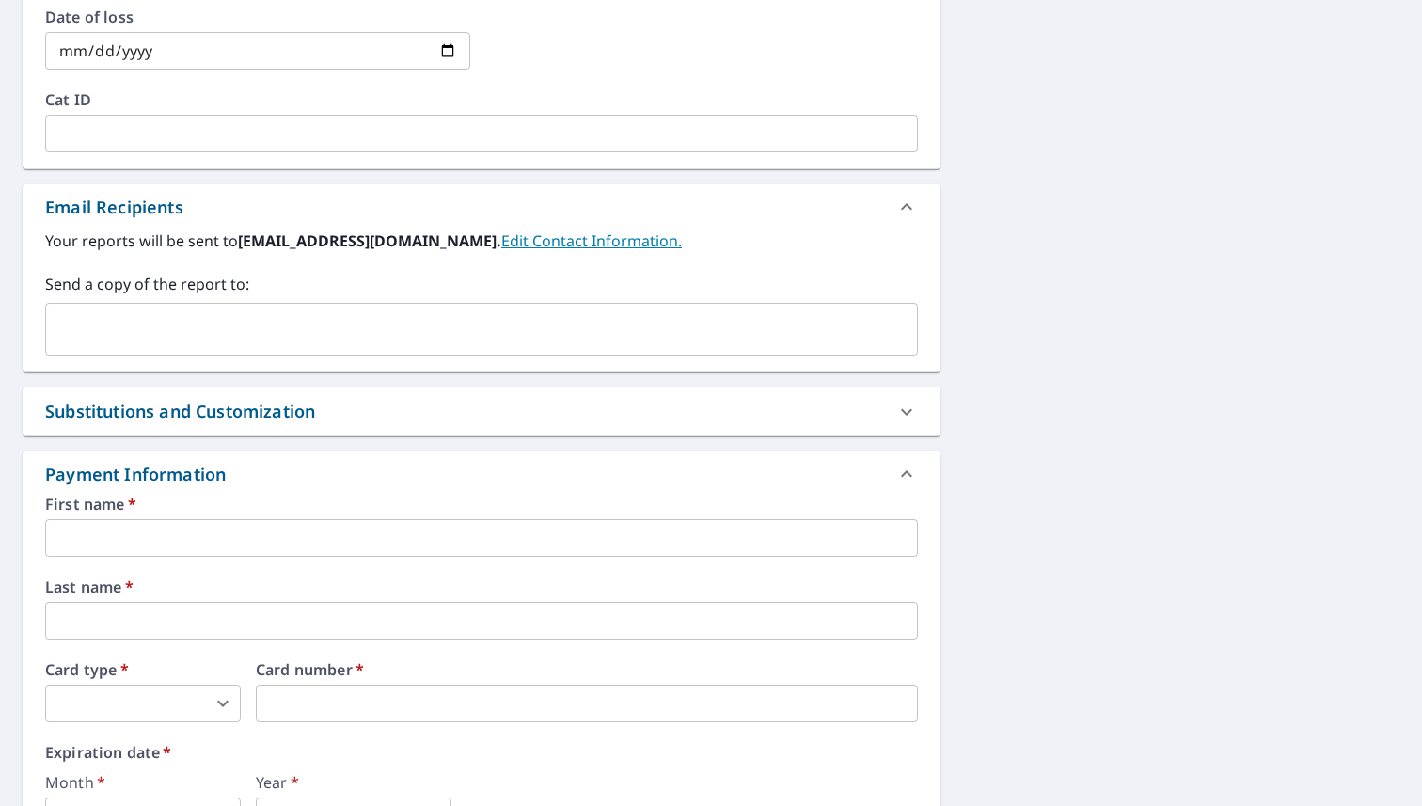
scroll to position [990, 0]
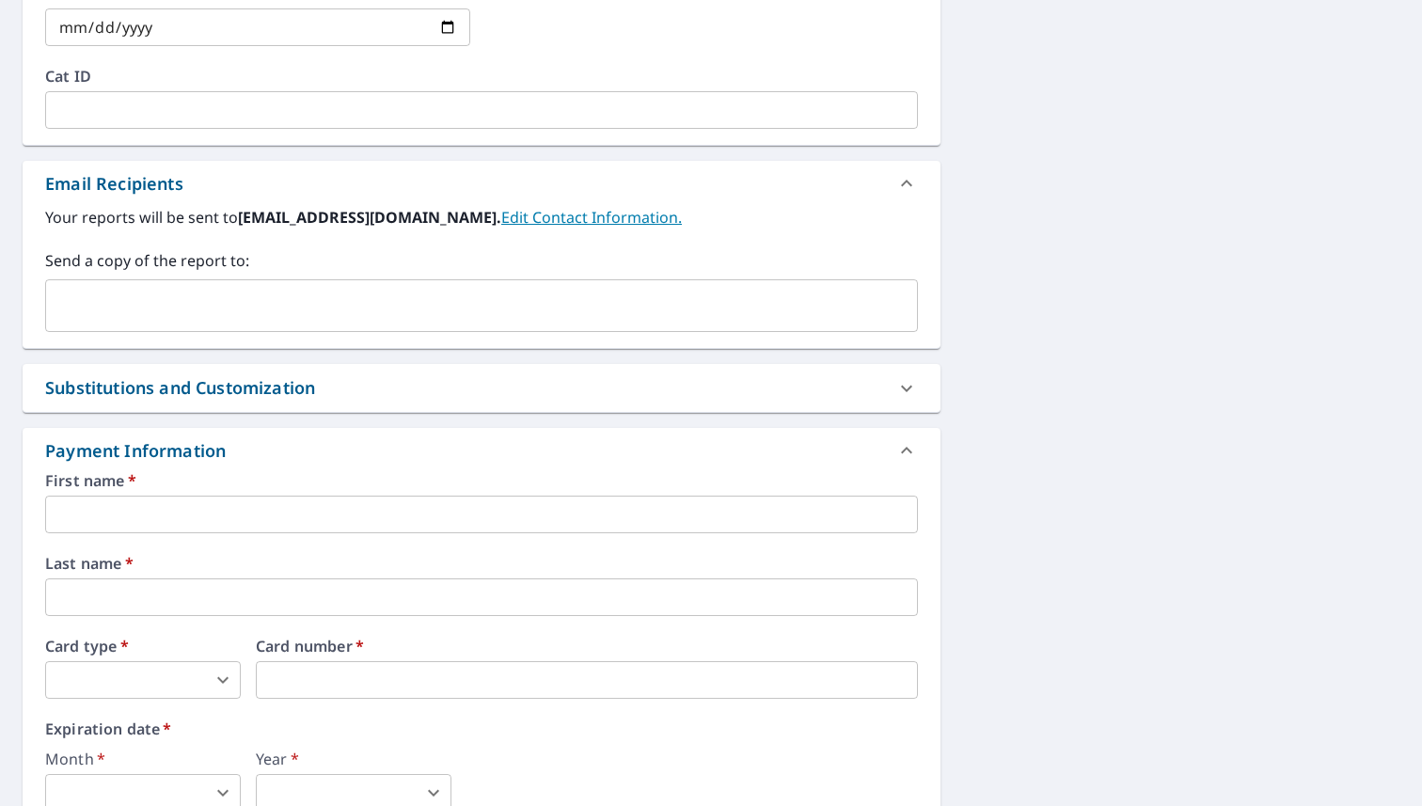
click at [315, 394] on div "Substitutions and Customization" at bounding box center [180, 387] width 270 height 25
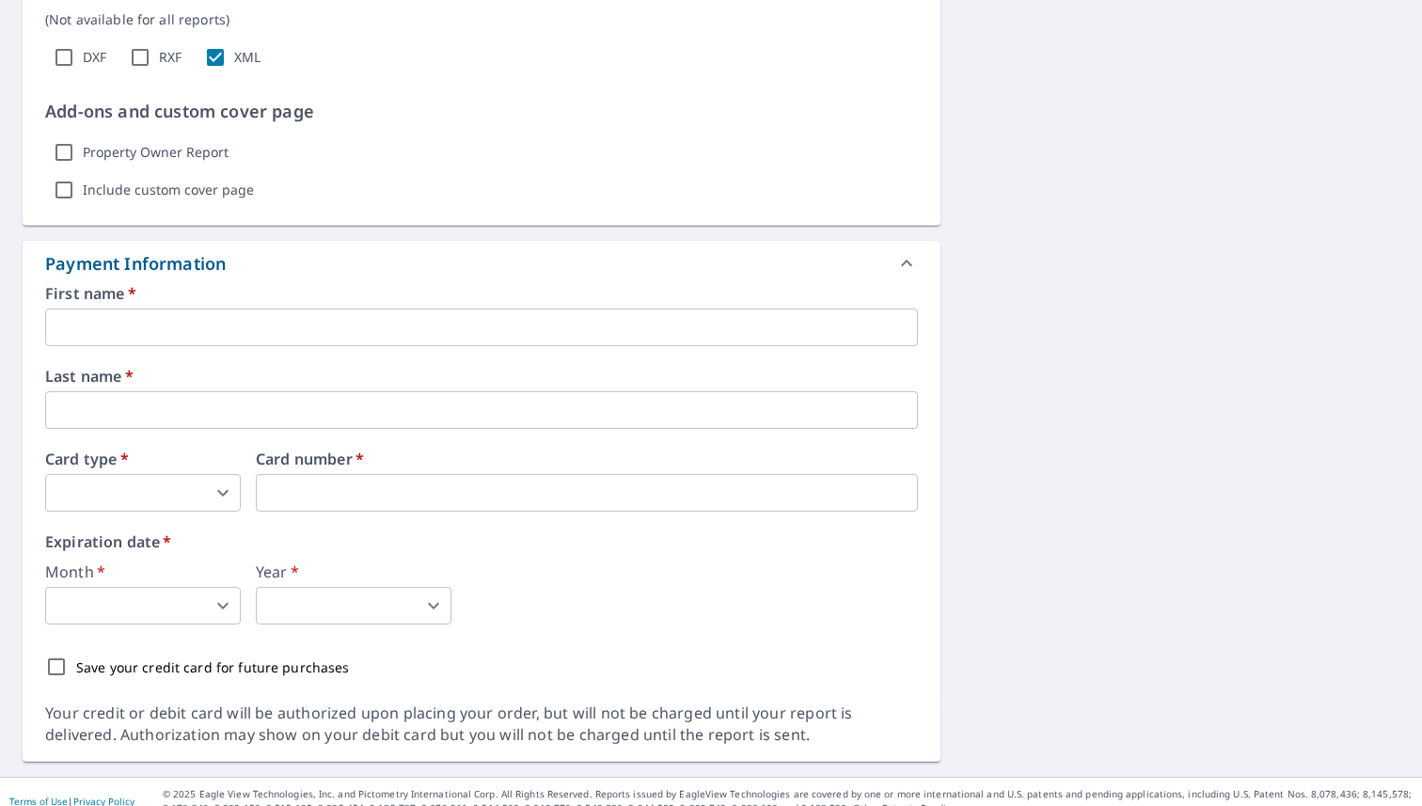
scroll to position [1767, 0]
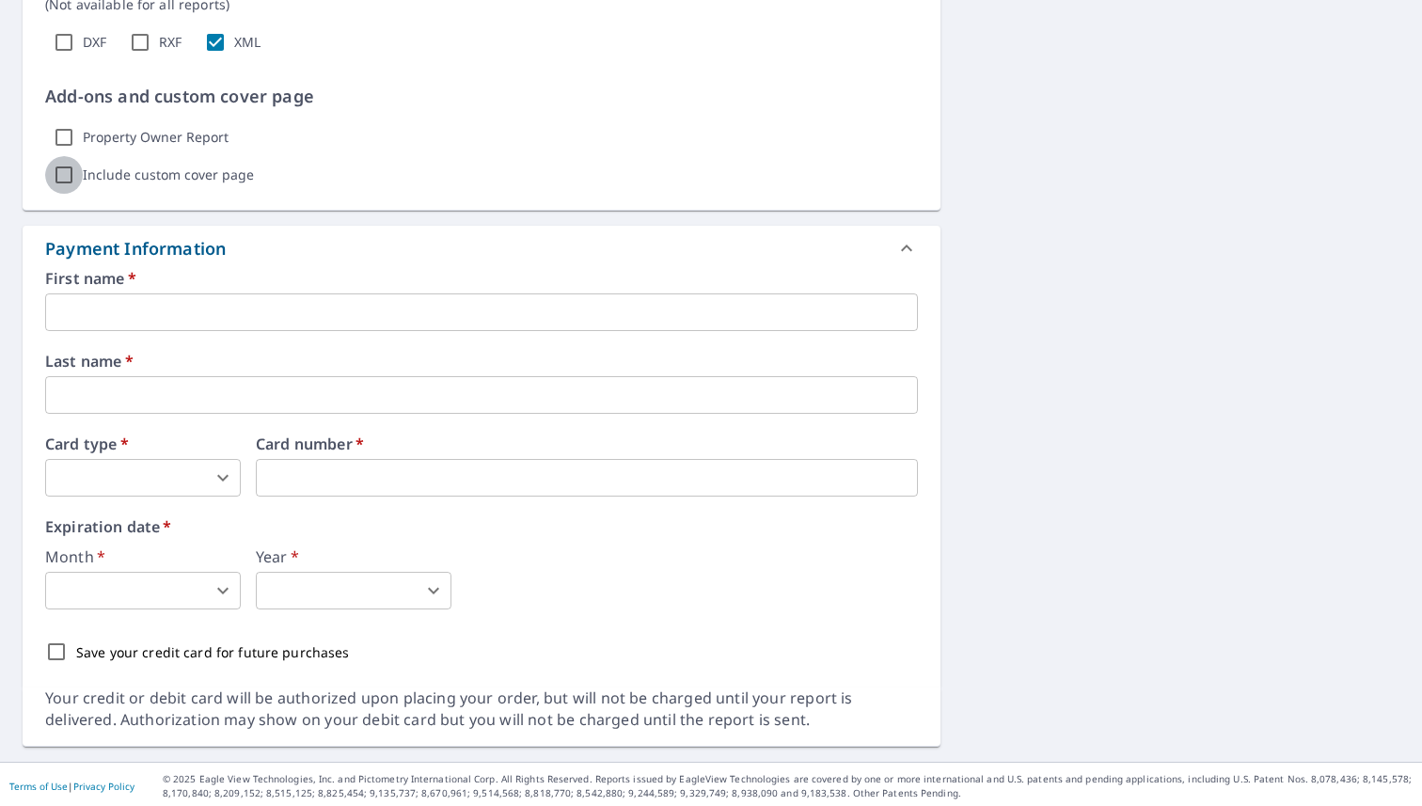
click at [64, 176] on input "Include custom cover page" at bounding box center [64, 175] width 38 height 38
checkbox input "true"
click at [324, 179] on p "Show options" at bounding box center [323, 176] width 87 height 20
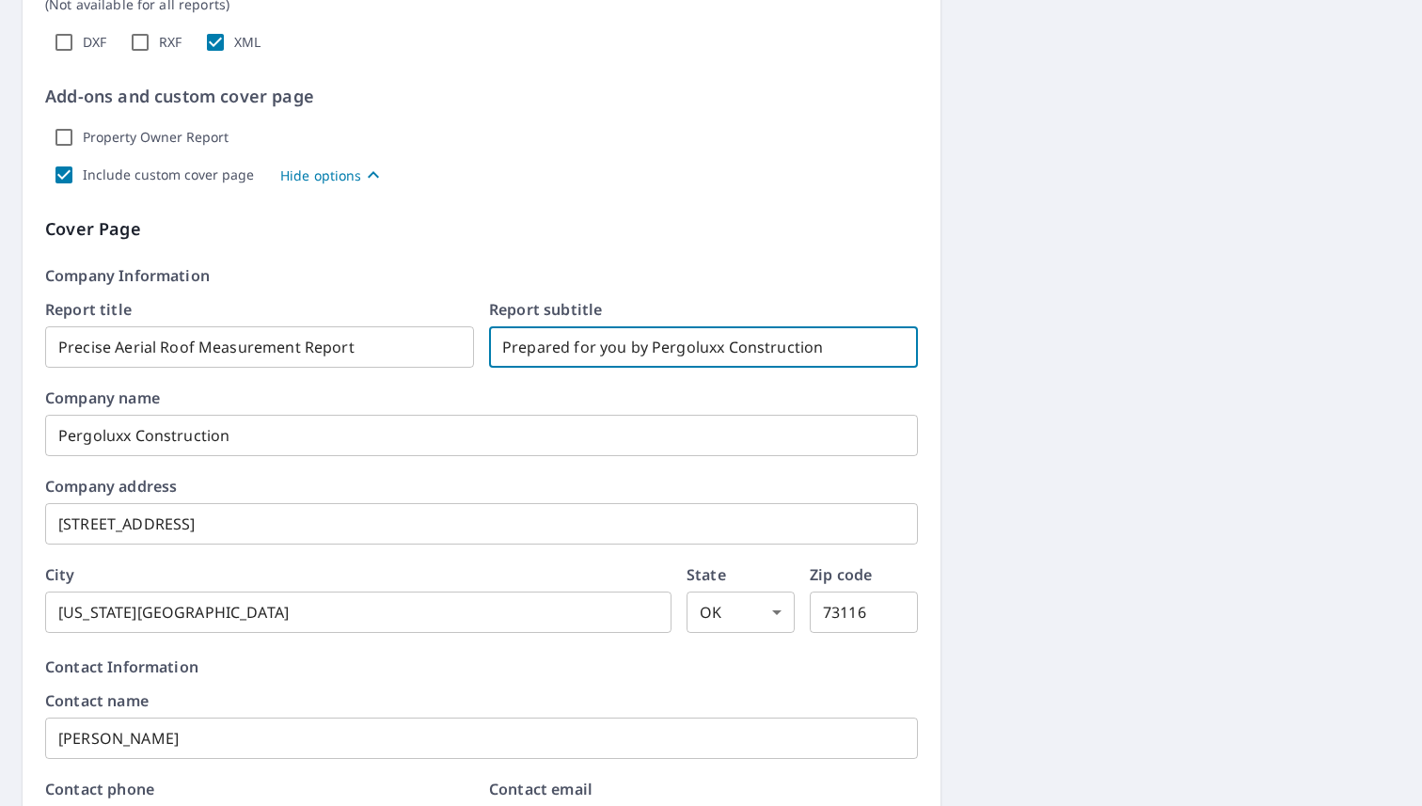
click at [620, 353] on input "Prepared for you by Pergoluxx Construction" at bounding box center [703, 347] width 429 height 53
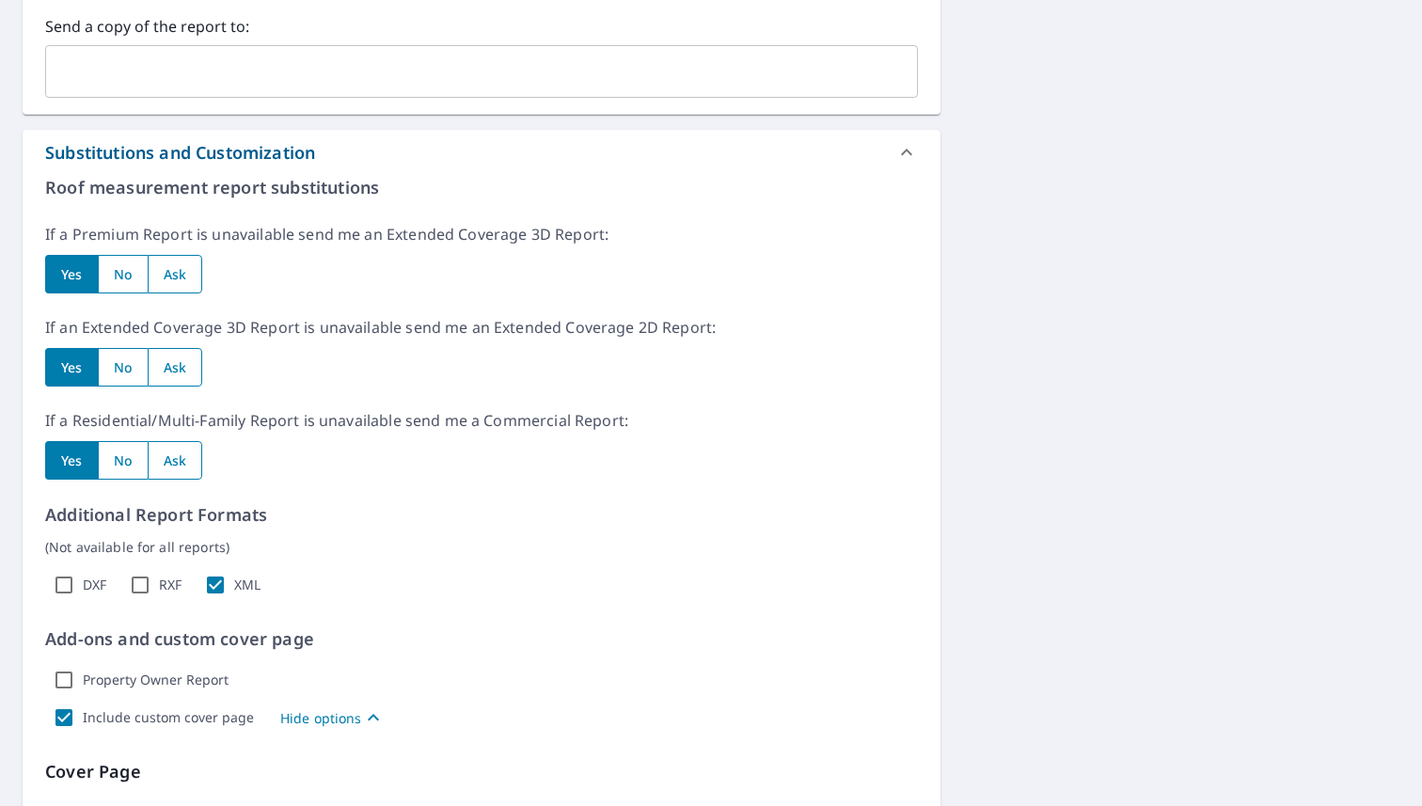
scroll to position [1222, 0]
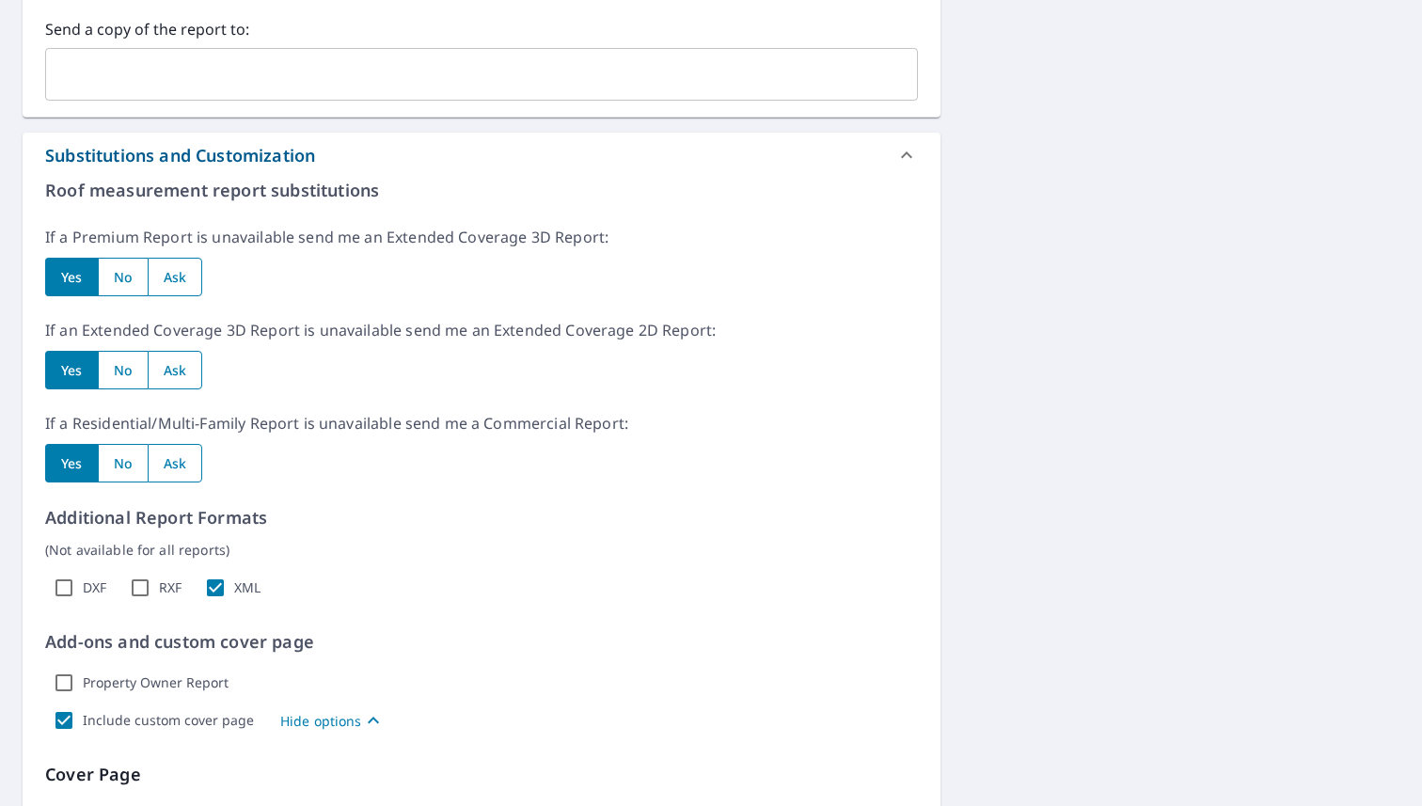
click at [908, 144] on icon at bounding box center [906, 155] width 23 height 23
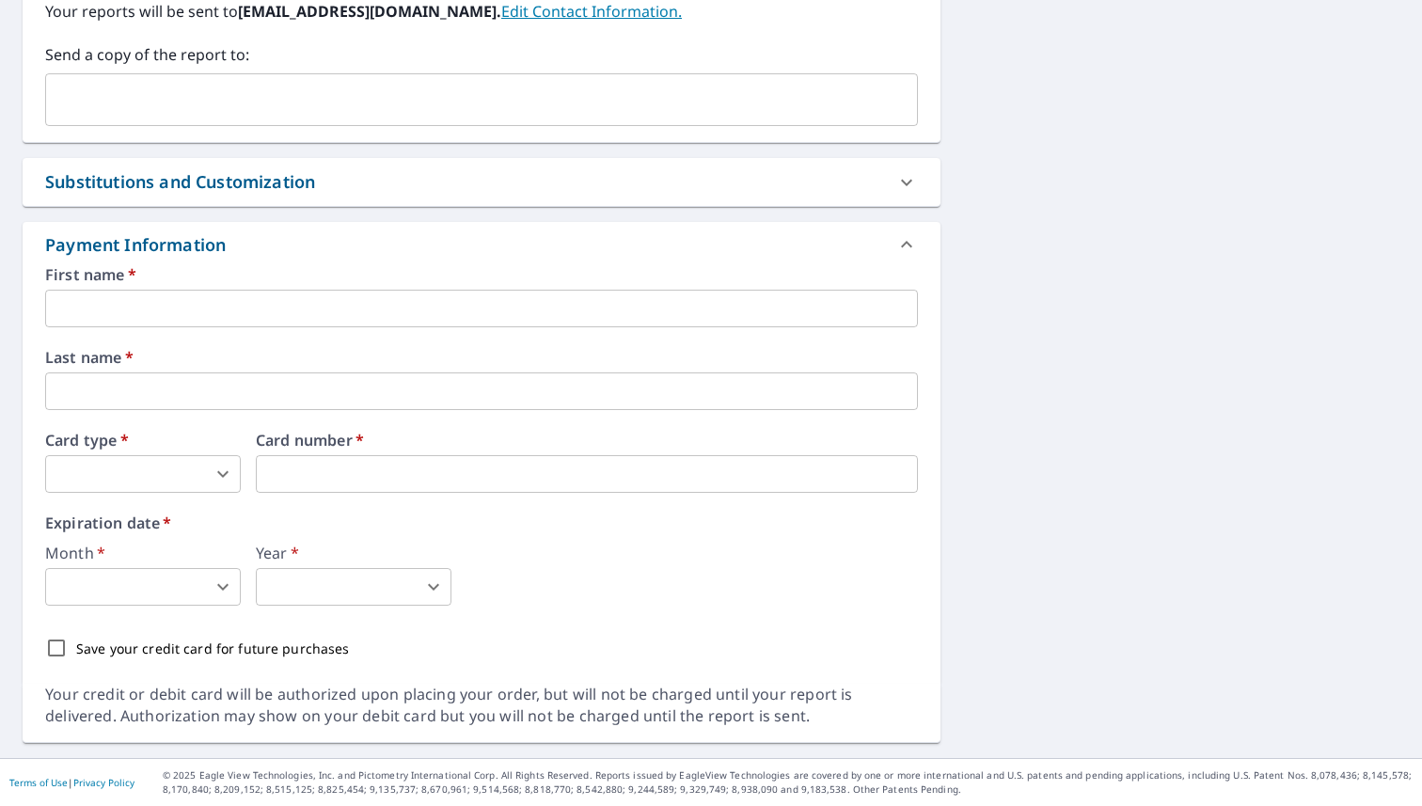
scroll to position [1196, 0]
click at [399, 201] on div "Substitutions and Customization" at bounding box center [482, 182] width 918 height 48
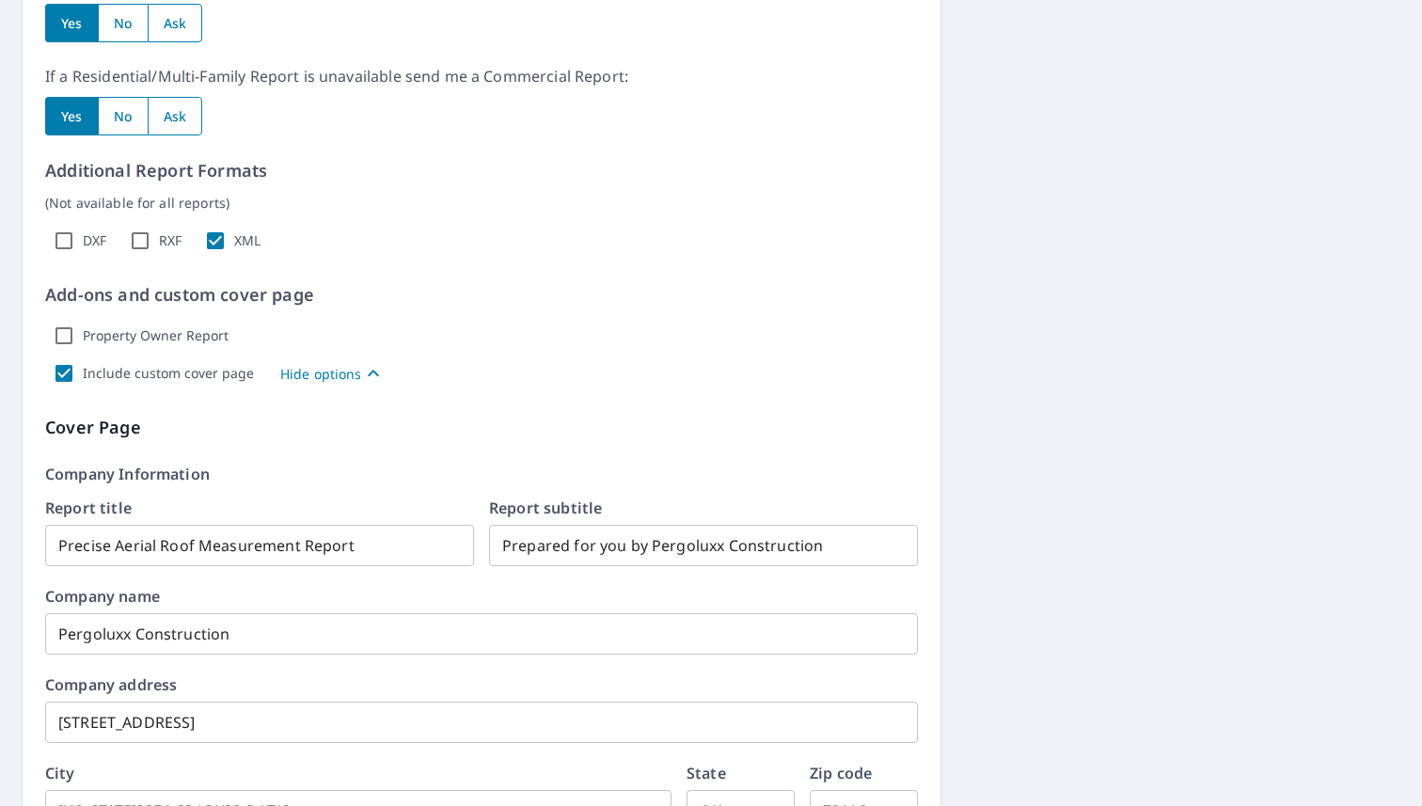
scroll to position [1571, 0]
click at [71, 329] on input "Property Owner Report" at bounding box center [64, 334] width 38 height 38
checkbox input "false"
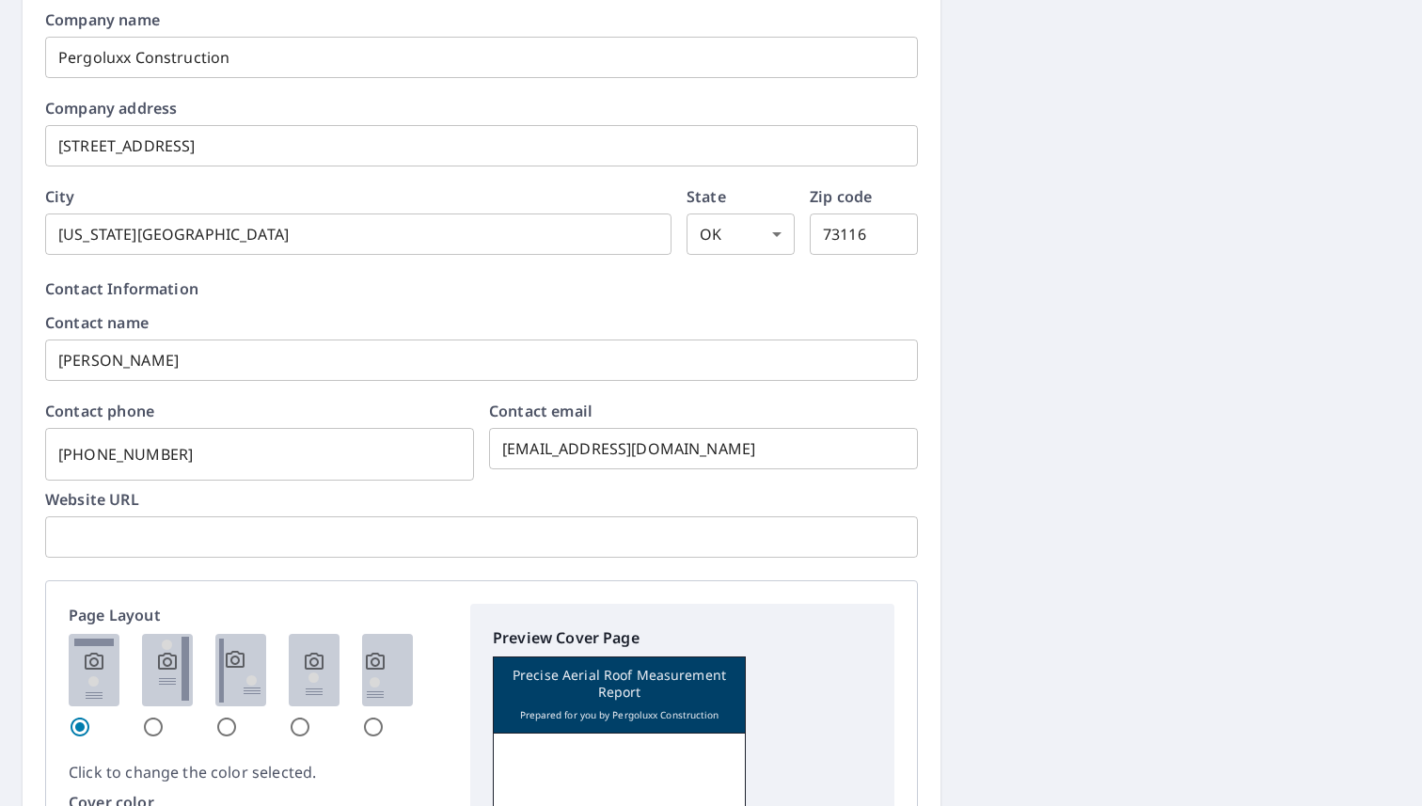
scroll to position [2139, 0]
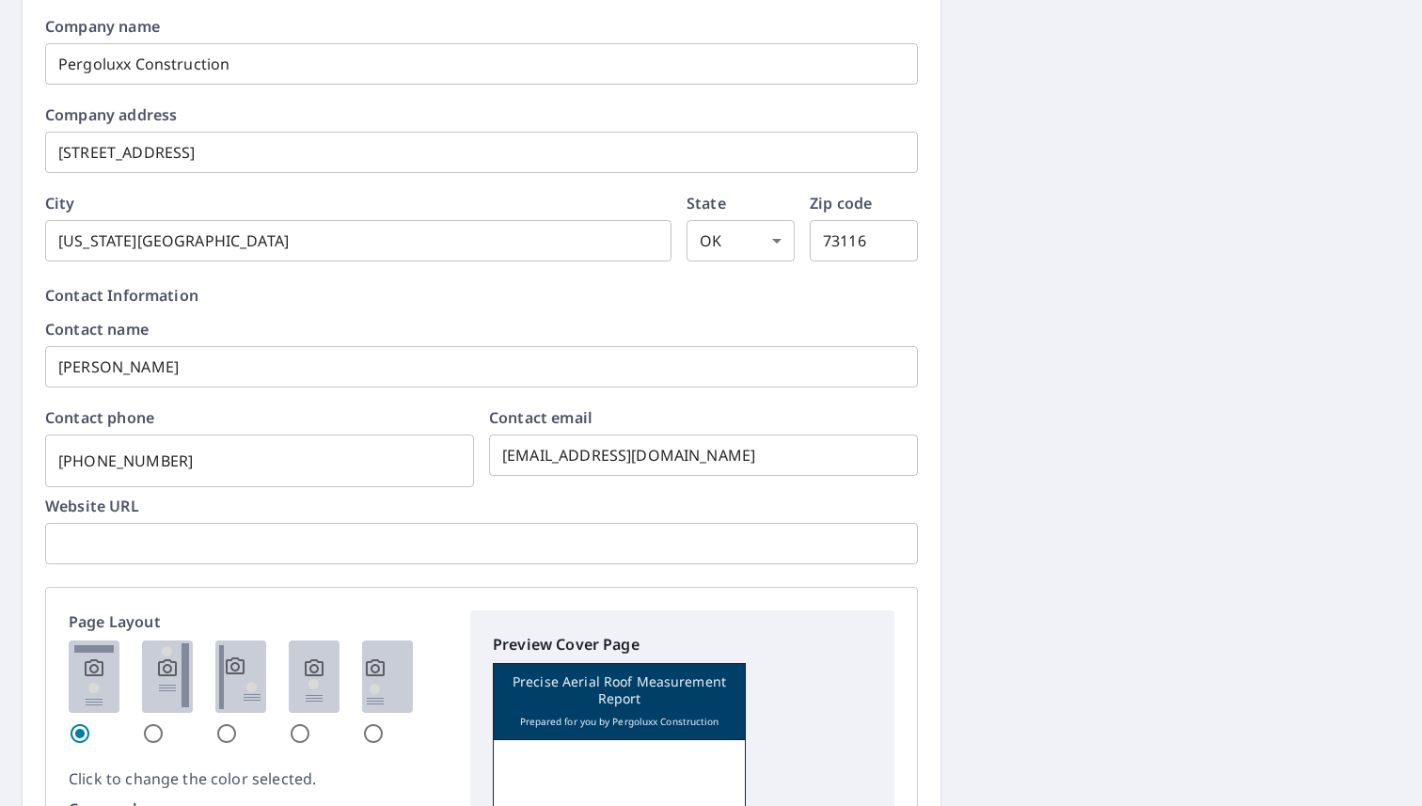
click at [190, 553] on input "text" at bounding box center [481, 543] width 873 height 53
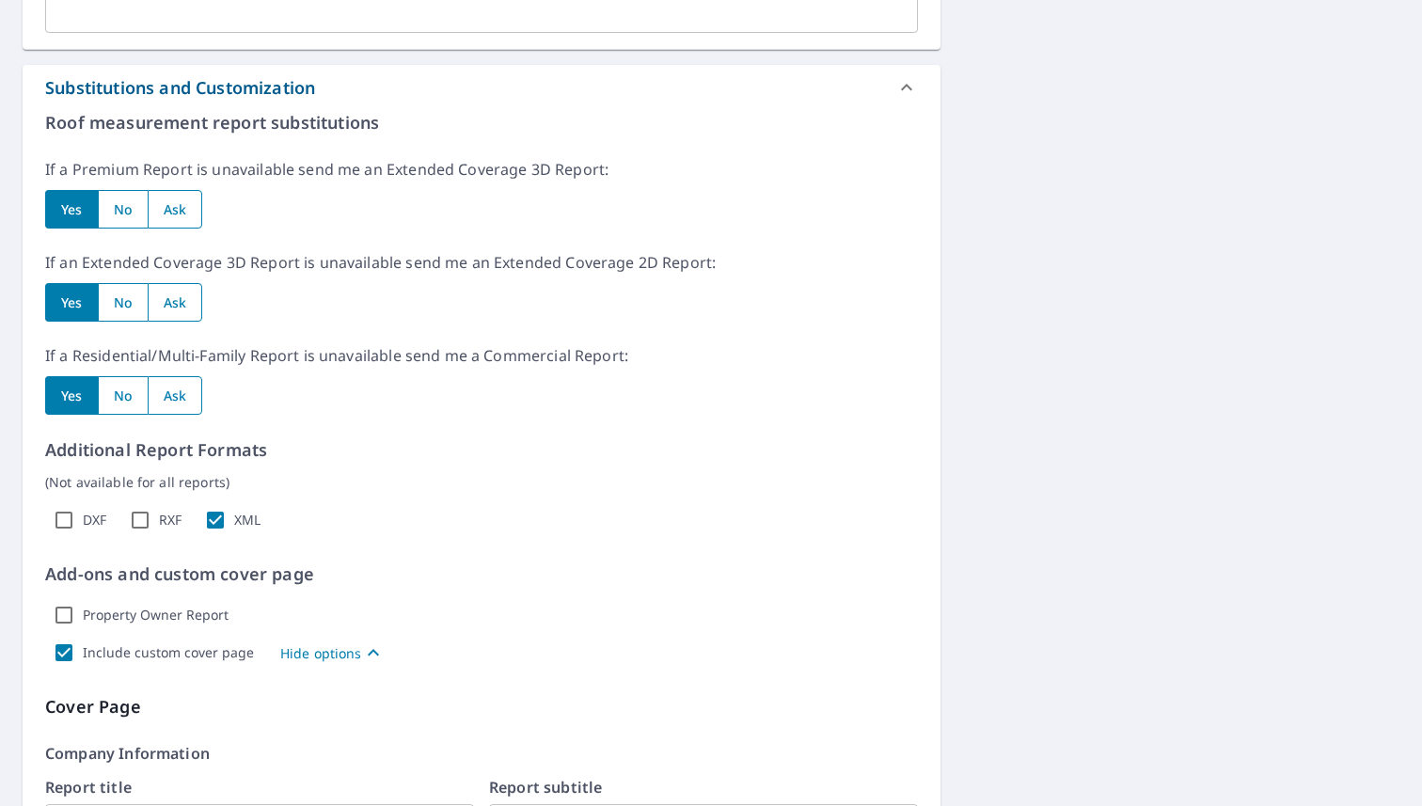
scroll to position [608, 0]
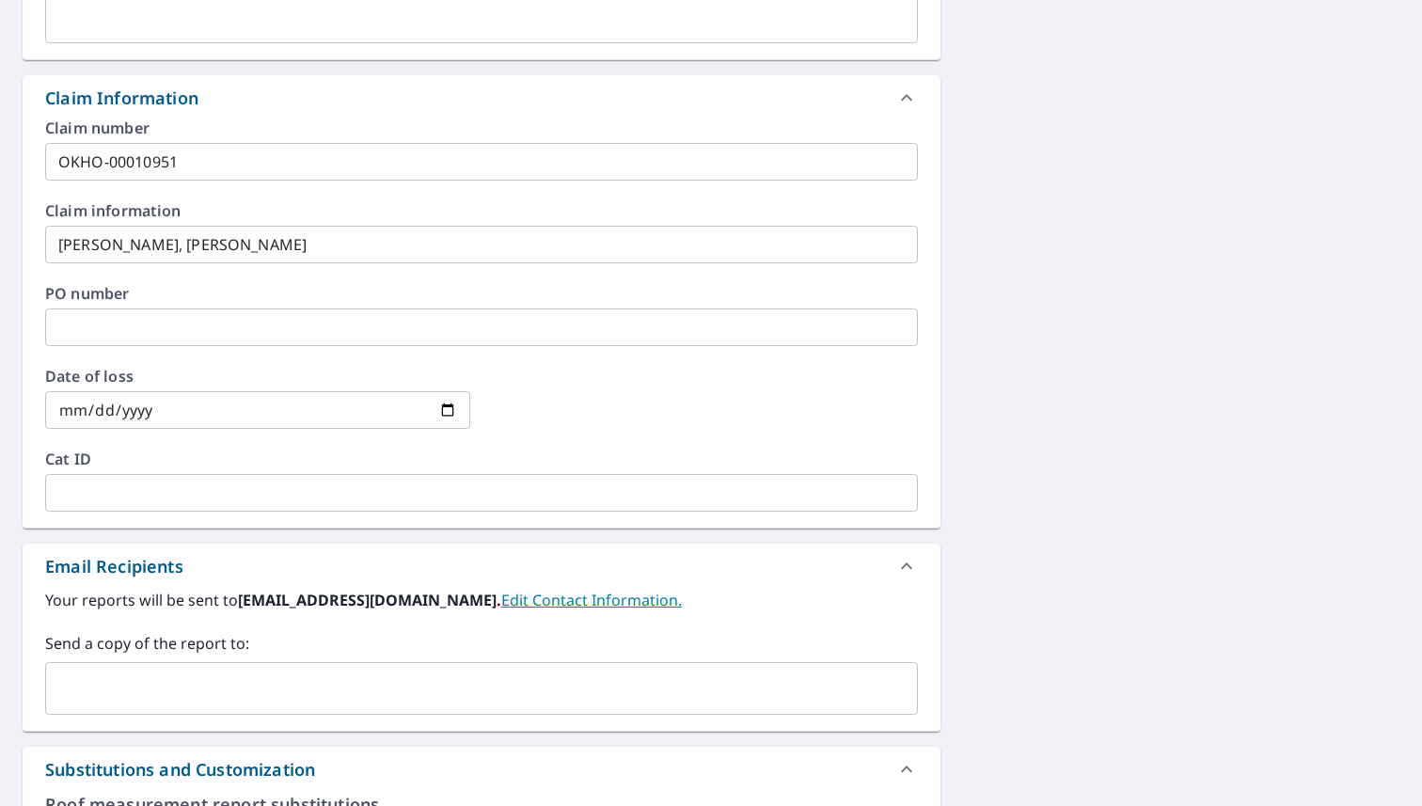
click at [911, 760] on icon at bounding box center [906, 769] width 23 height 23
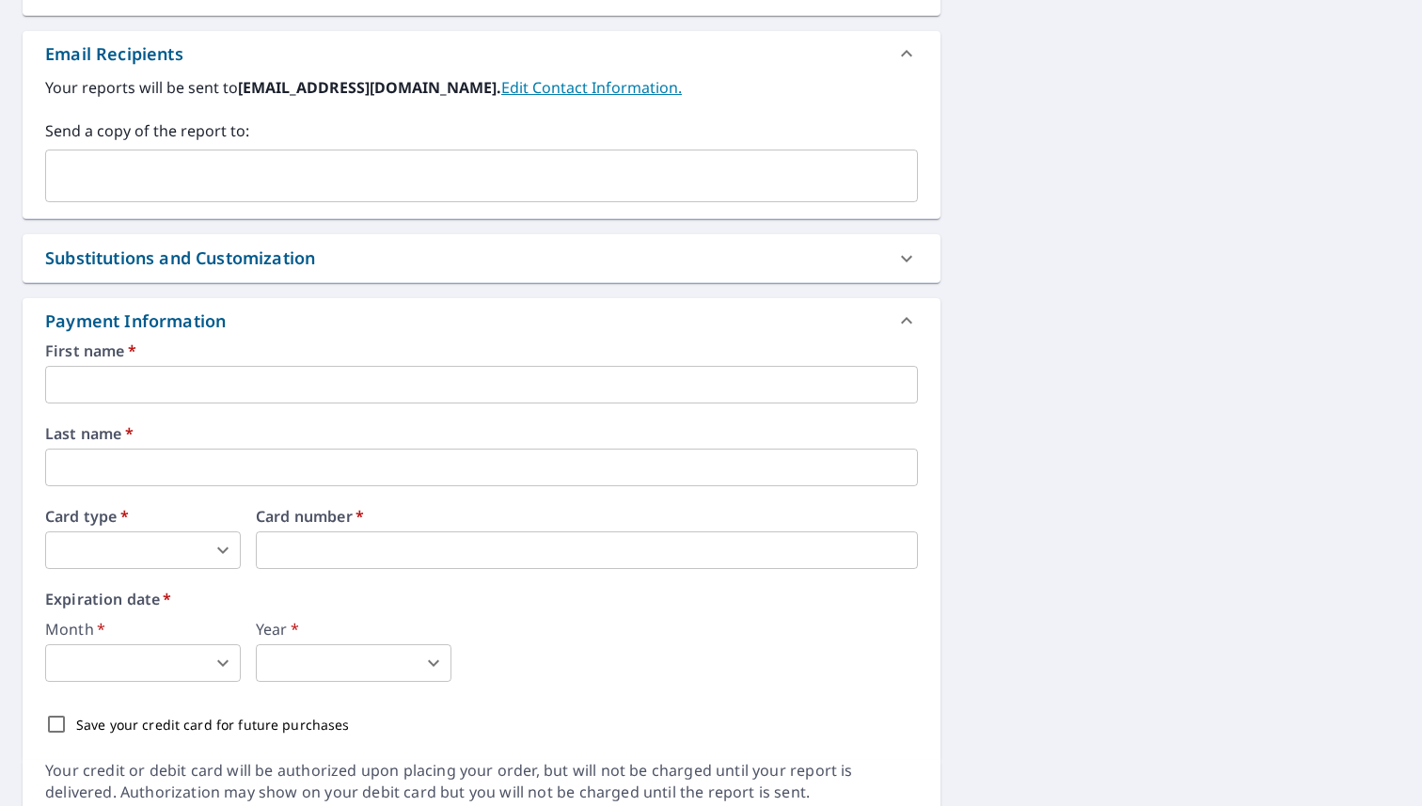
scroll to position [1196, 0]
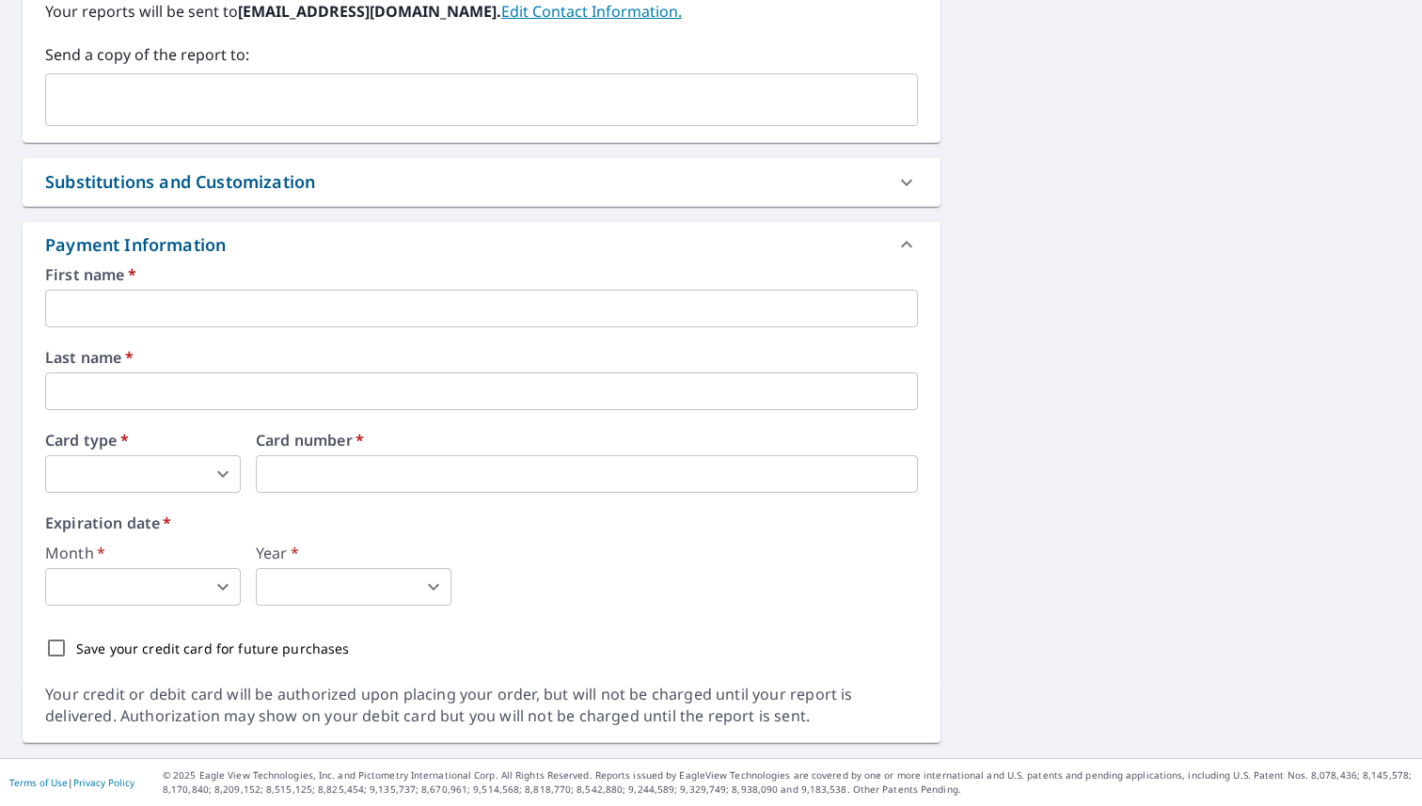
click at [633, 313] on input "text" at bounding box center [481, 309] width 873 height 38
click at [909, 248] on icon at bounding box center [906, 244] width 23 height 23
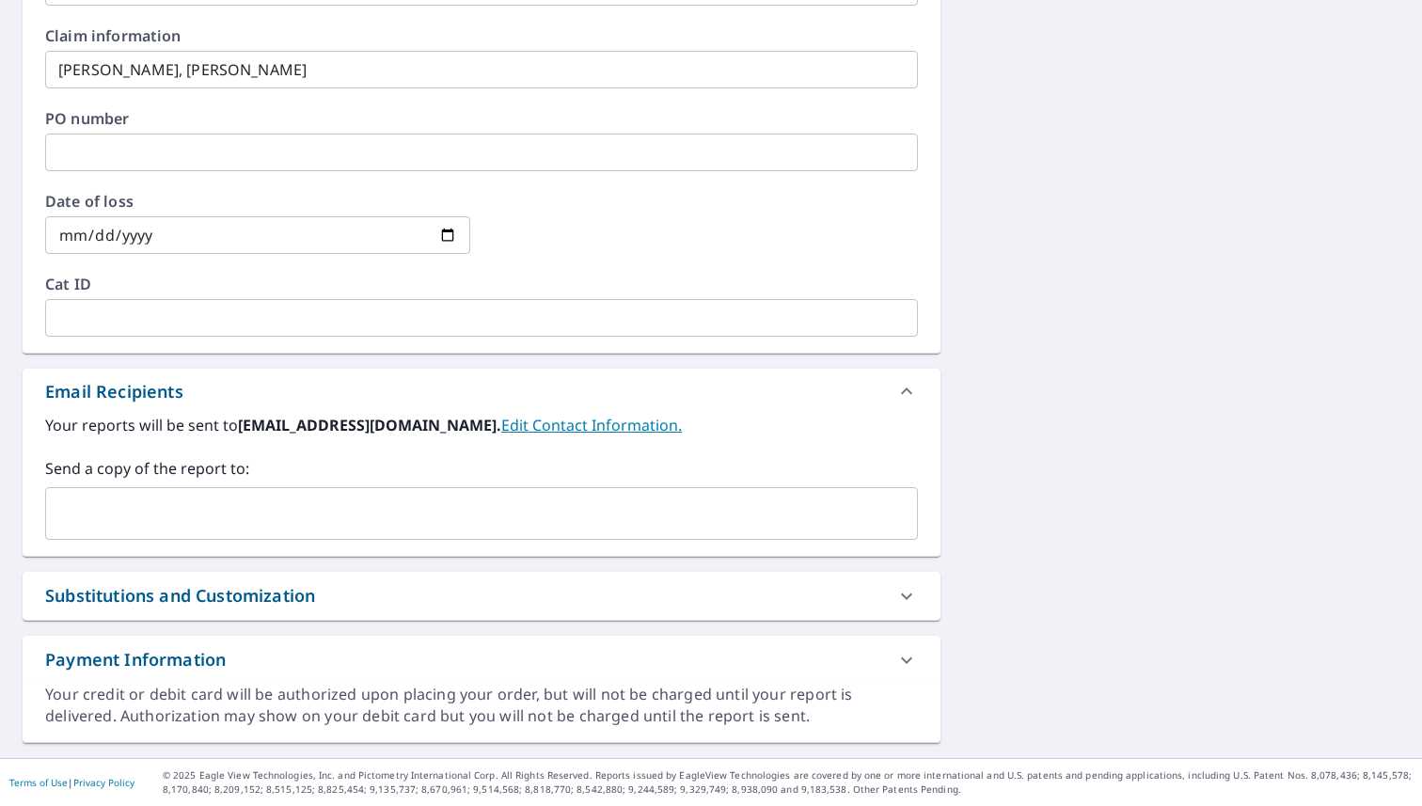
scroll to position [783, 0]
click at [879, 587] on div "Substitutions and Customization" at bounding box center [464, 595] width 839 height 25
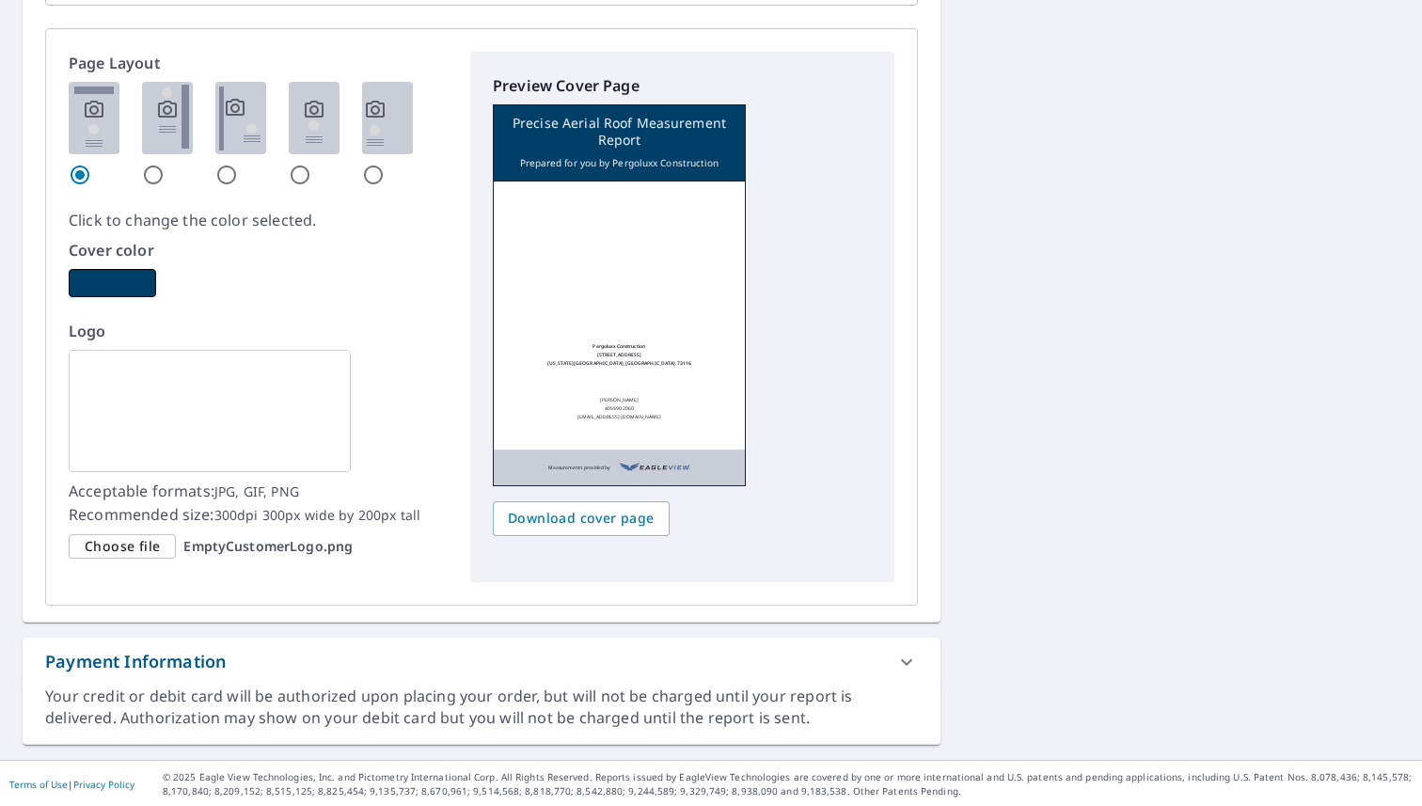
scroll to position [2676, 0]
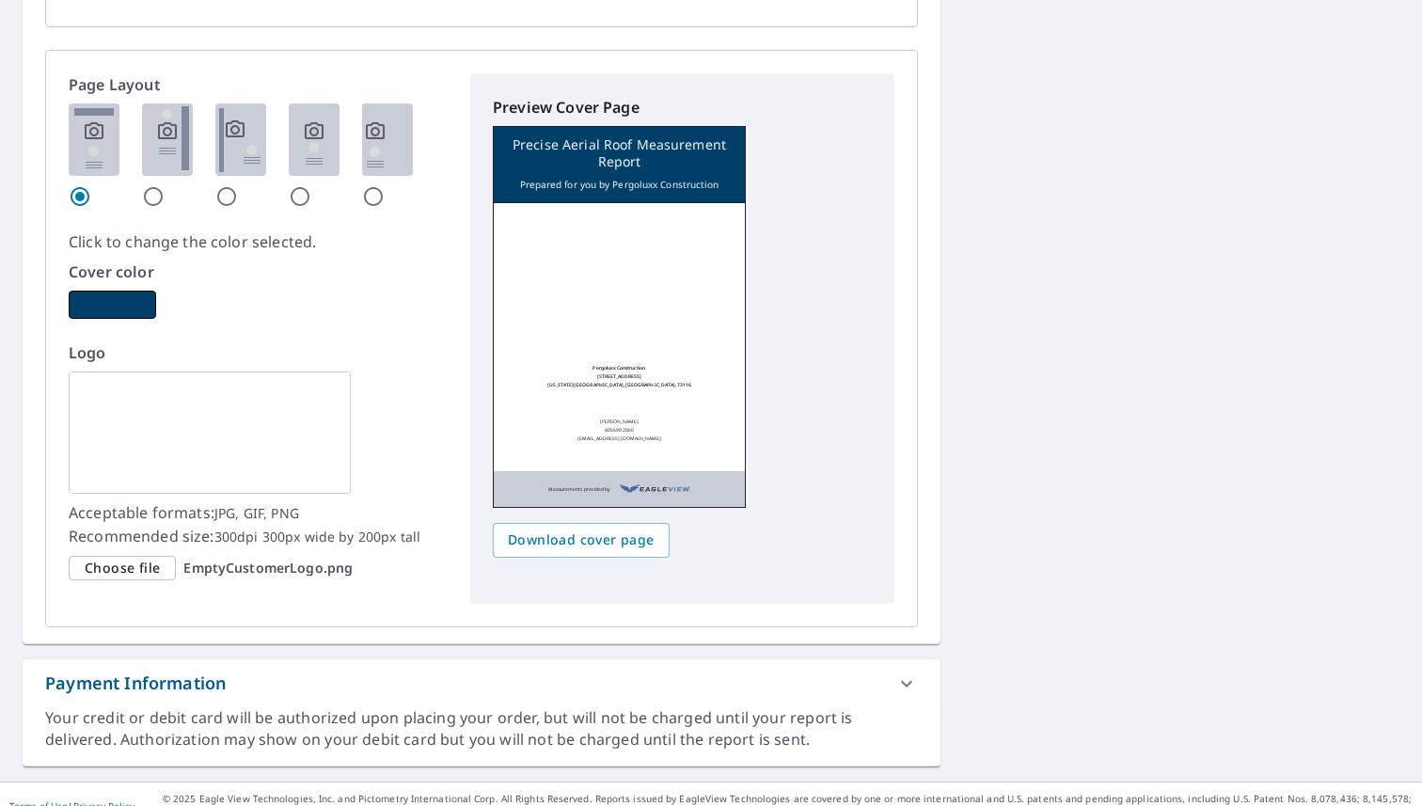
click at [134, 564] on span "Choose file" at bounding box center [122, 569] width 75 height 24
click at [0, 0] on input "Choose file EmptyCustomerLogo.png" at bounding box center [0, 0] width 0 height 0
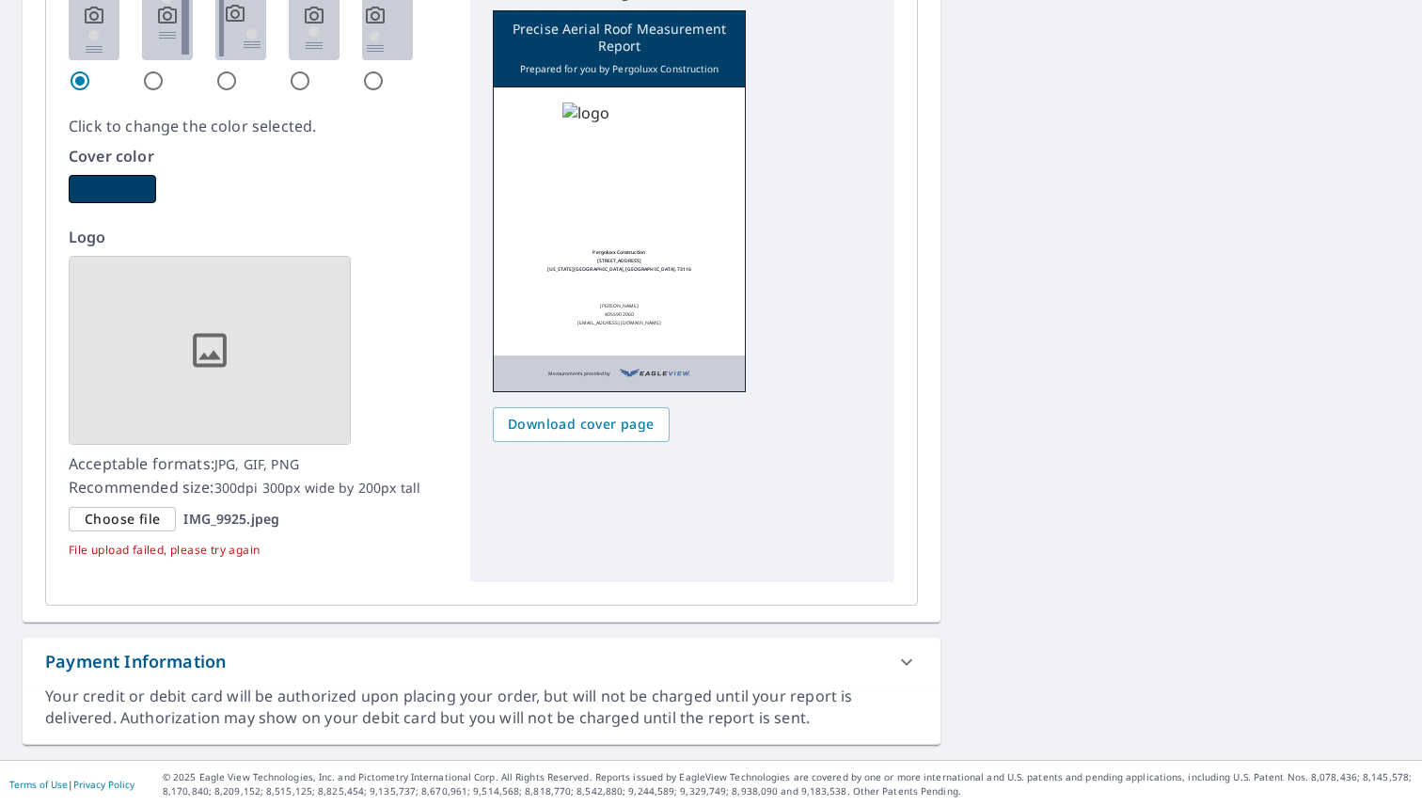
scroll to position [2761, 0]
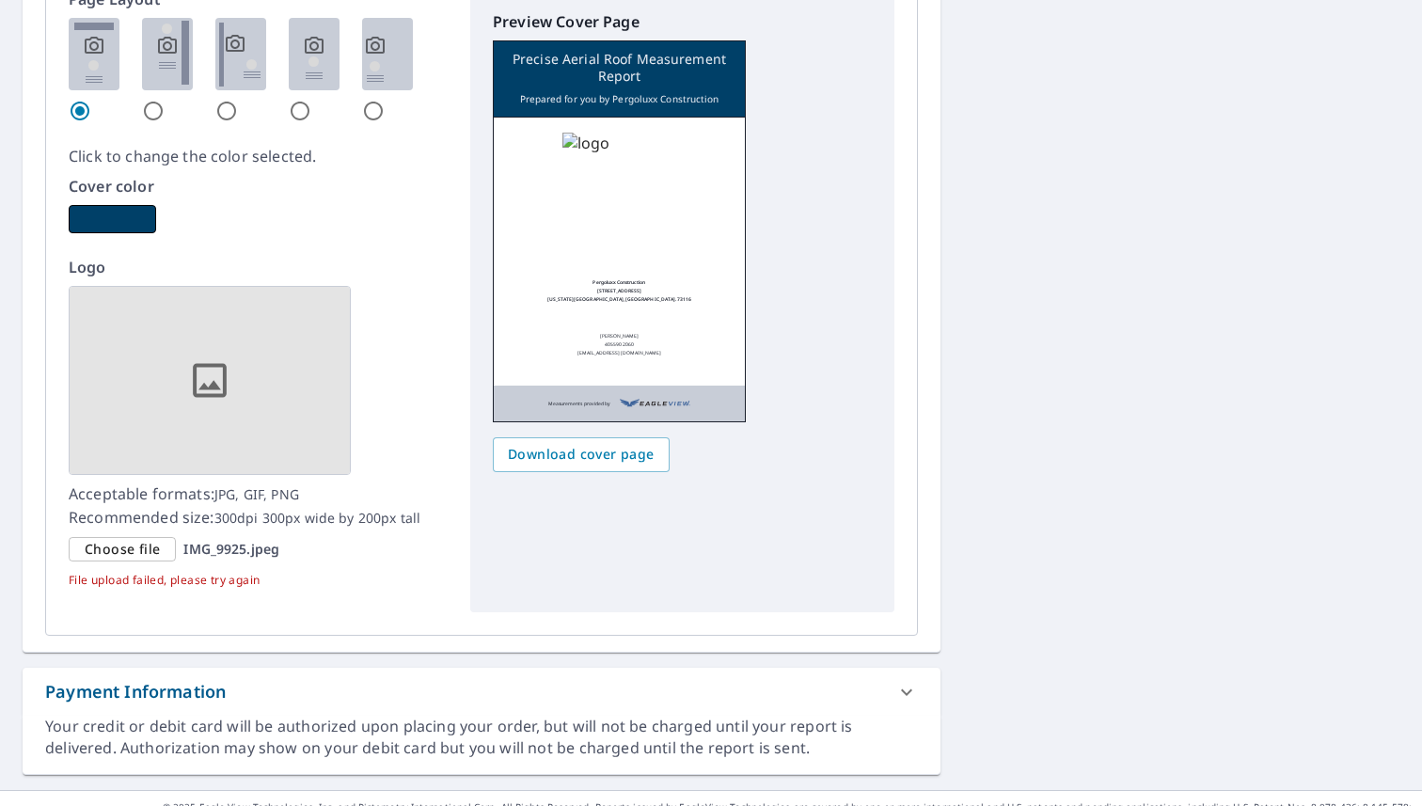
click at [153, 549] on span "Choose file" at bounding box center [122, 550] width 75 height 24
click at [0, 0] on input "Choose file IMG_9925.jpeg" at bounding box center [0, 0] width 0 height 0
click at [601, 464] on span "Download cover page" at bounding box center [581, 455] width 147 height 24
click at [114, 218] on button "button" at bounding box center [112, 219] width 87 height 28
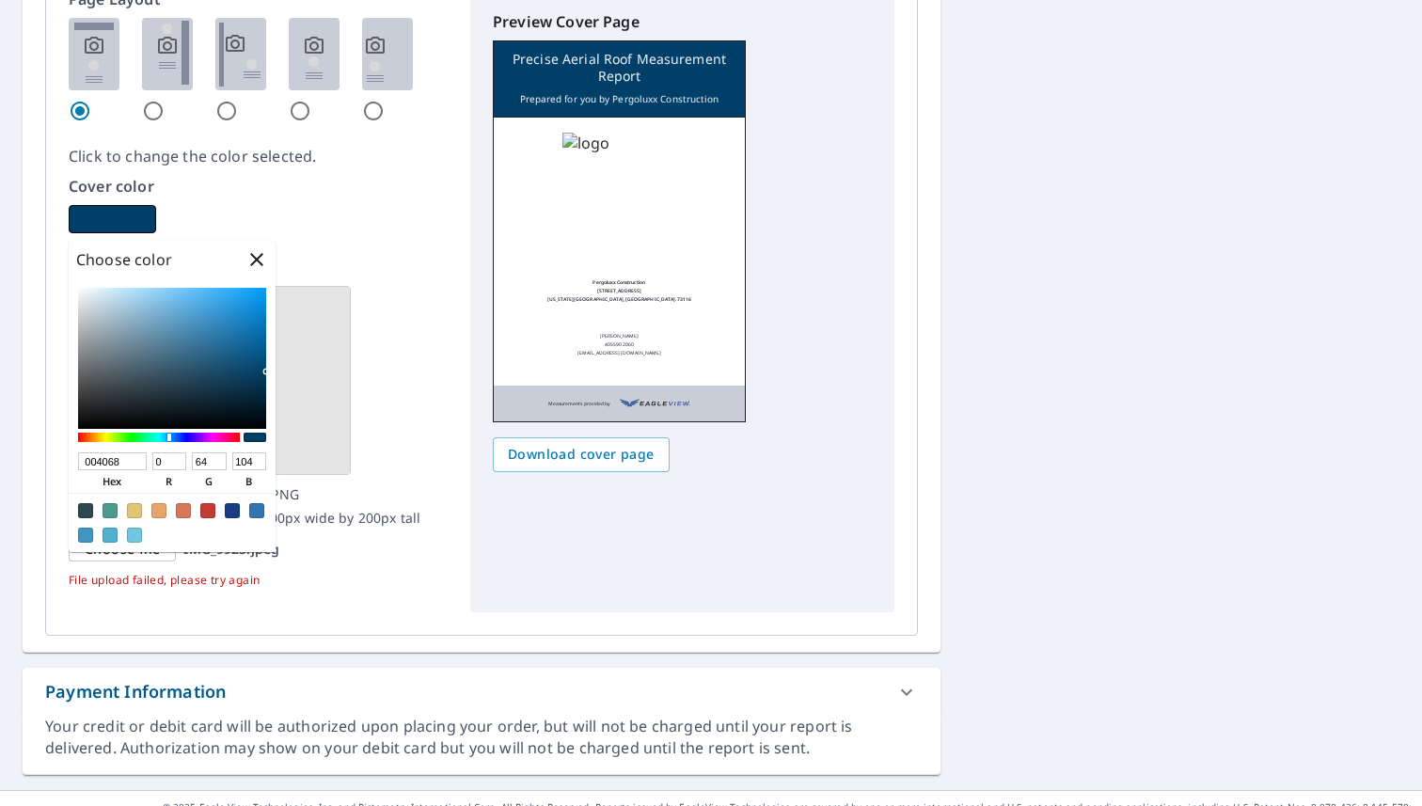
type input "685700"
type input "104"
type input "87"
type input "0"
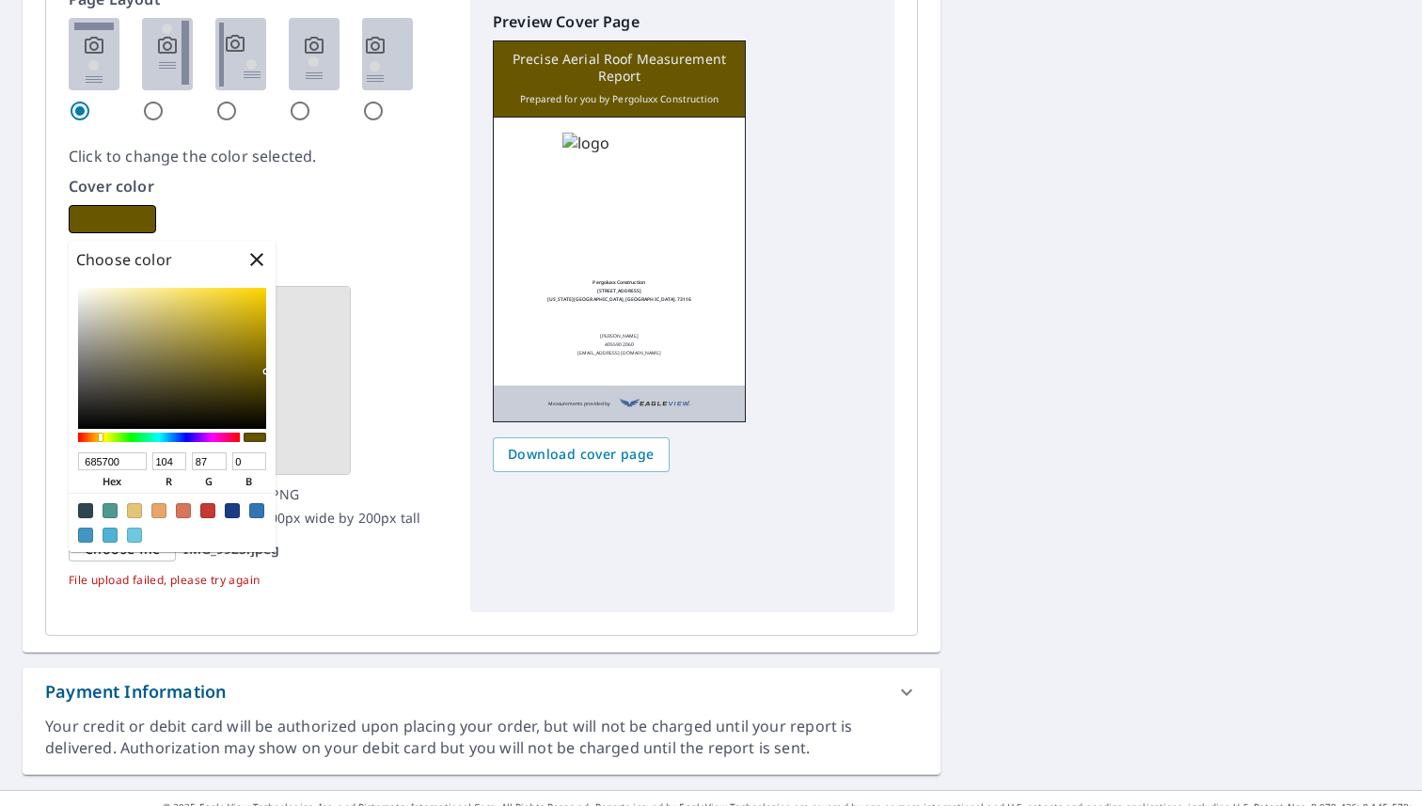
type input "685000"
type input "80"
type input "683E00"
type input "62"
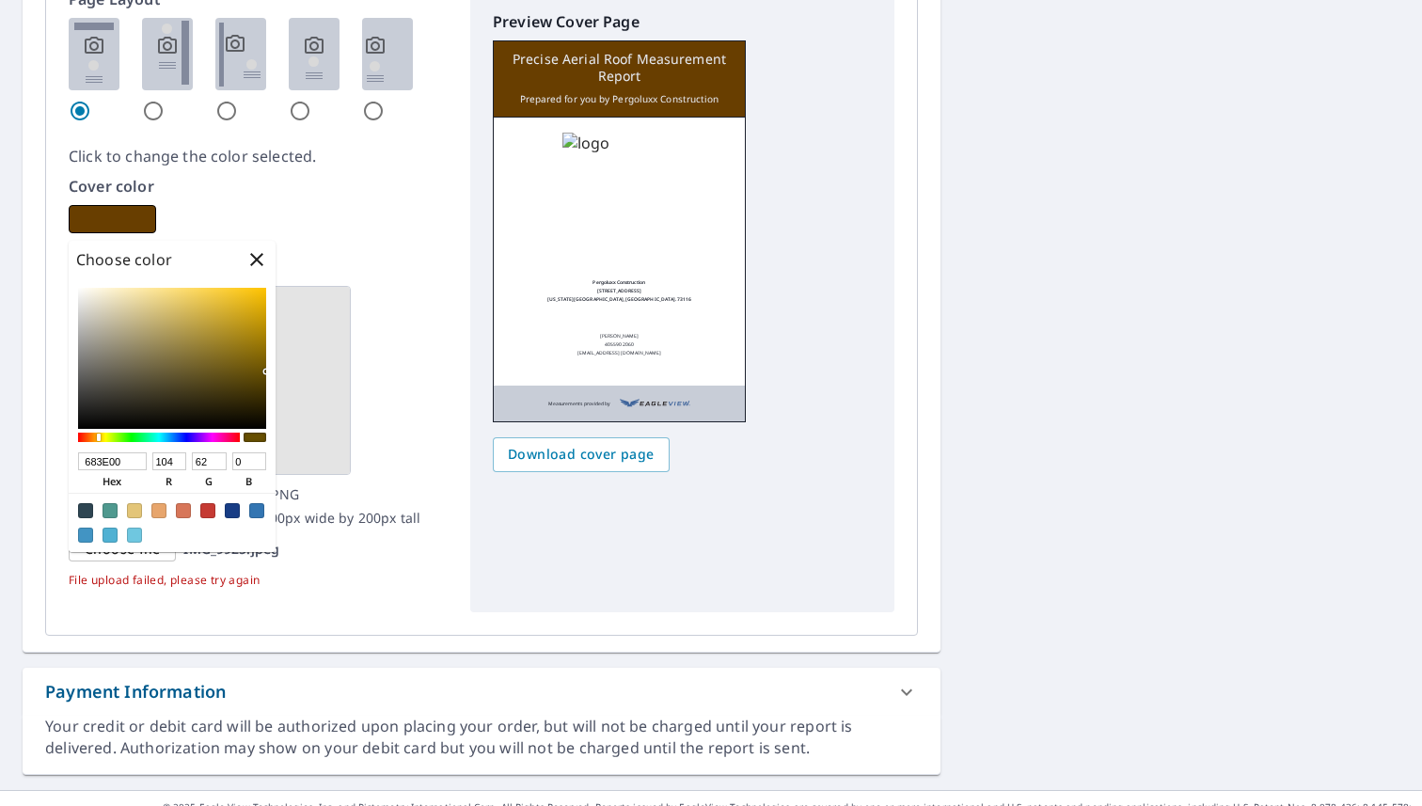
type input "683A00"
type input "58"
type input "682F00"
type input "47"
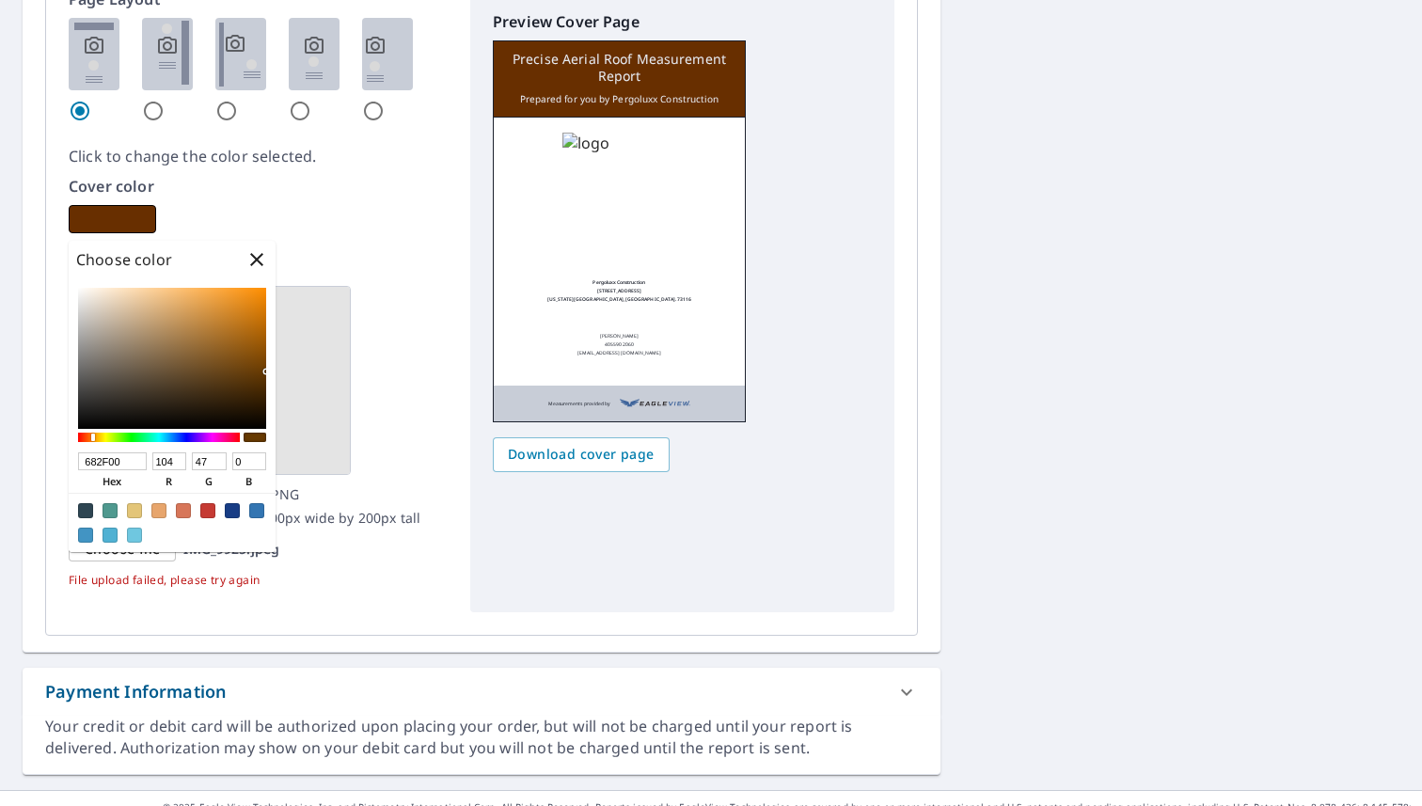
type input "682C00"
type input "44"
type input "682800"
type input "40"
type input "683600"
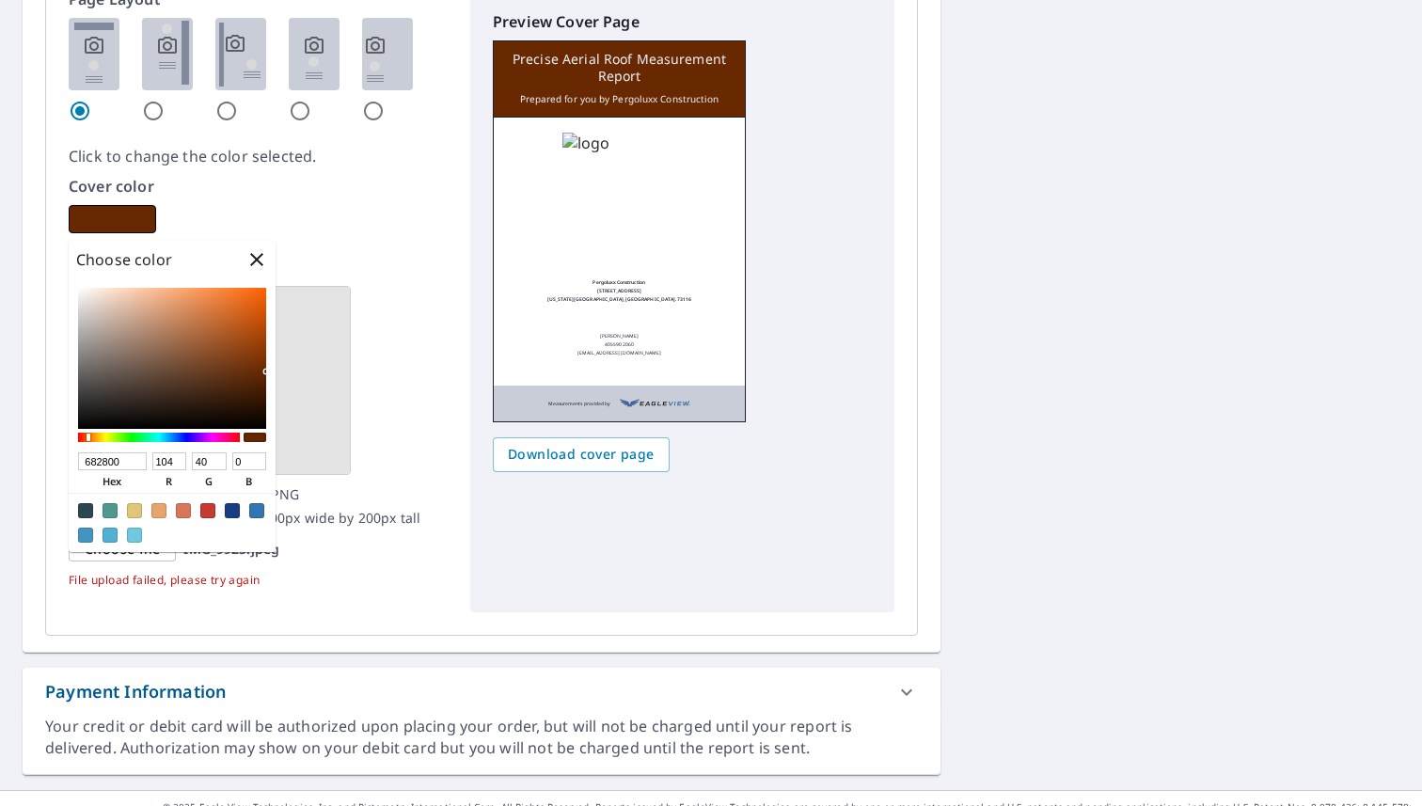
type input "54"
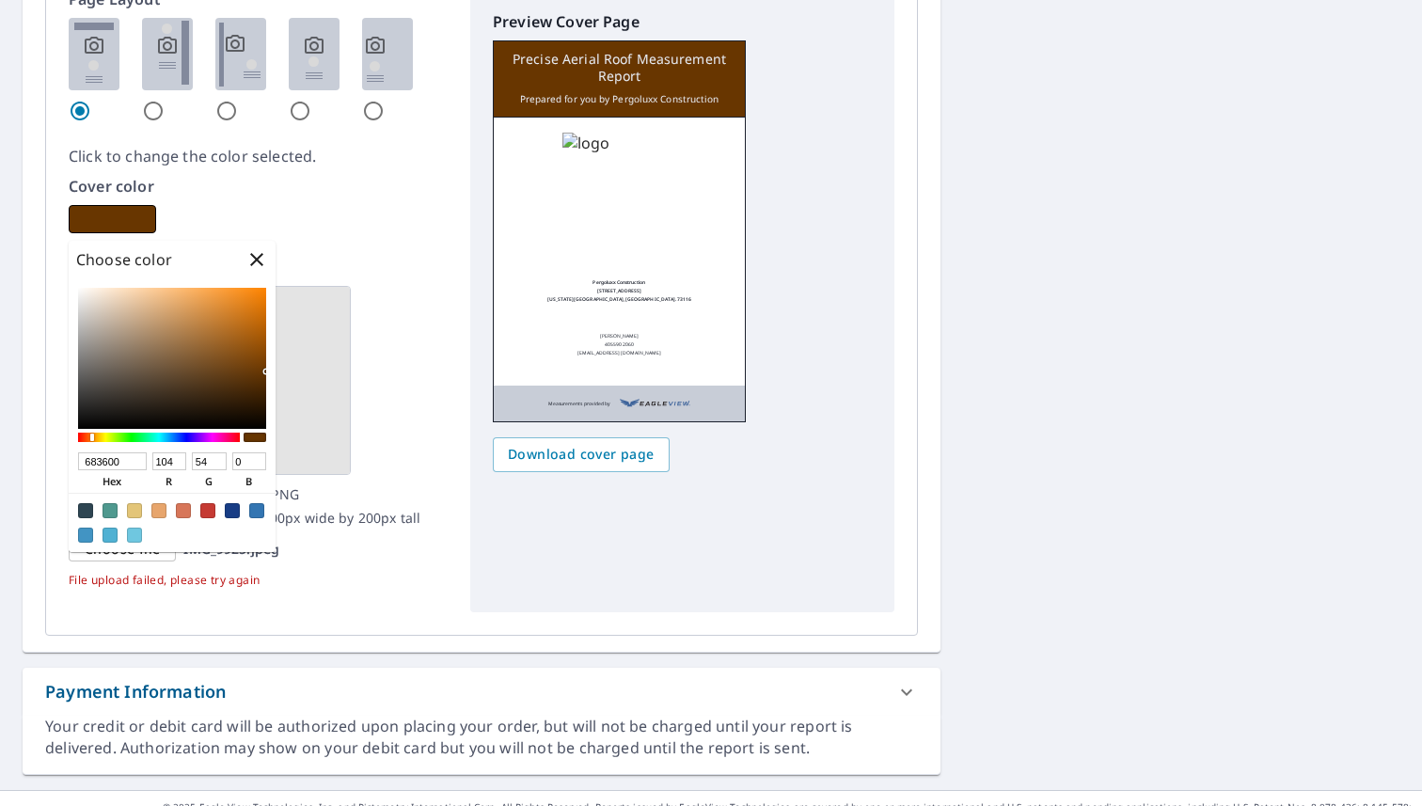
type input "682800"
type input "40"
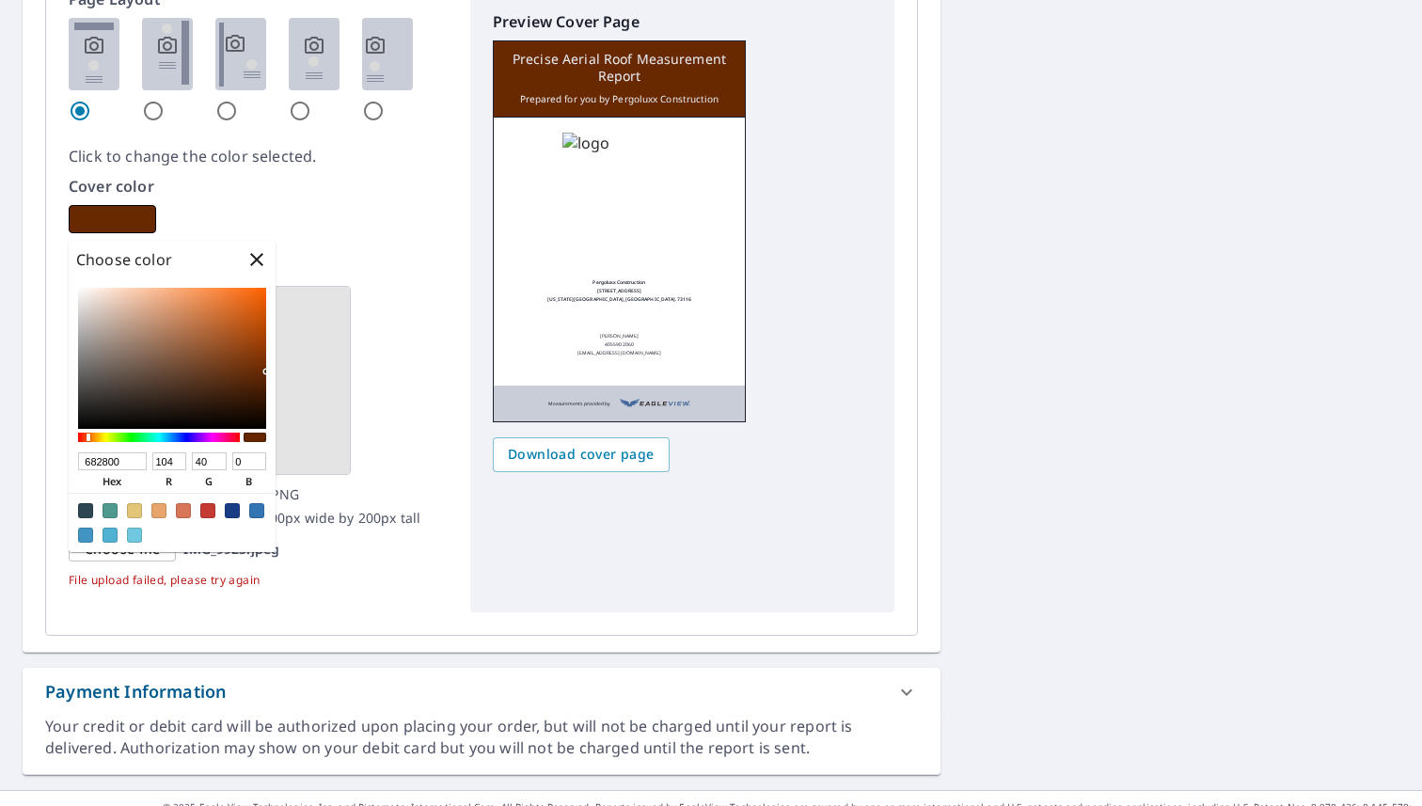
type input "682C00"
type input "44"
type input "682F00"
type input "47"
type input "683300"
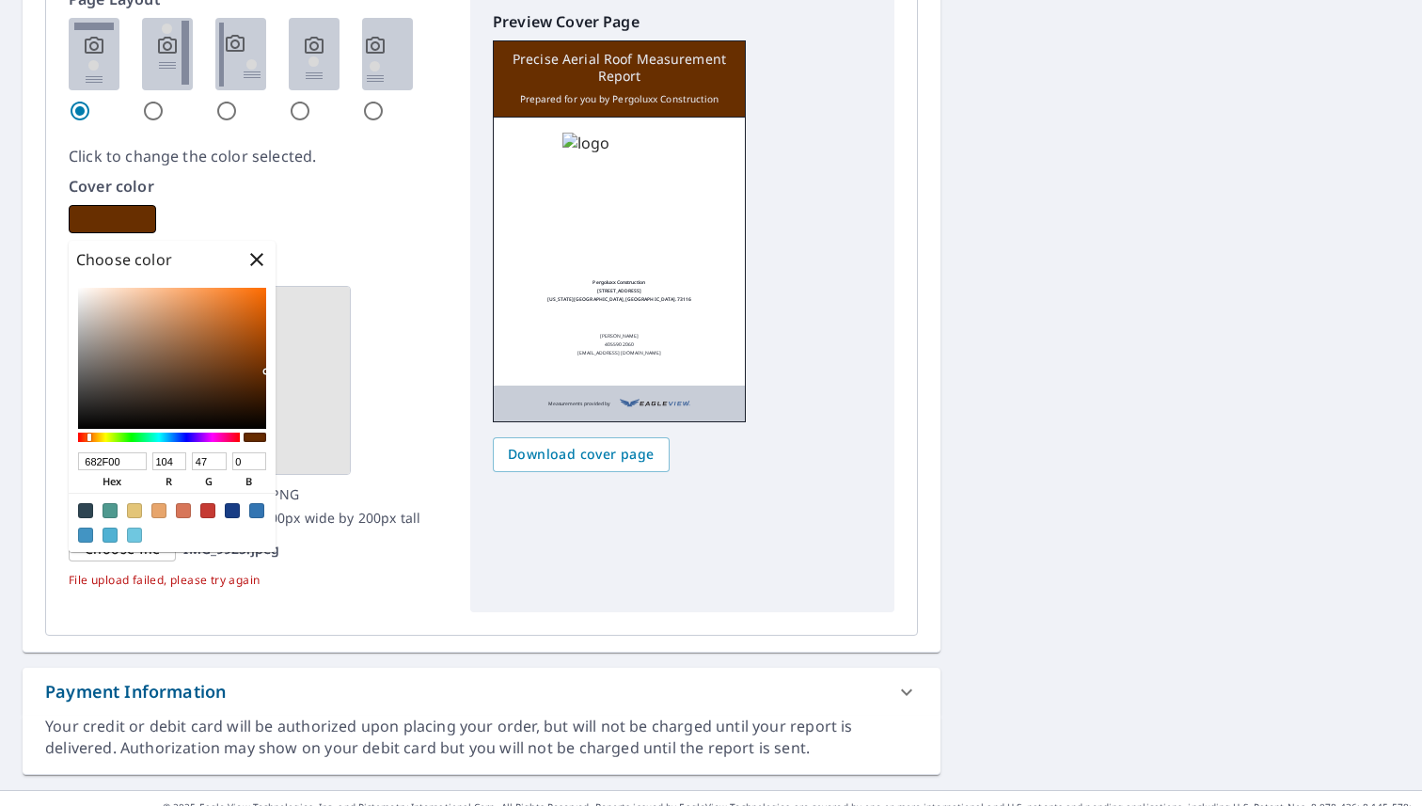
type input "51"
type input "683600"
type input "54"
drag, startPoint x: 101, startPoint y: 439, endPoint x: 91, endPoint y: 435, distance: 10.5
click at [91, 435] on div at bounding box center [159, 437] width 162 height 9
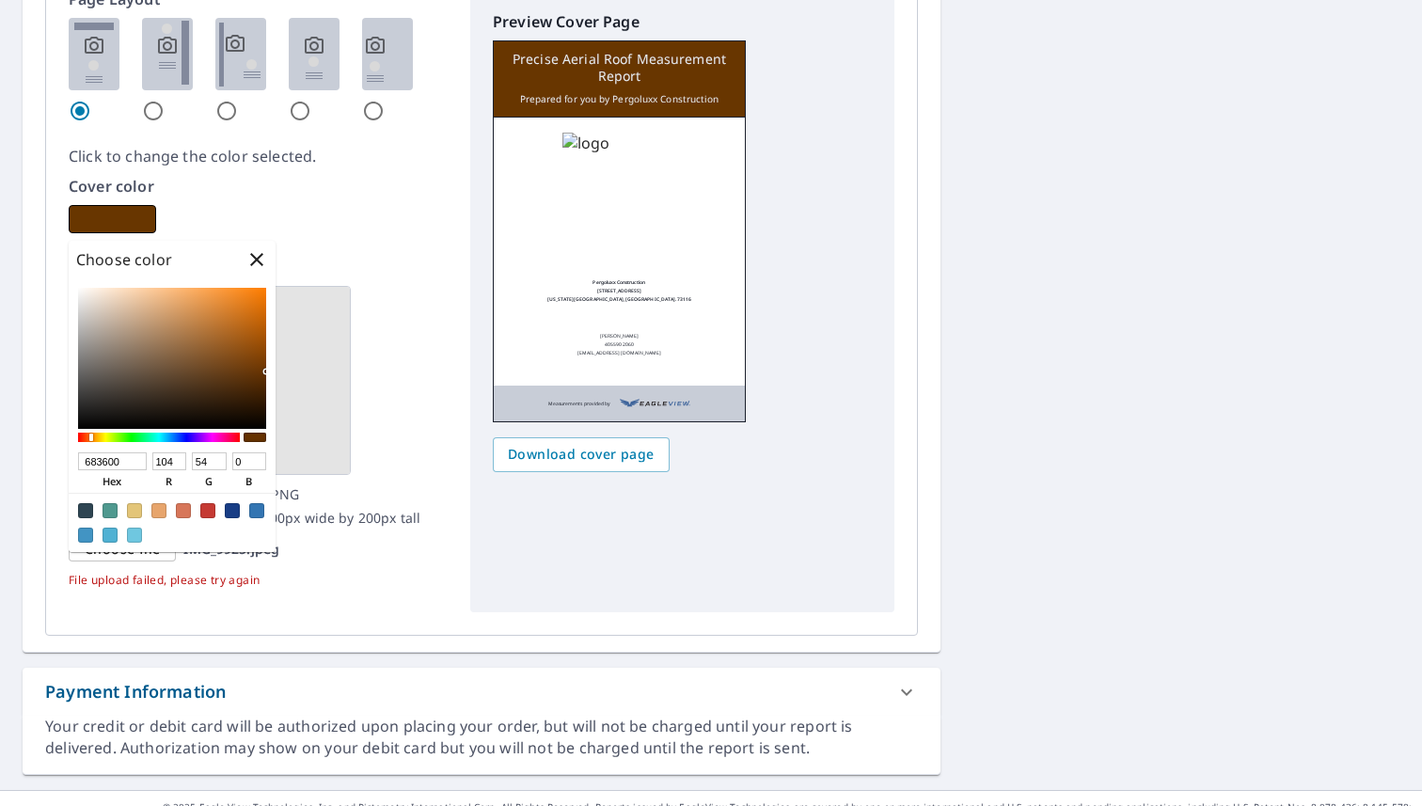
type input "683300"
type input "51"
type input "EC7C0F"
type input "236"
type input "124"
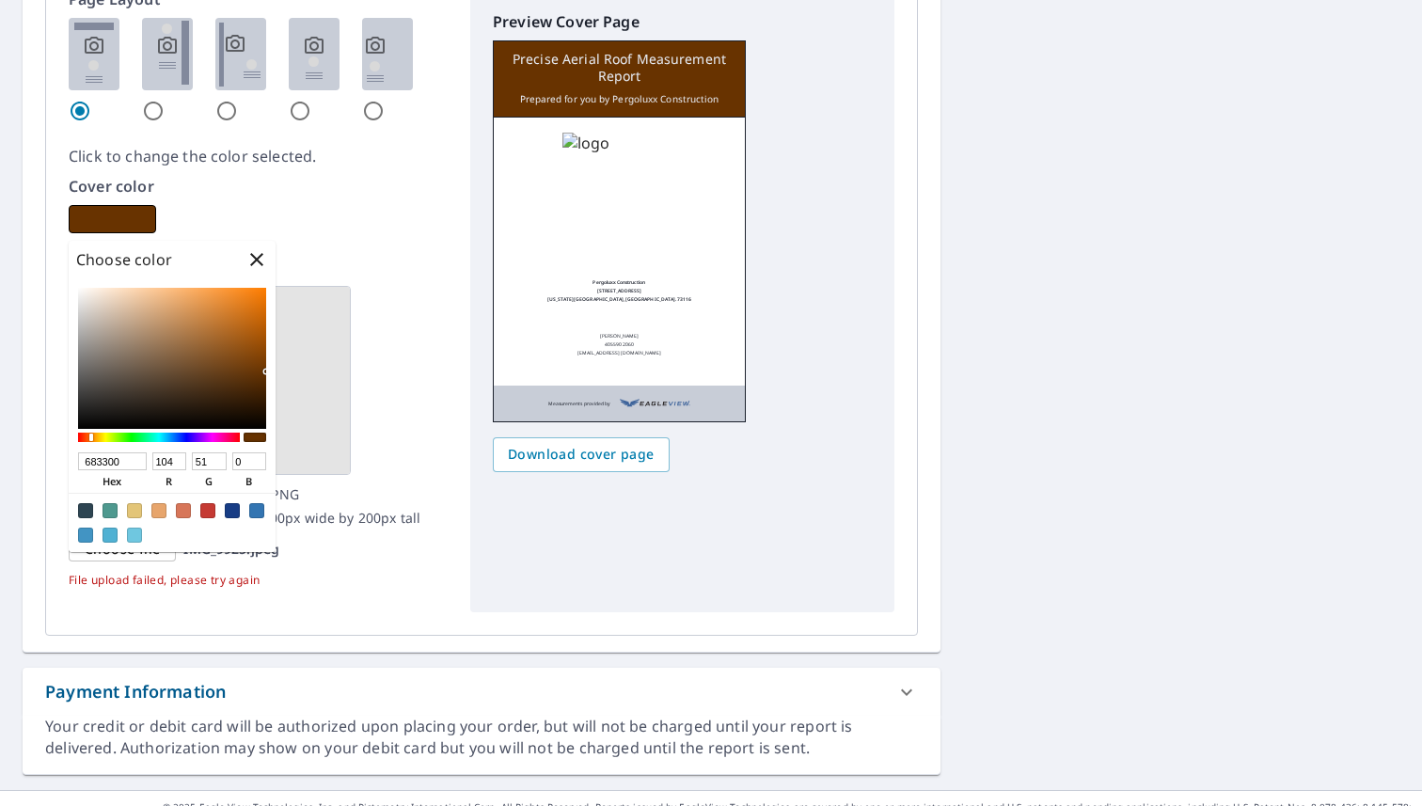
type input "15"
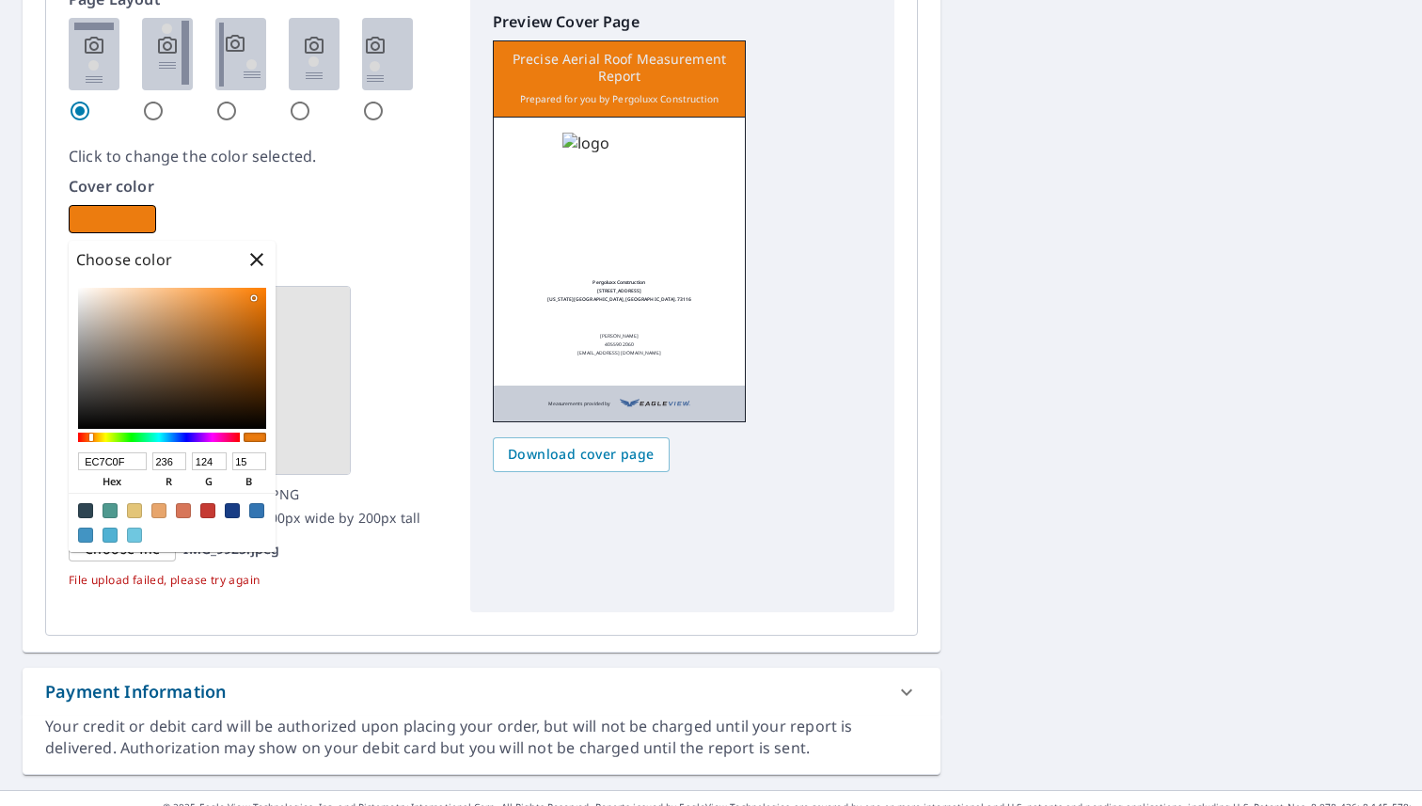
click at [254, 298] on div at bounding box center [172, 358] width 188 height 141
click at [304, 602] on div "Page Layout Click to change the color selected. Cover color Logo Acceptable for…" at bounding box center [258, 300] width 379 height 625
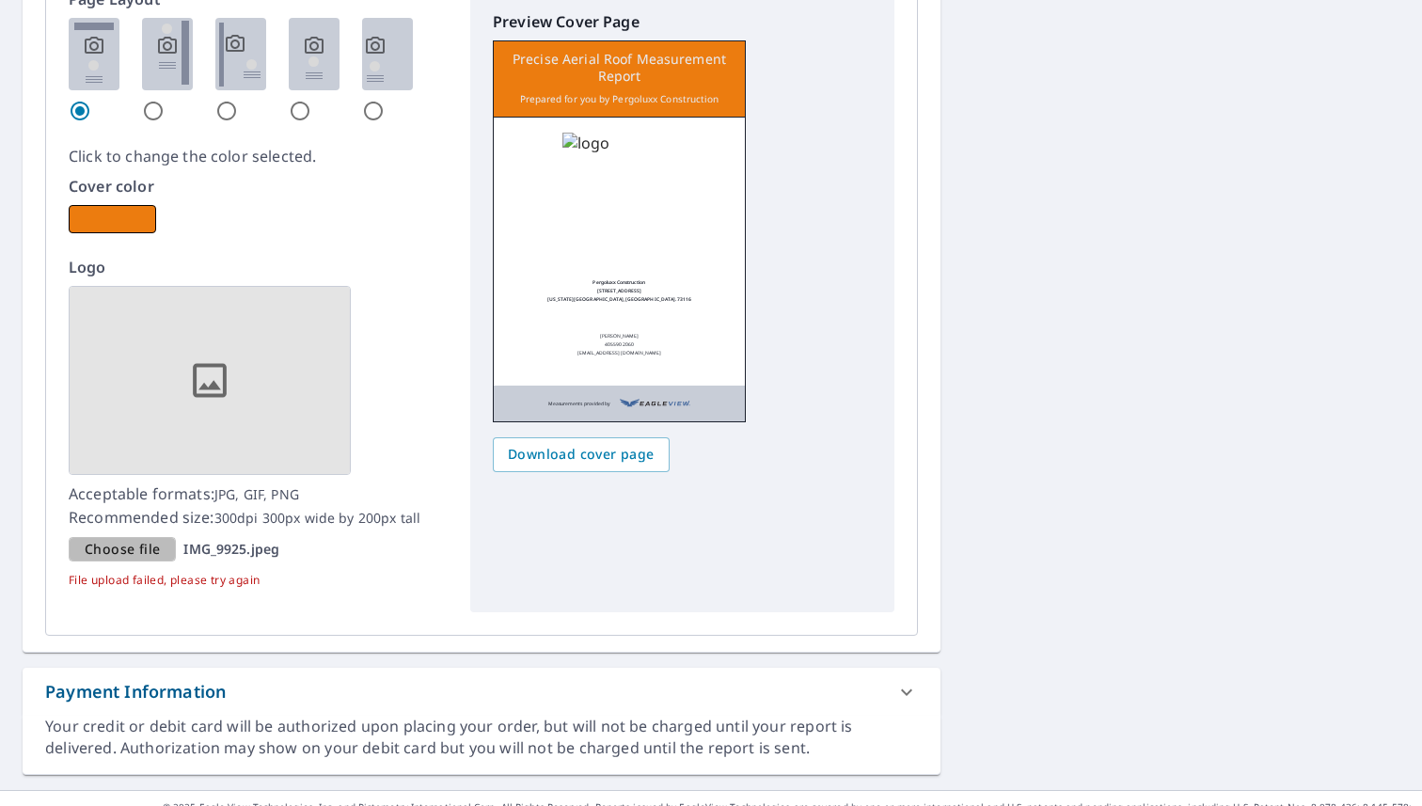
click at [161, 540] on div "Choose file" at bounding box center [122, 549] width 107 height 25
click at [0, 0] on input "Choose file IMG_9925.jpeg" at bounding box center [0, 0] width 0 height 0
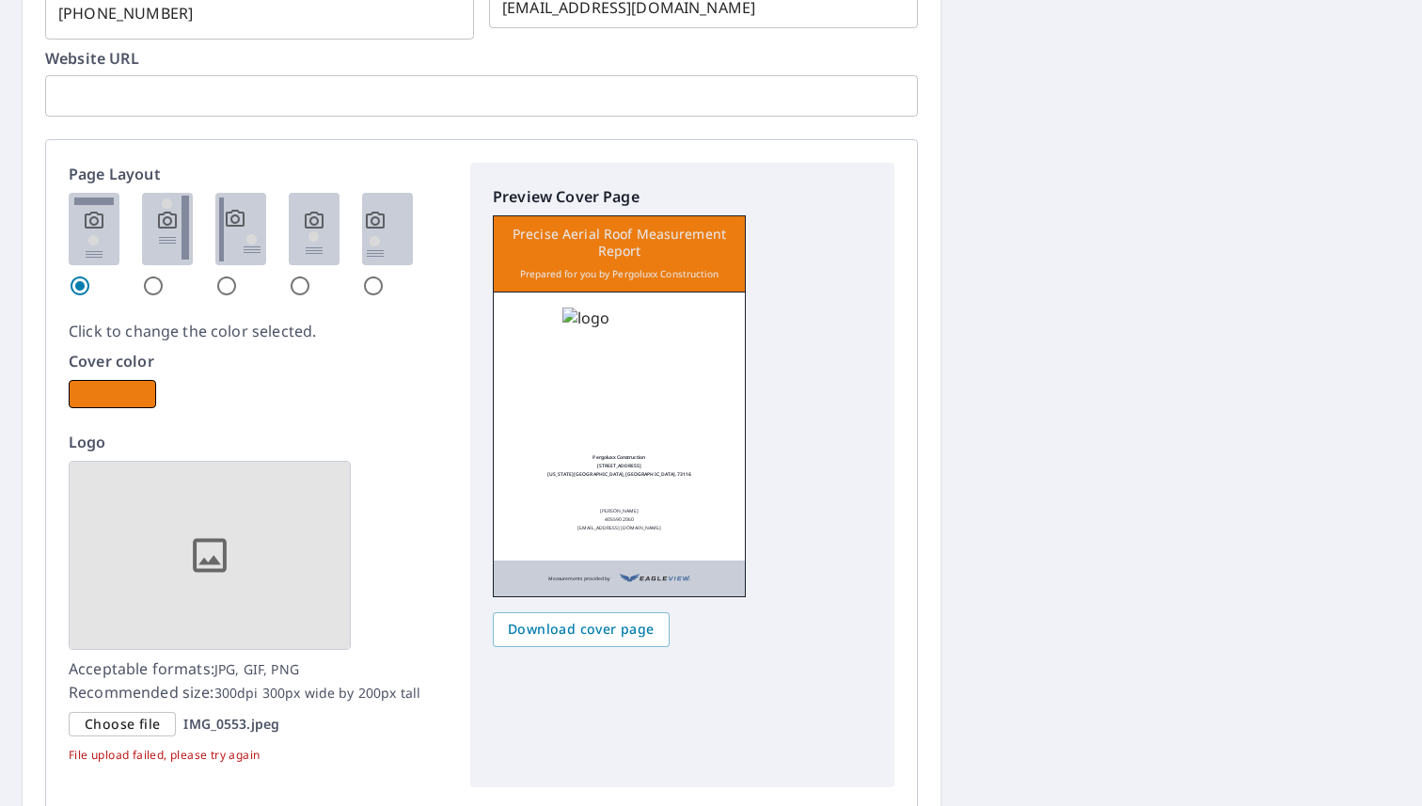
scroll to position [2791, 0]
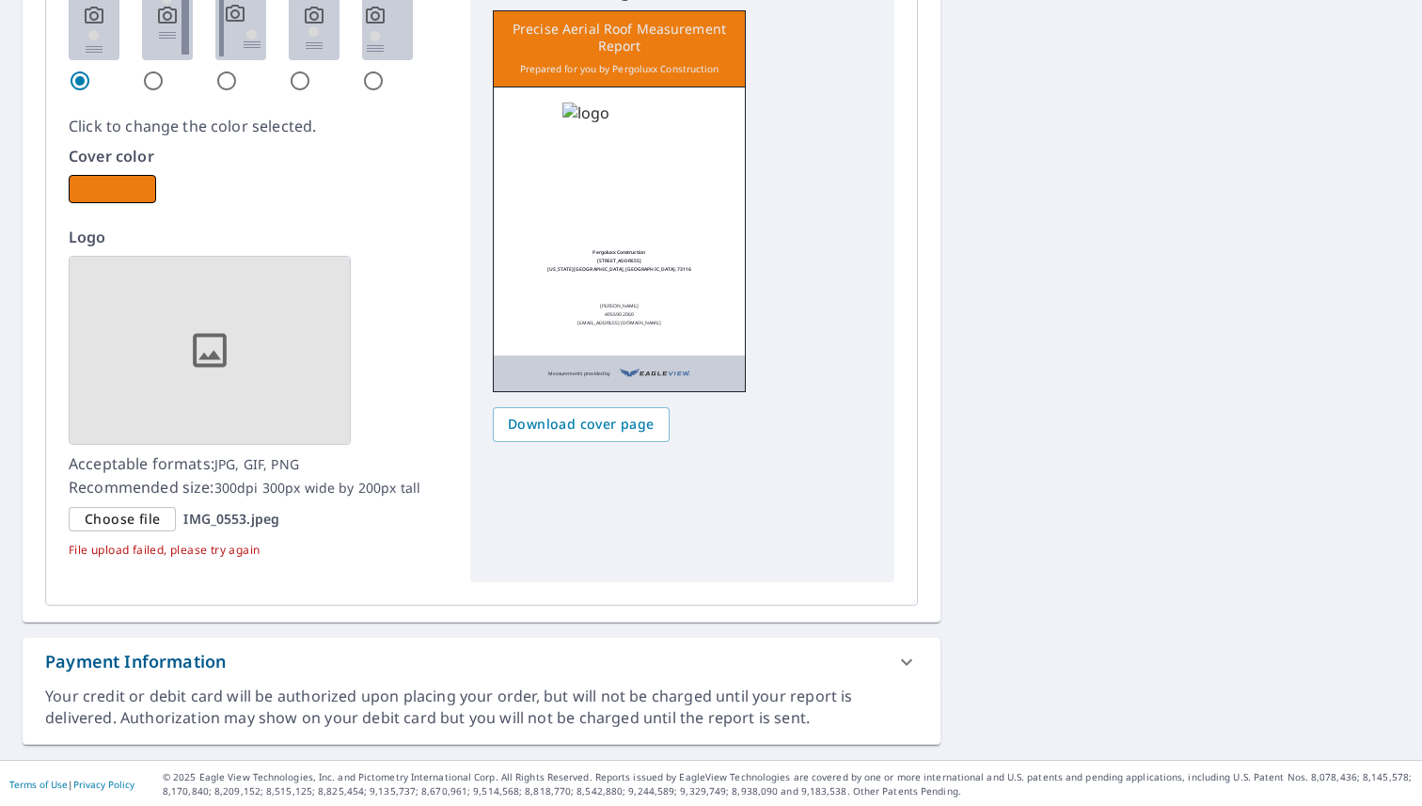
click at [239, 524] on p "IMG_0553.jpeg" at bounding box center [231, 519] width 96 height 17
click at [0, 0] on input "Choose file IMG_0553.jpeg" at bounding box center [0, 0] width 0 height 0
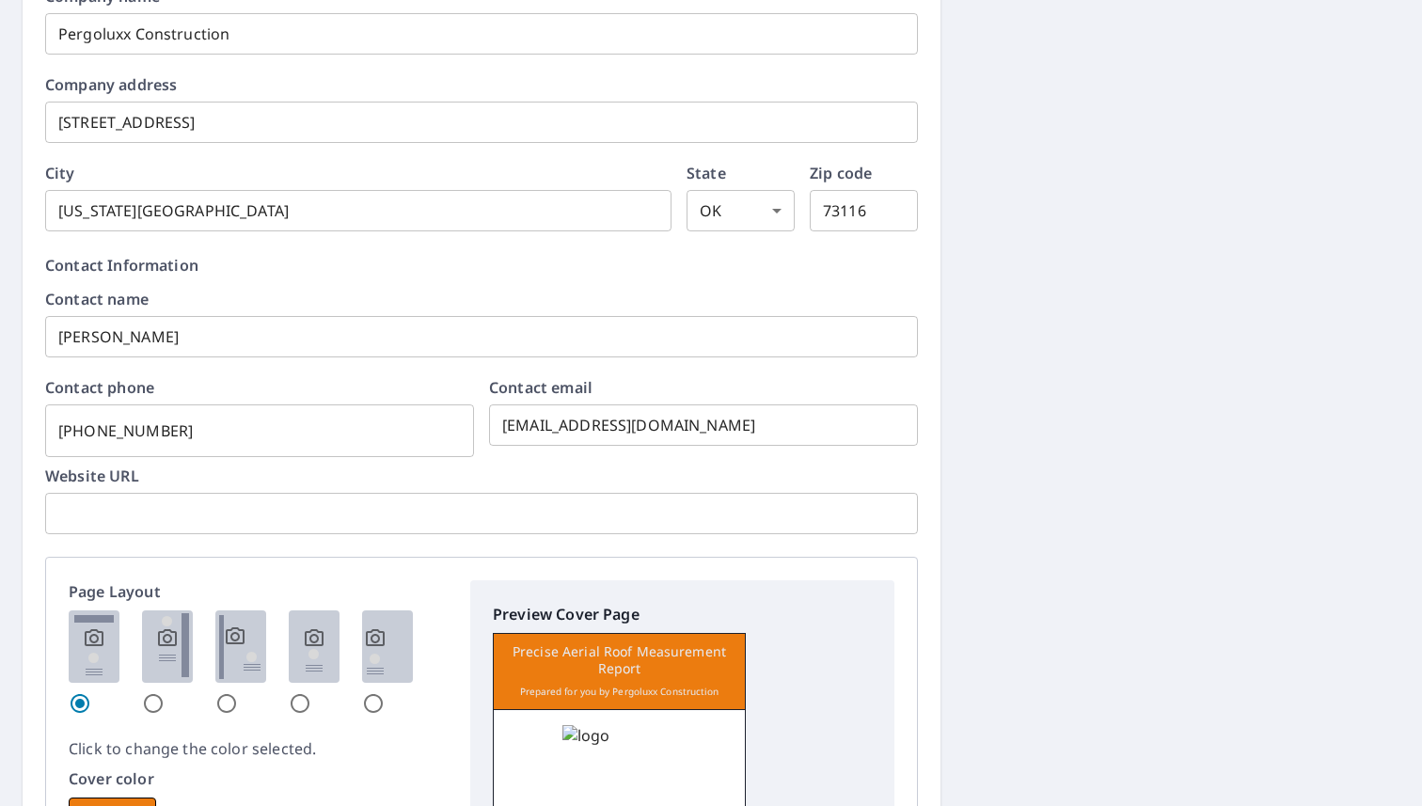
scroll to position [2504, 0]
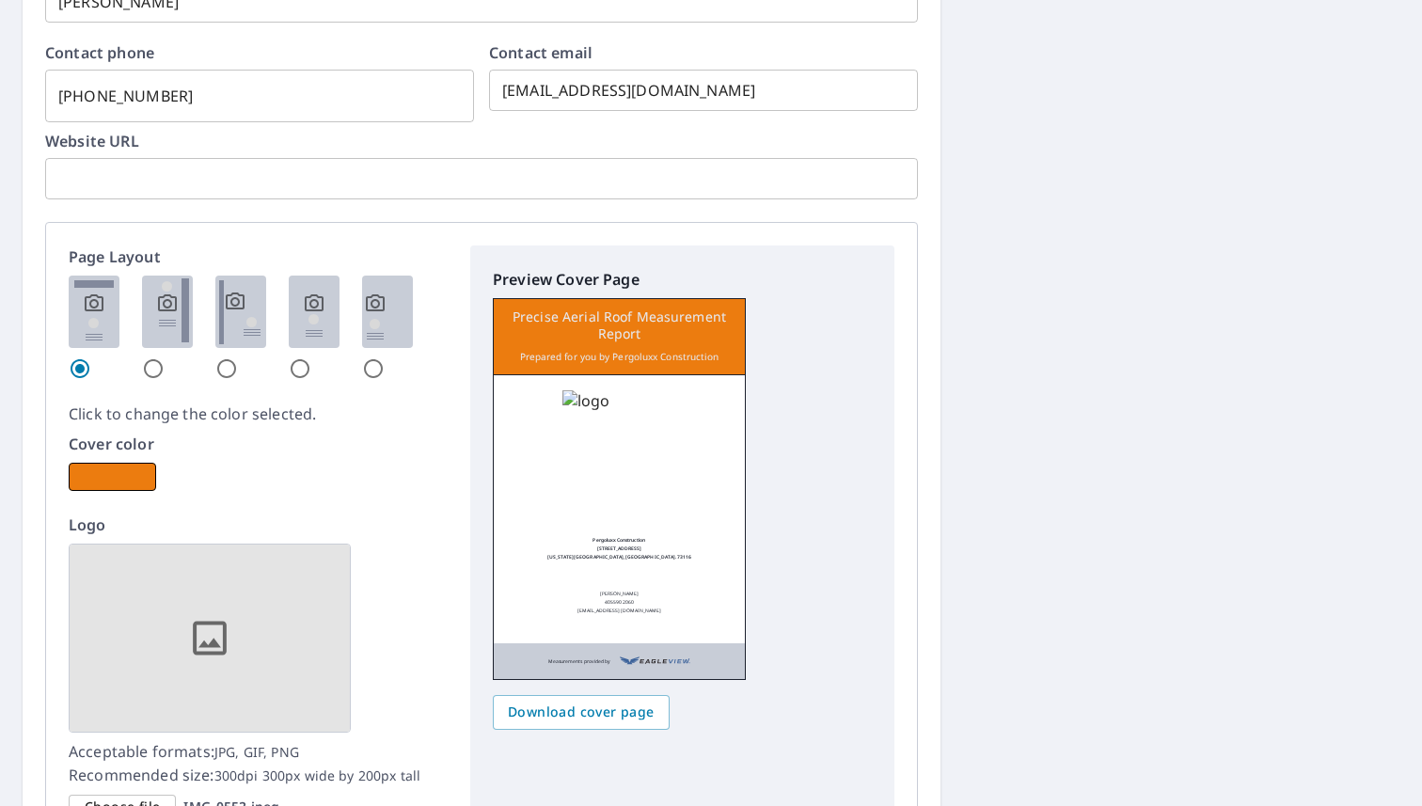
click at [592, 387] on div "Precise Aerial Roof Measurement Report Prepared for you by Pergoluxx Constructi…" at bounding box center [619, 489] width 253 height 382
click at [592, 399] on img at bounding box center [586, 401] width 48 height 22
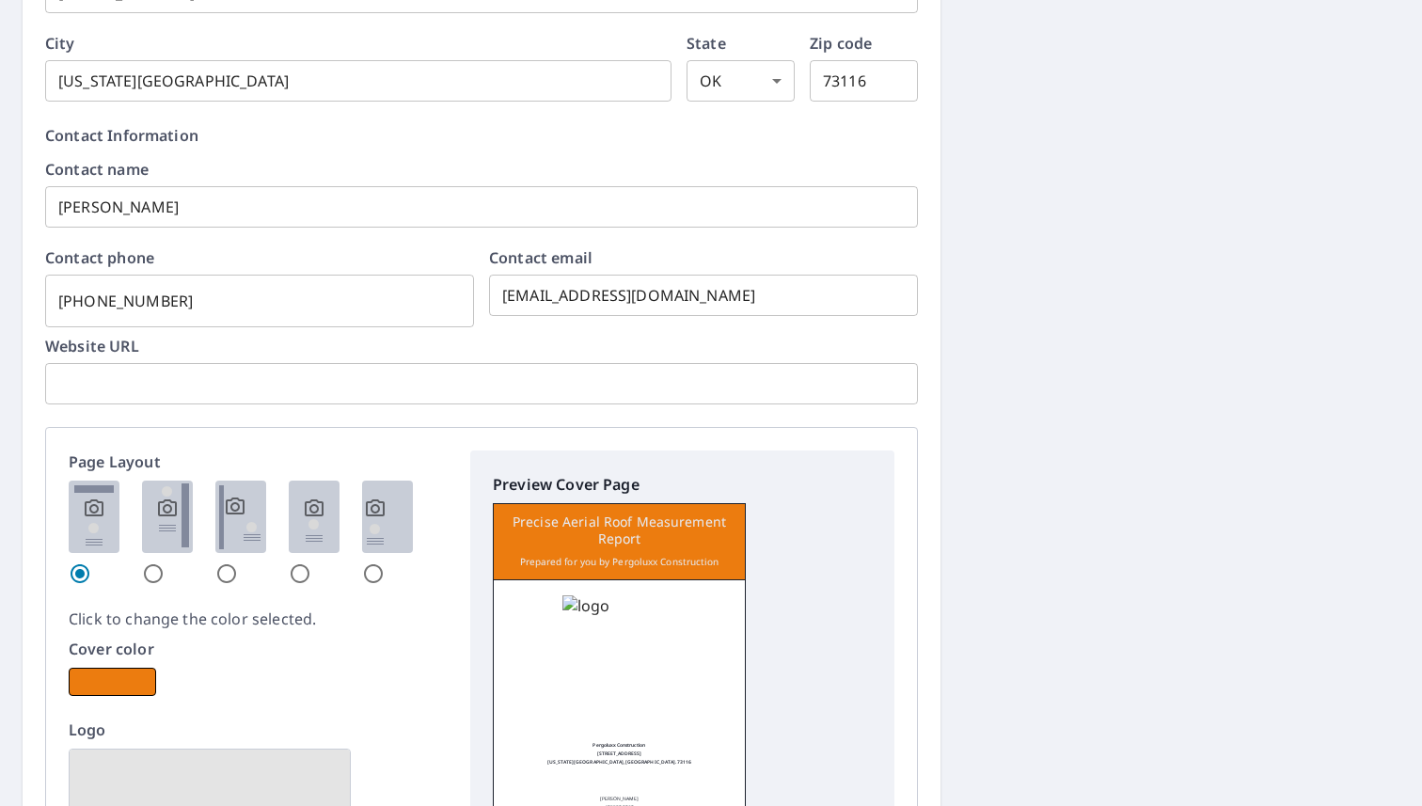
scroll to position [2383, 0]
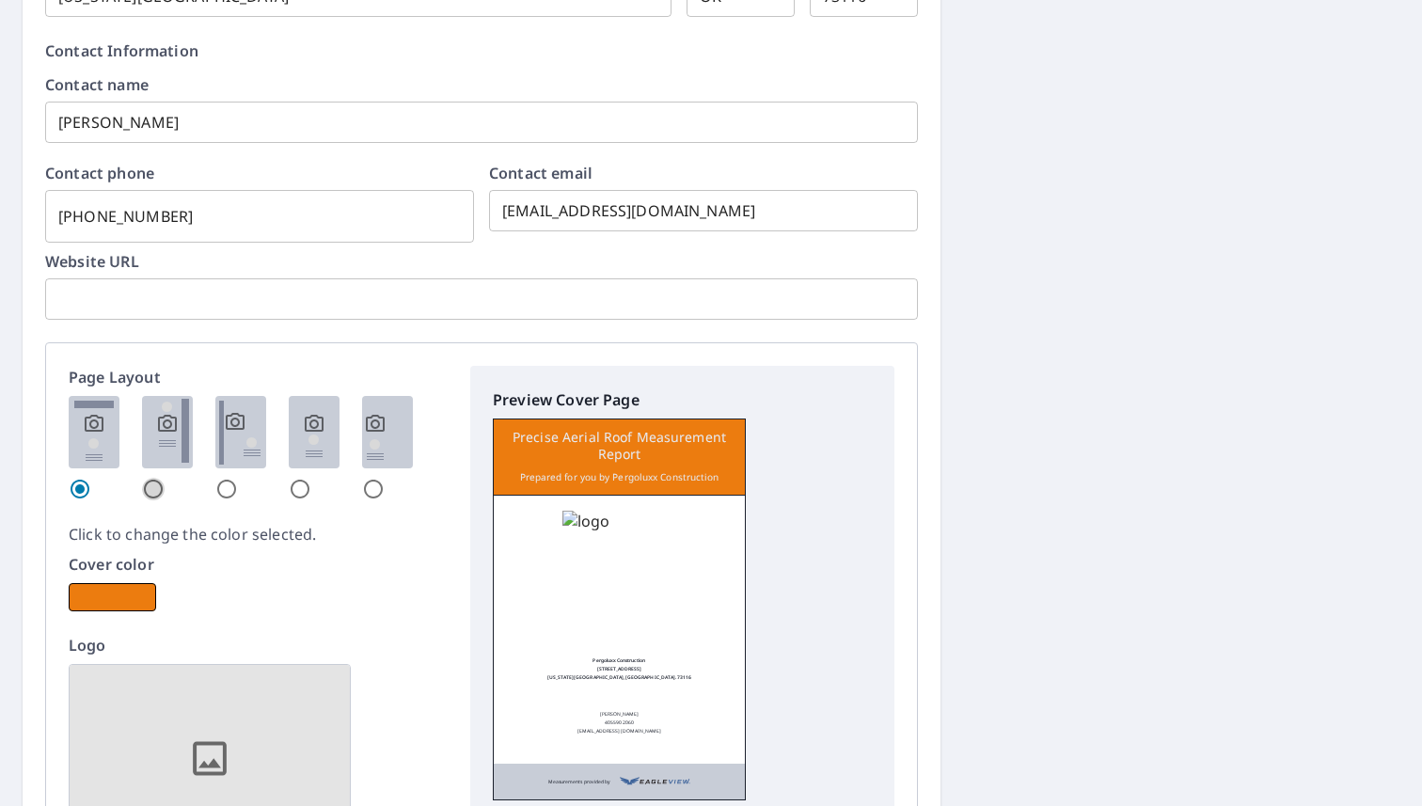
click at [157, 491] on input "radio" at bounding box center [153, 489] width 23 height 23
radio input "true"
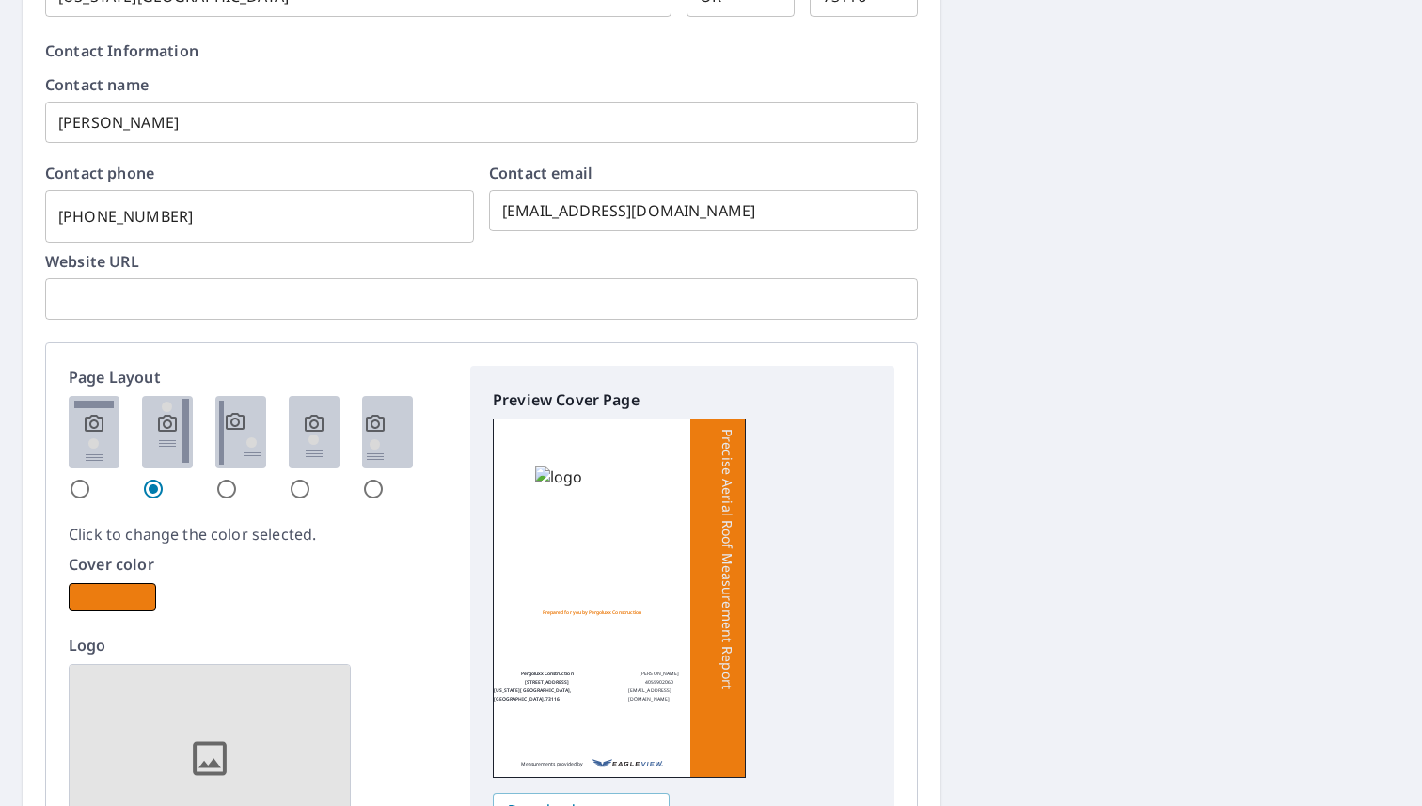
click at [187, 494] on div at bounding box center [167, 448] width 51 height 104
click at [229, 490] on input "radio" at bounding box center [226, 489] width 23 height 23
radio input "true"
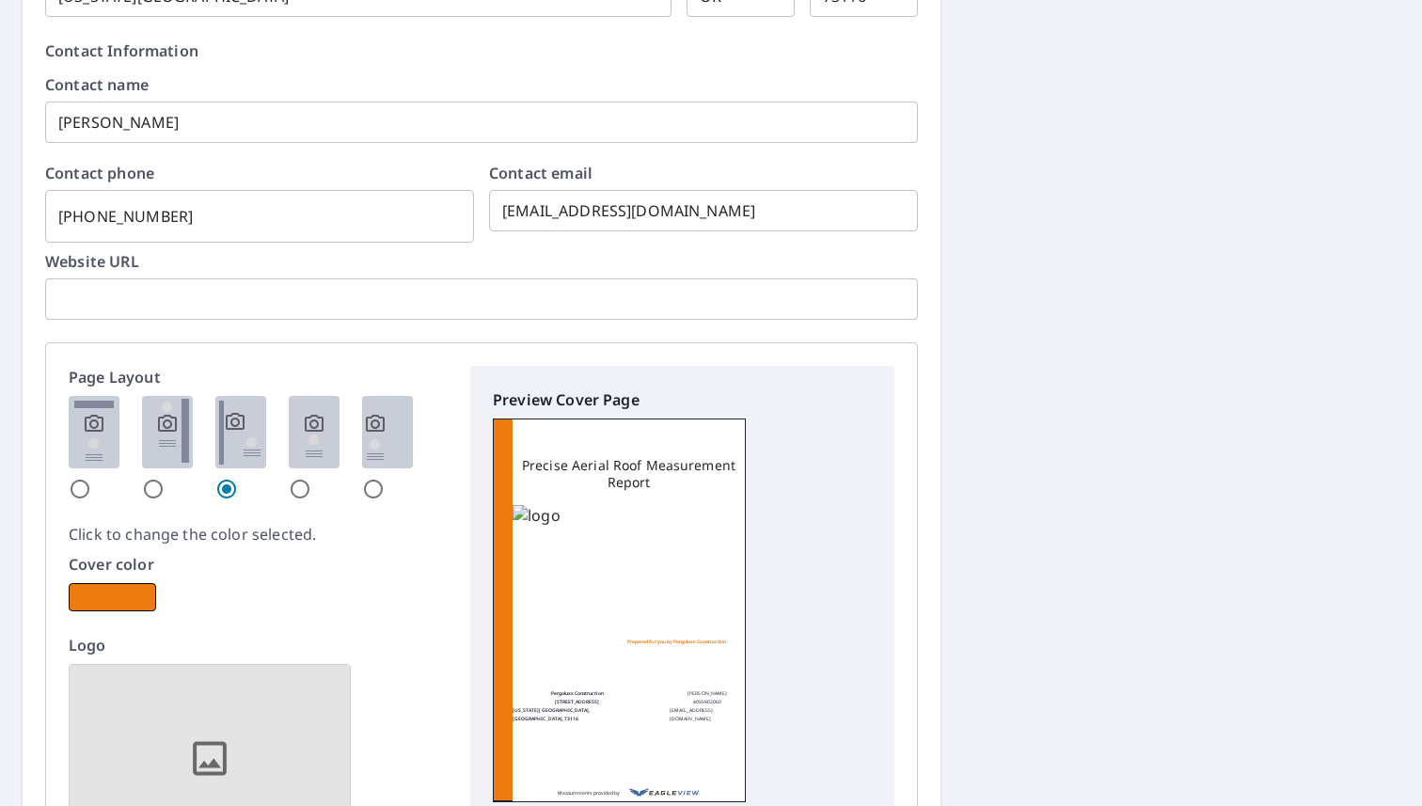
click at [312, 483] on div at bounding box center [314, 448] width 51 height 104
click at [287, 495] on div at bounding box center [258, 448] width 379 height 104
click at [308, 484] on input "radio" at bounding box center [300, 489] width 23 height 23
radio input "true"
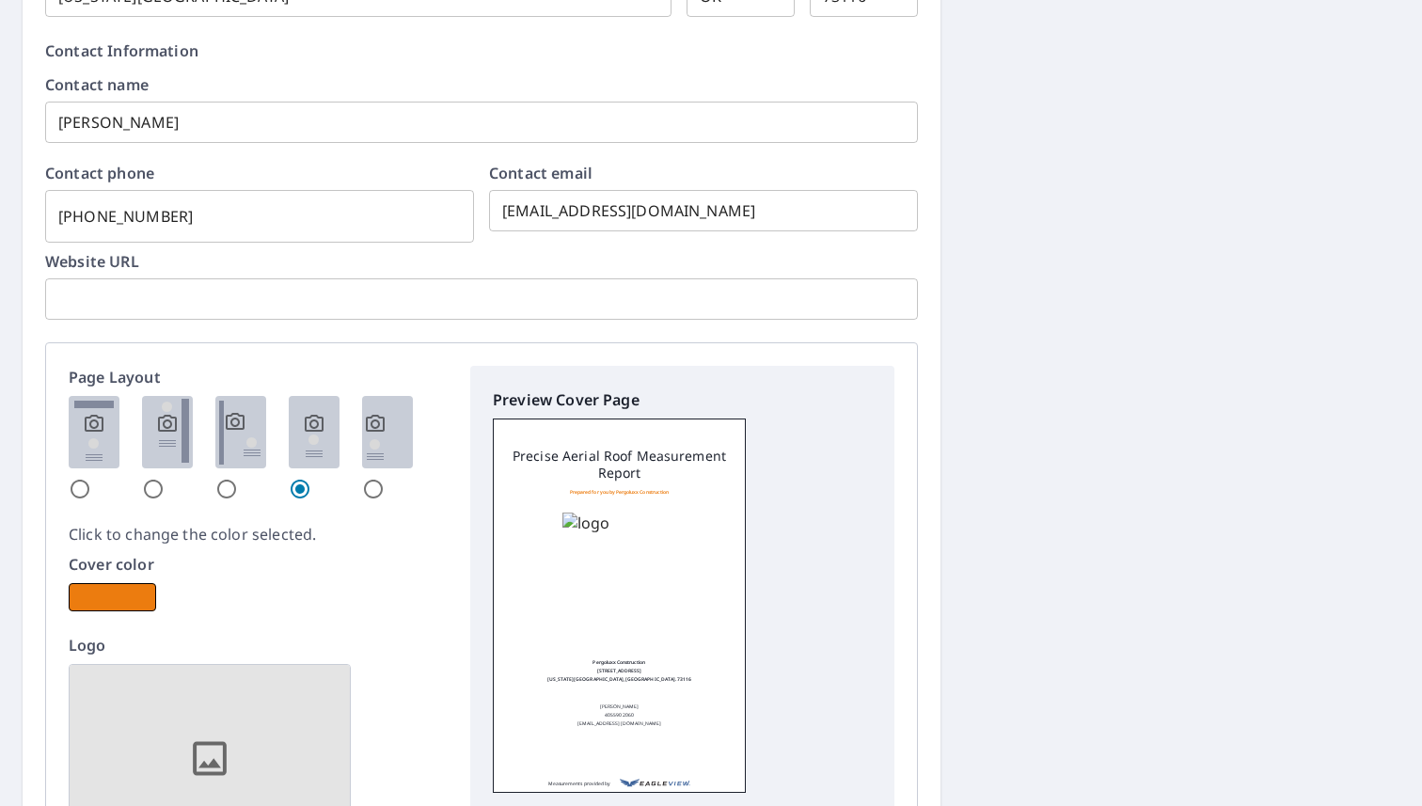
click at [377, 488] on input "radio" at bounding box center [373, 489] width 23 height 23
radio input "true"
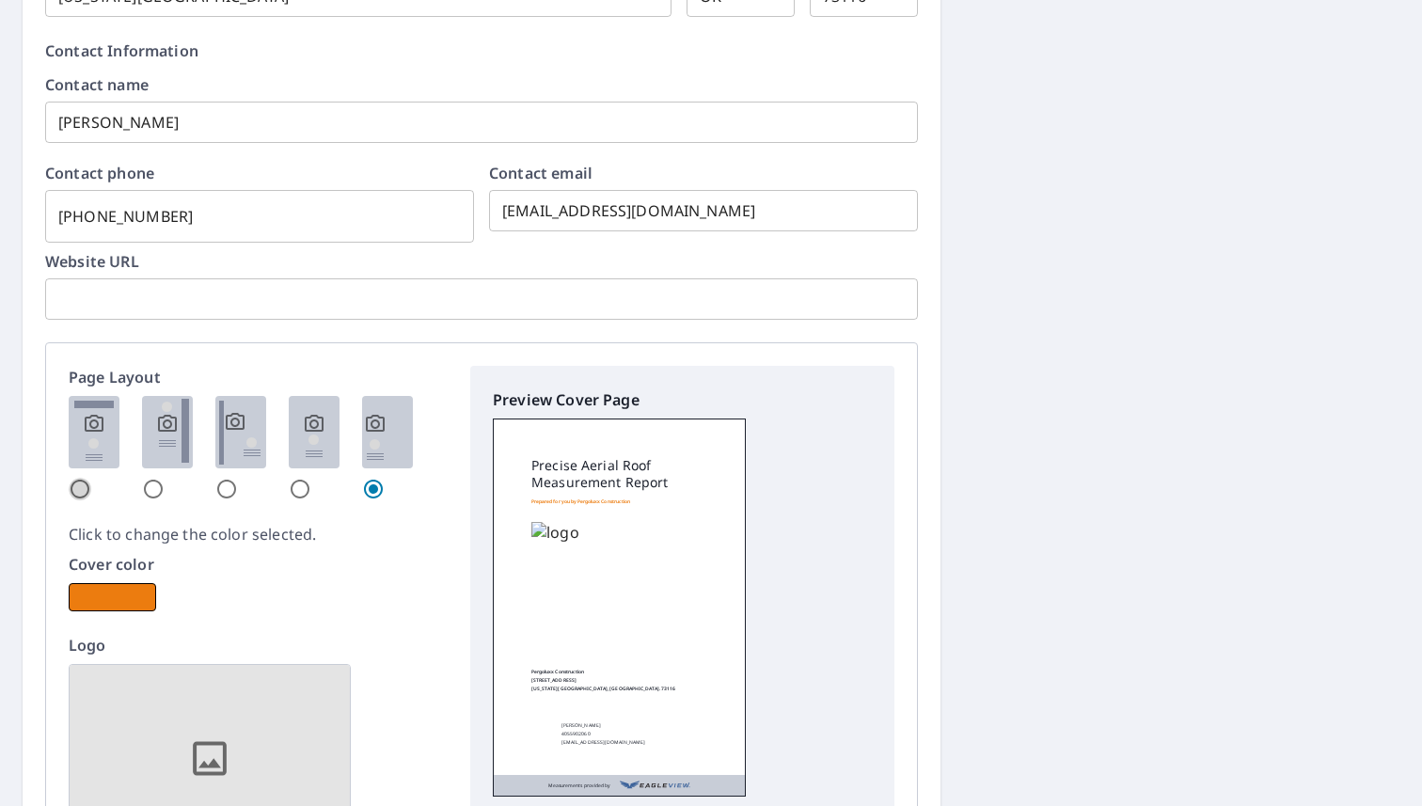
click at [78, 487] on input "radio" at bounding box center [80, 489] width 23 height 23
radio input "true"
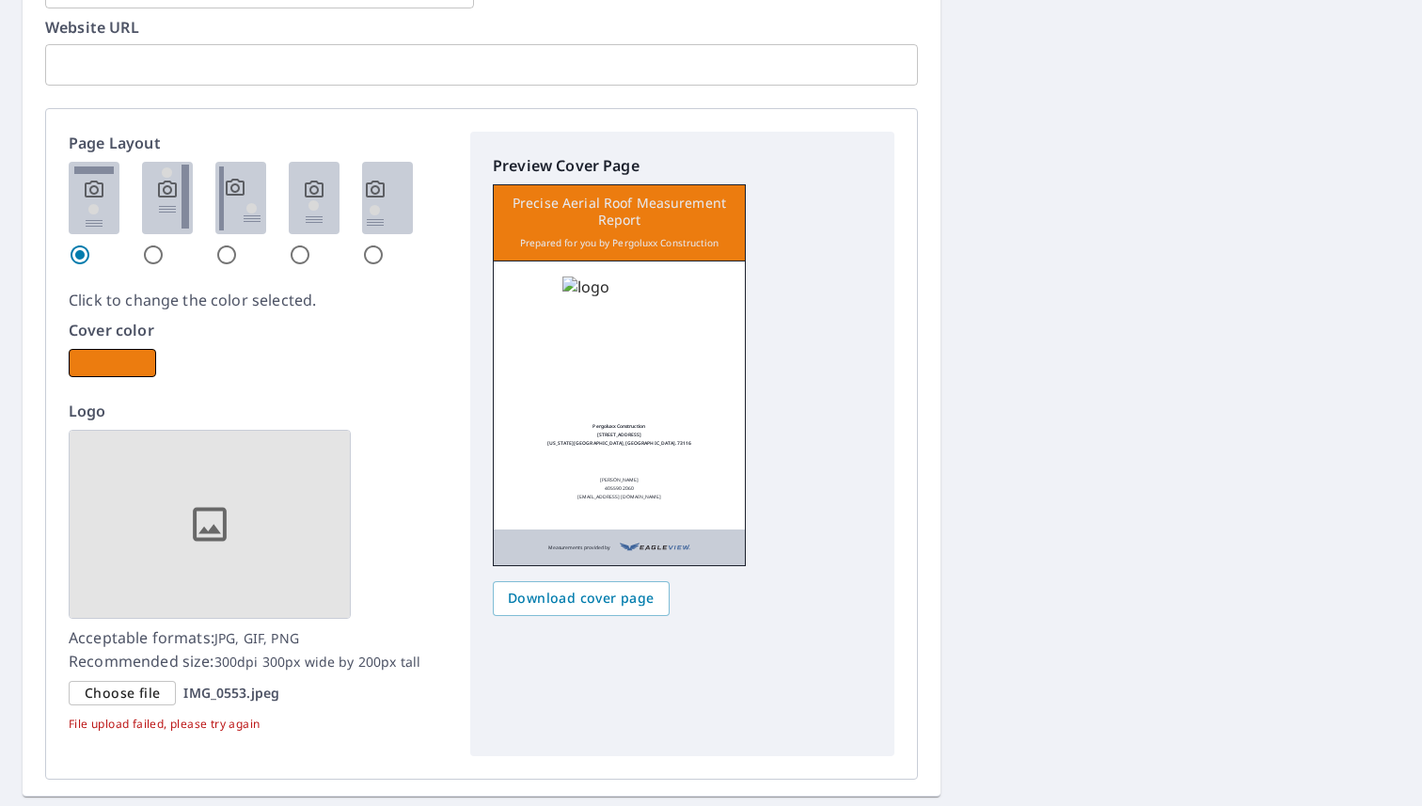
scroll to position [2663, 0]
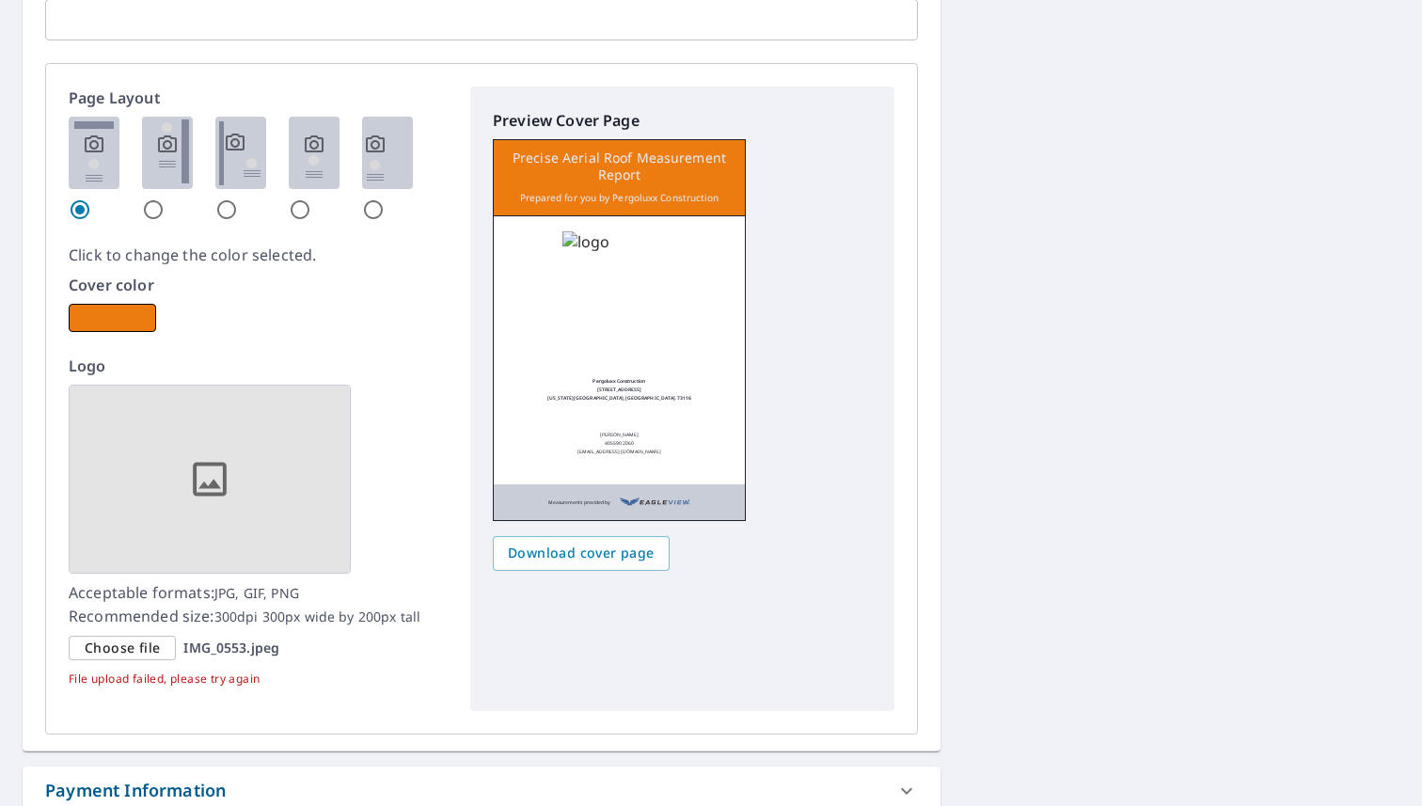
click at [207, 514] on img at bounding box center [210, 479] width 282 height 189
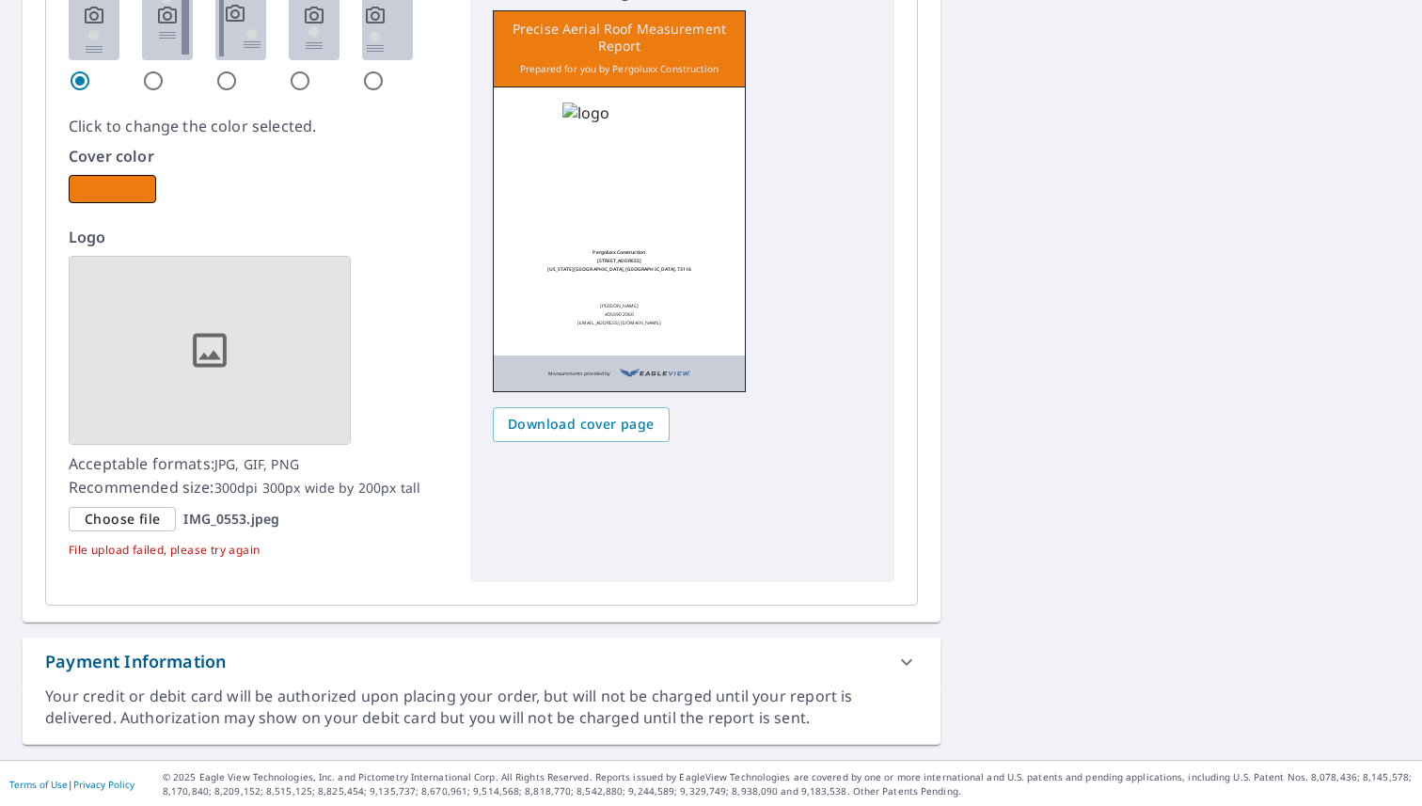
click at [185, 644] on div "Payment Information" at bounding box center [482, 662] width 918 height 48
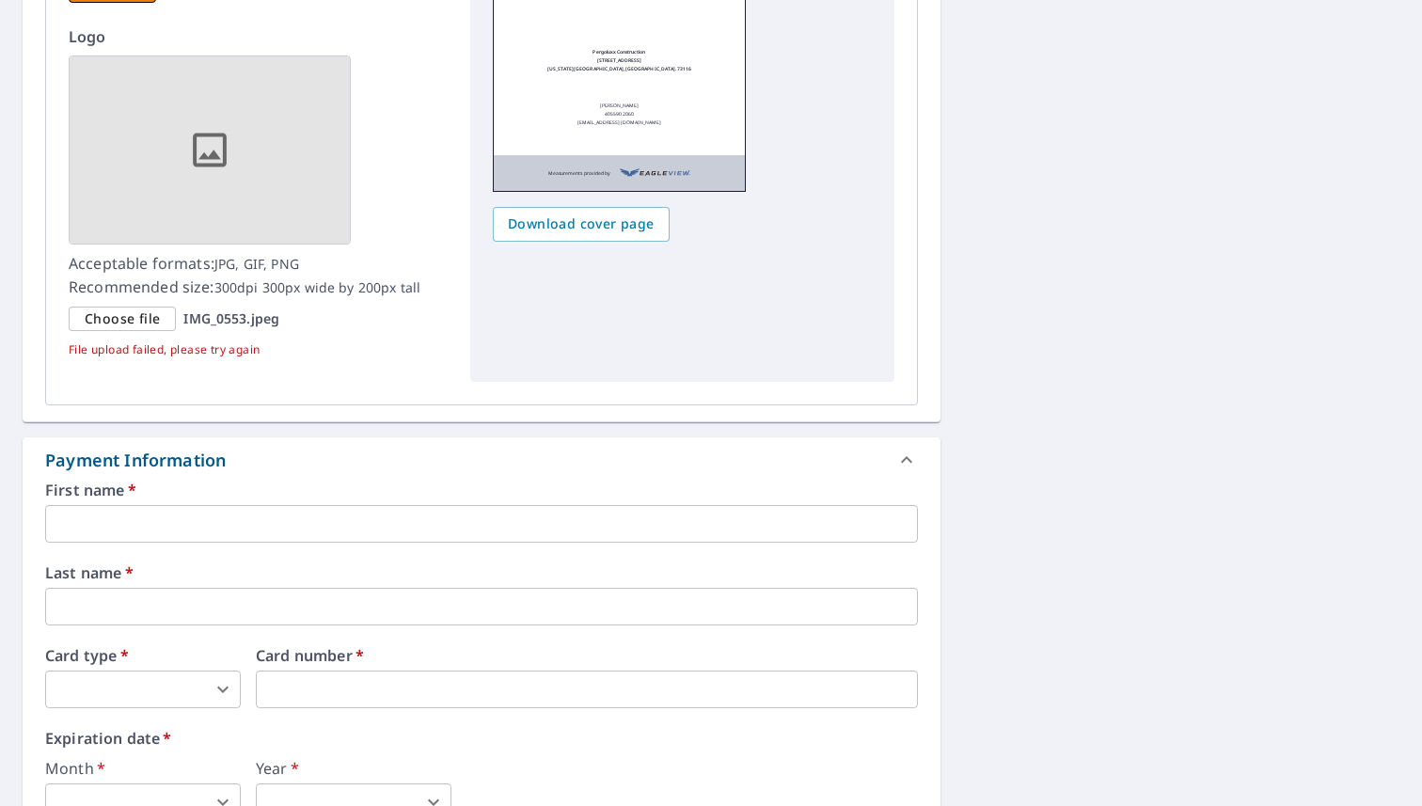
scroll to position [2994, 0]
click at [262, 535] on input "text" at bounding box center [481, 522] width 873 height 38
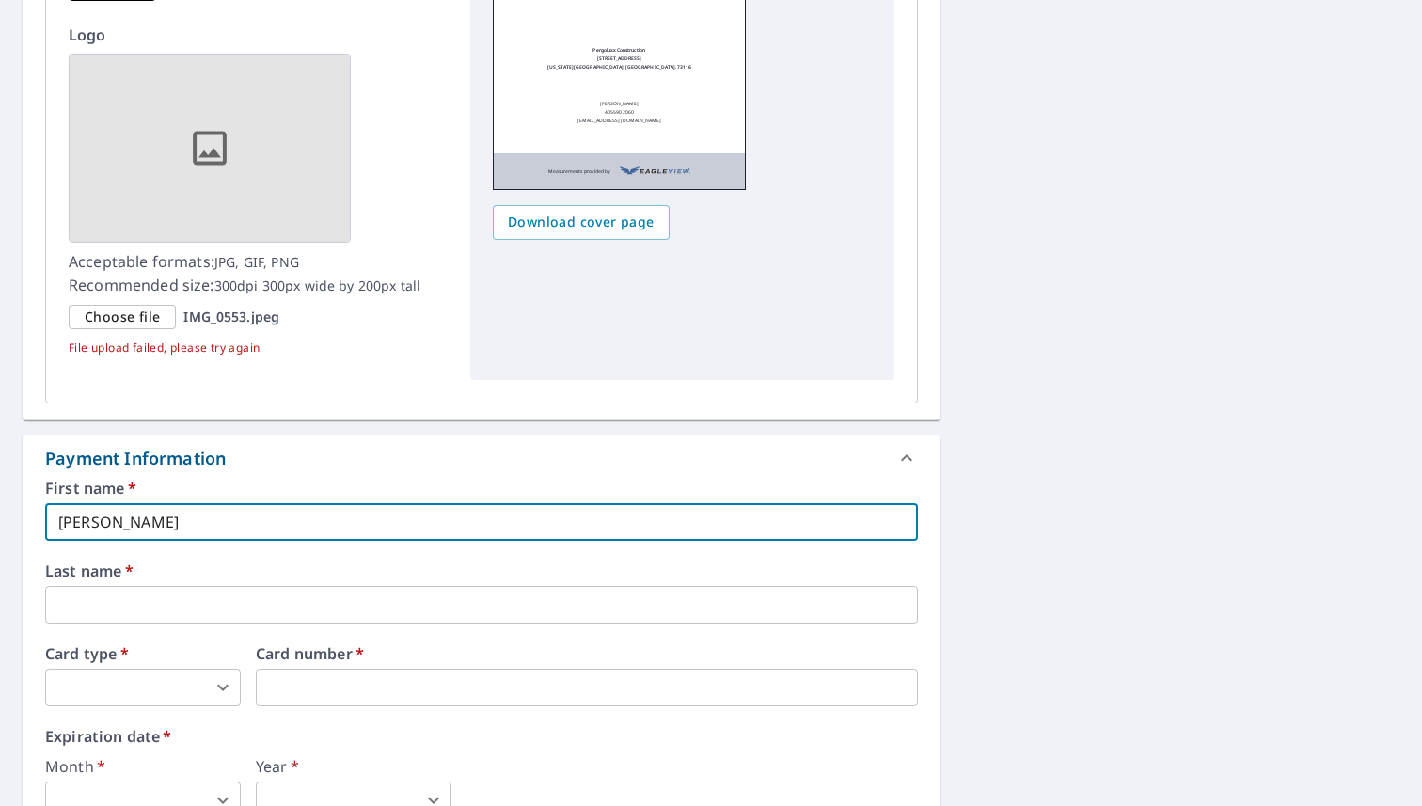
type input "[PERSON_NAME]"
click at [228, 615] on input "text" at bounding box center [481, 605] width 873 height 38
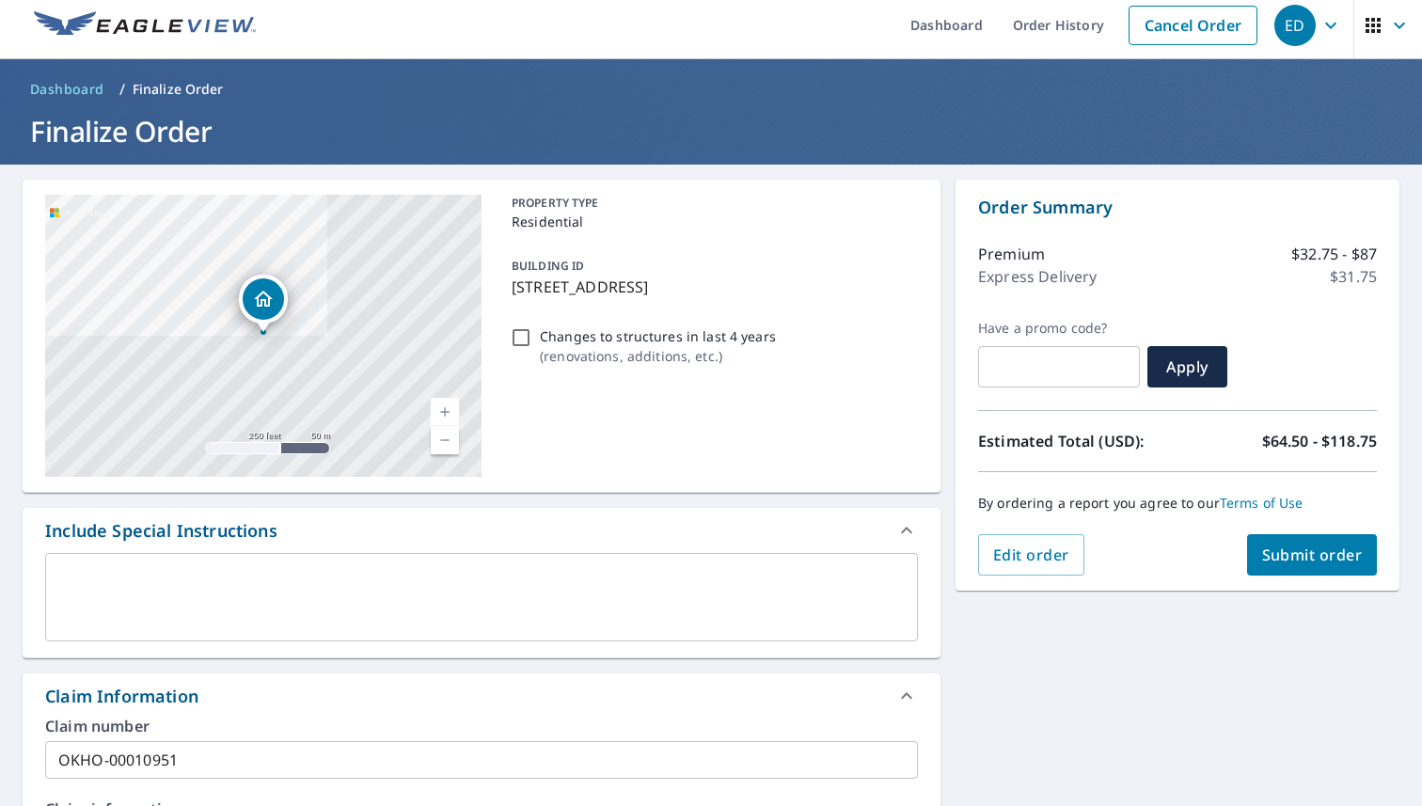
scroll to position [0, 0]
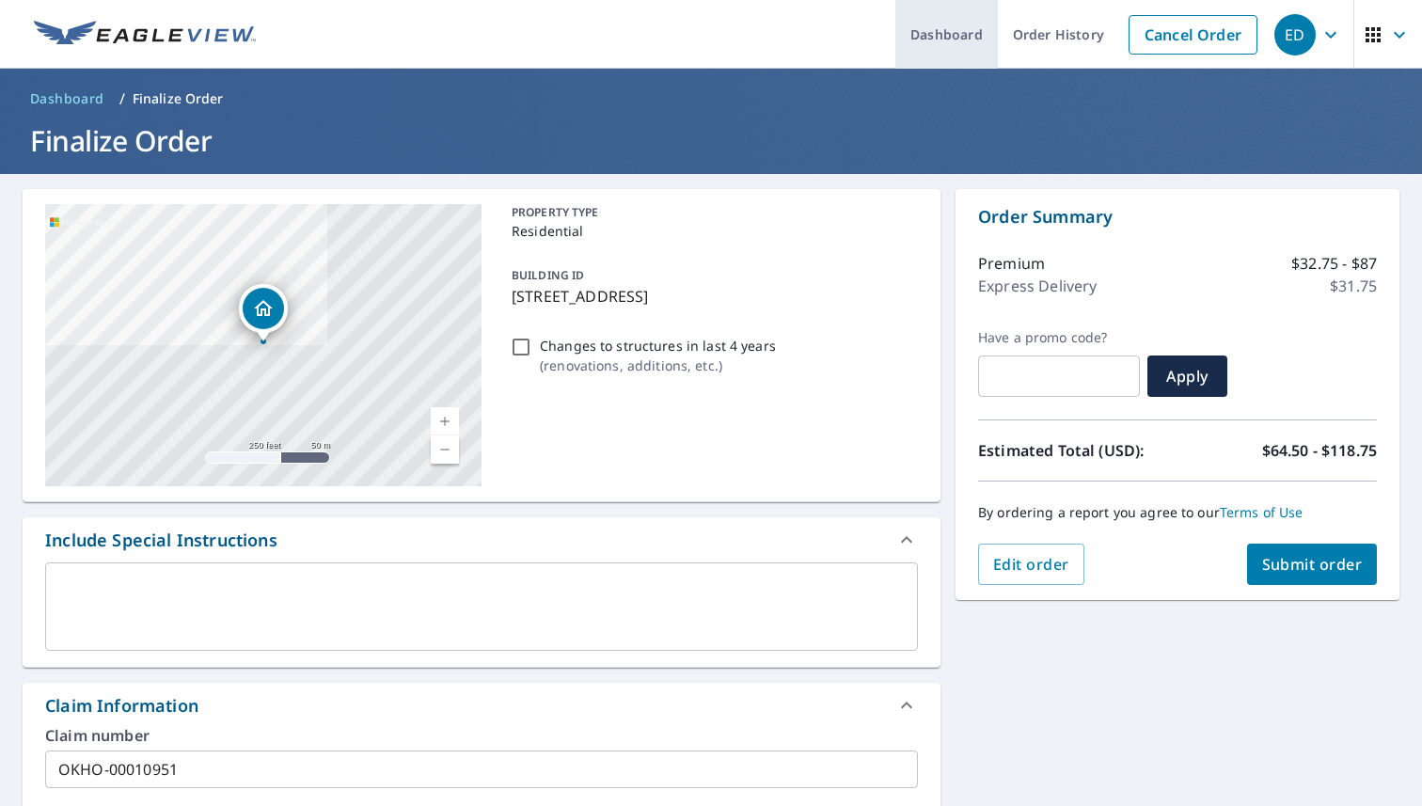
type input "[PERSON_NAME]"
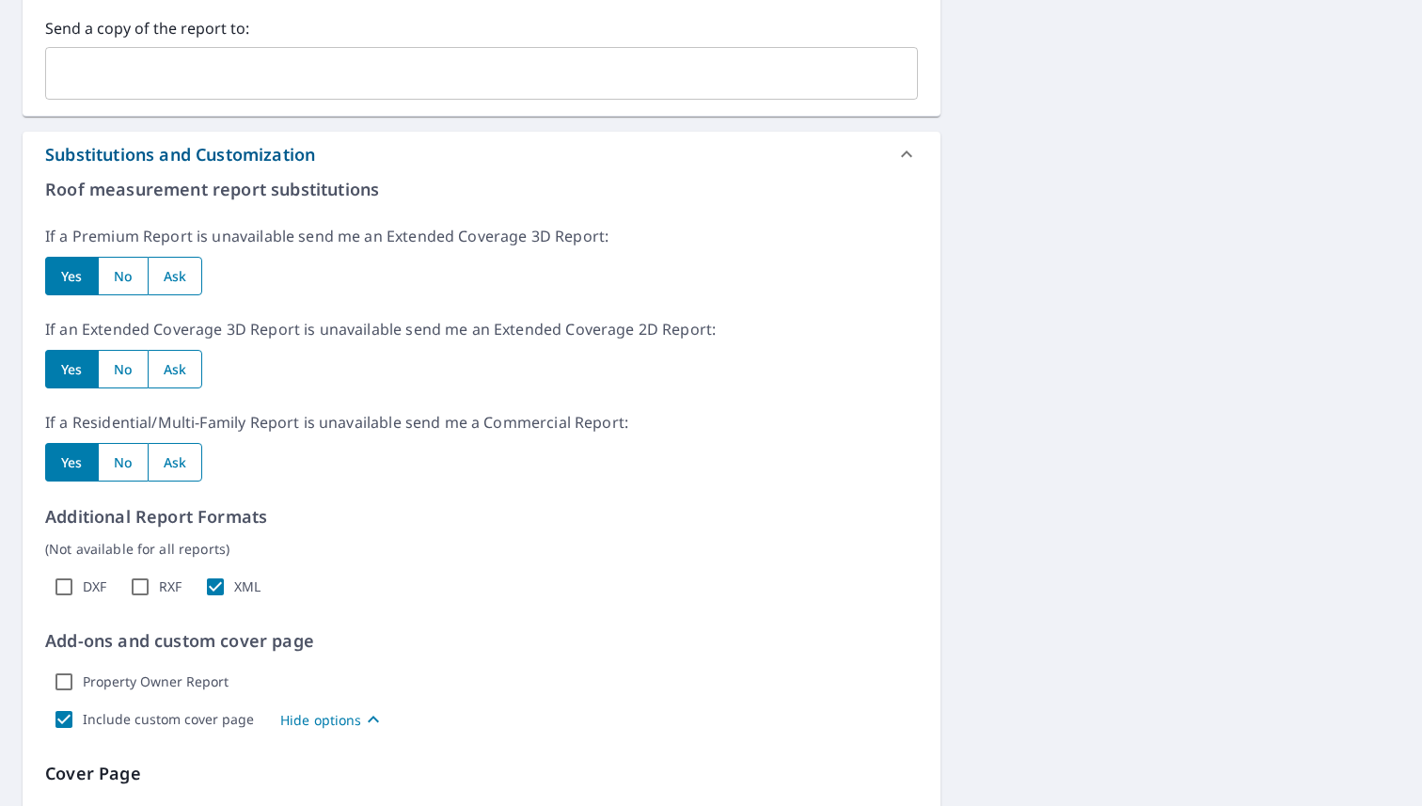
scroll to position [1119, 0]
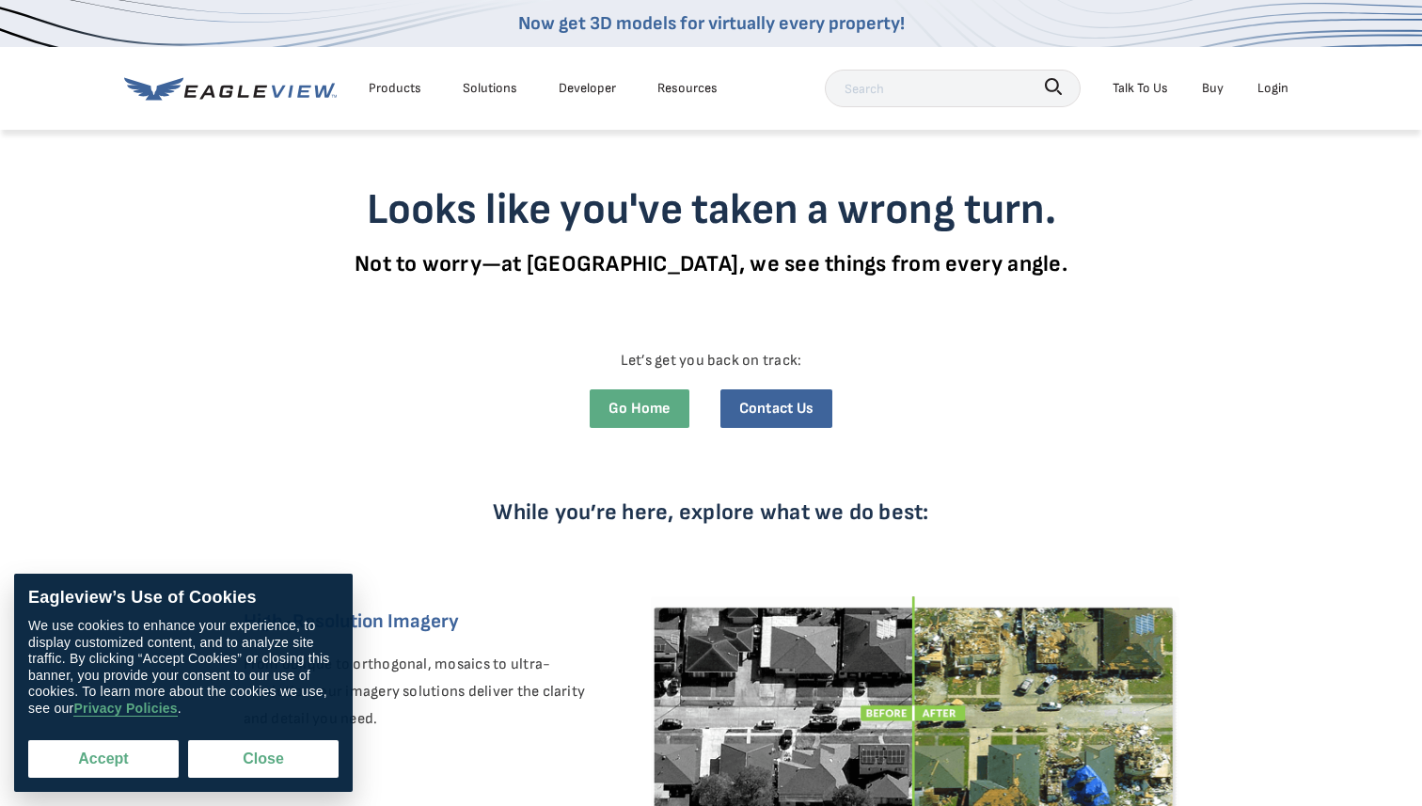
click at [59, 768] on button "Accept" at bounding box center [103, 759] width 150 height 38
checkbox input "true"
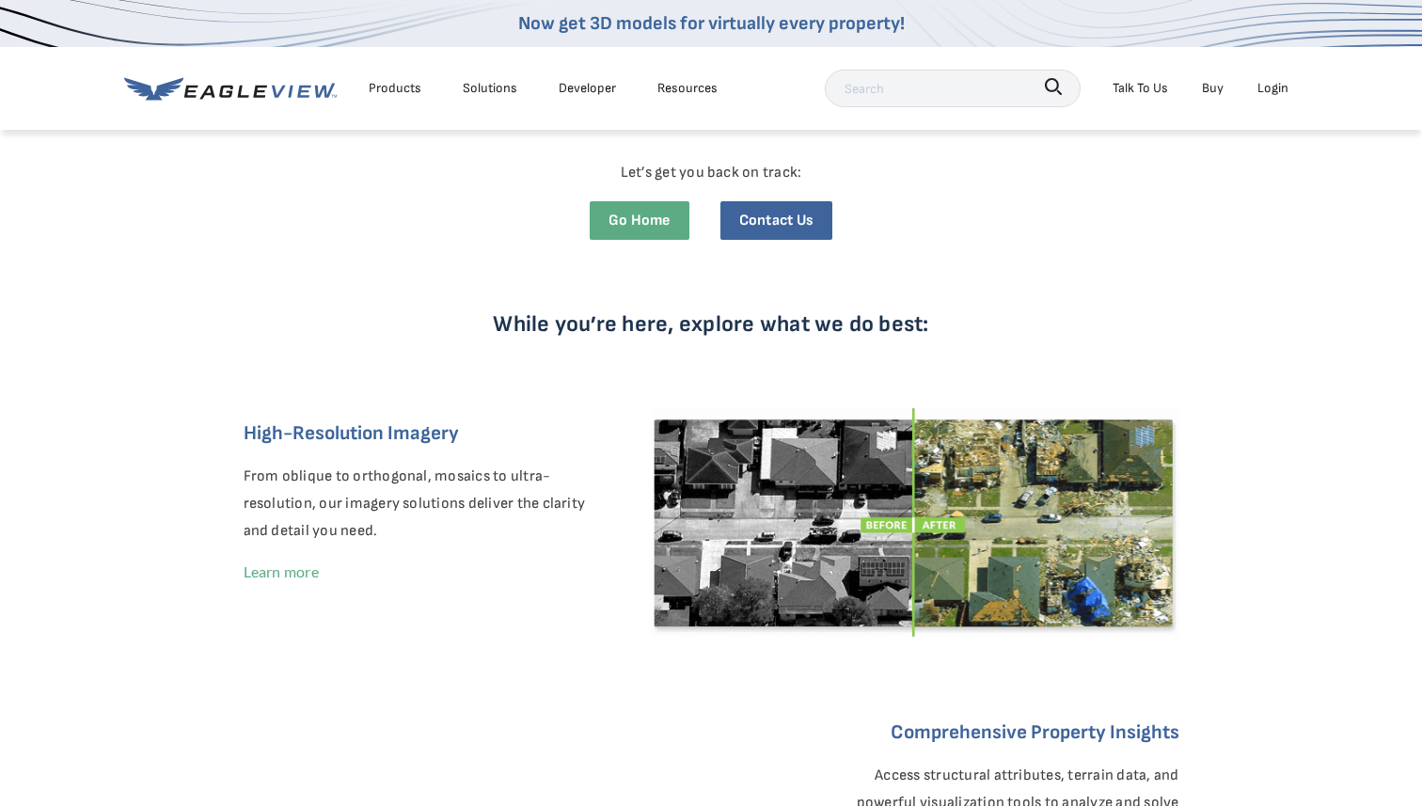
scroll to position [198, 0]
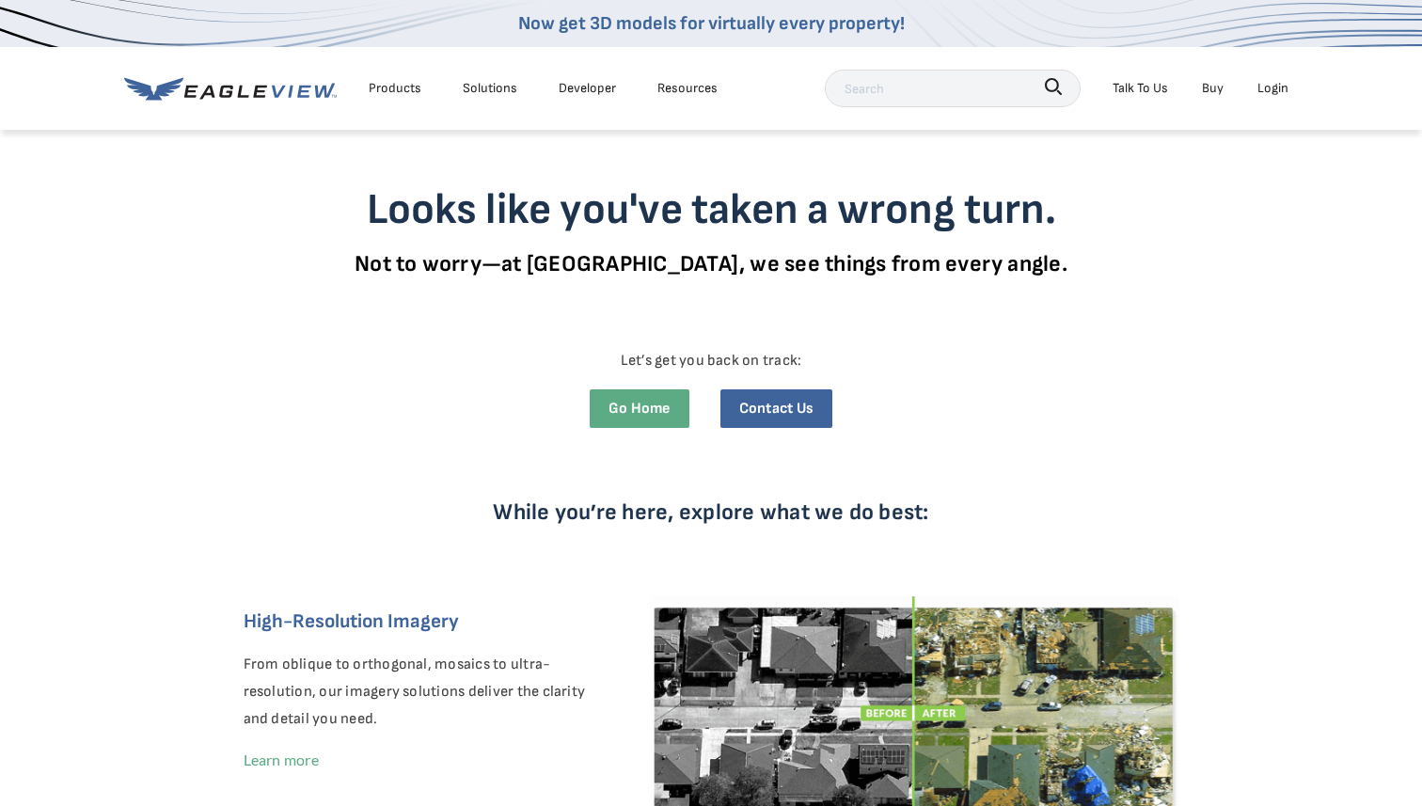
click at [848, 31] on link "Now get 3D models for virtually every property!" at bounding box center [711, 23] width 387 height 23
